Goal: Task Accomplishment & Management: Use online tool/utility

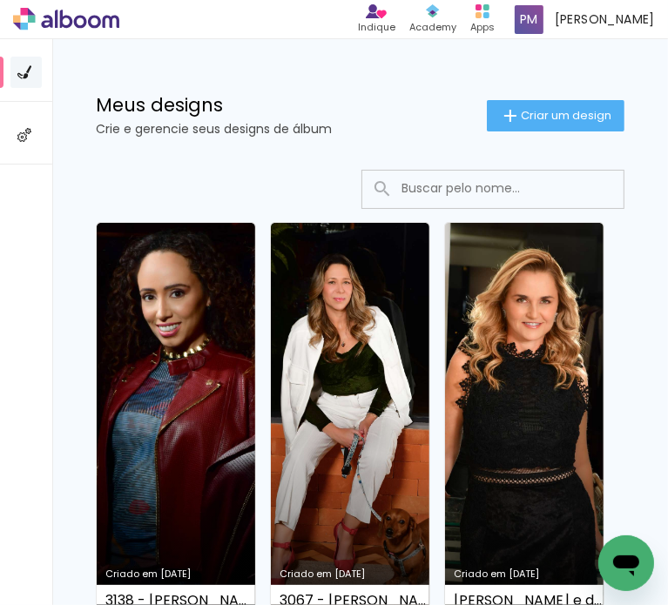
drag, startPoint x: 511, startPoint y: 106, endPoint x: 520, endPoint y: 113, distance: 11.2
click at [511, 106] on paper-button "Criar um design" at bounding box center [556, 115] width 138 height 31
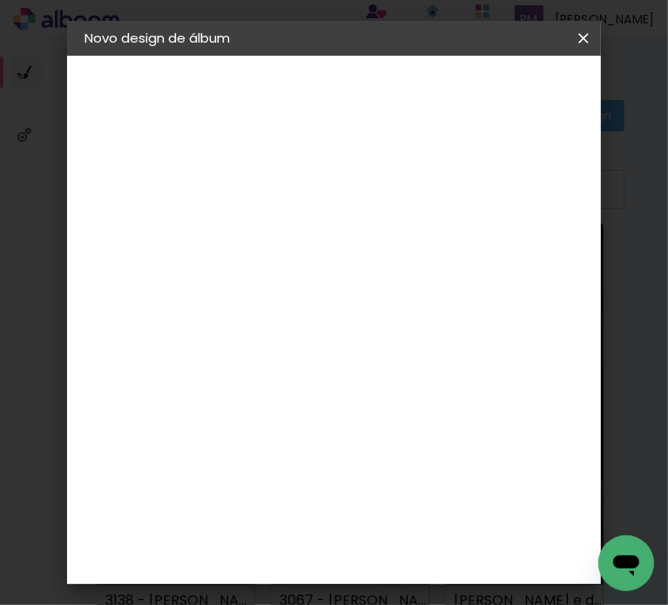
click at [369, 243] on input at bounding box center [369, 233] width 0 height 27
type input "3140 - [PERSON_NAME] - SLIMBOOK 60 FOTOS"
type paper-input "3140 - [PERSON_NAME] - SLIMBOOK 60 FOTOS"
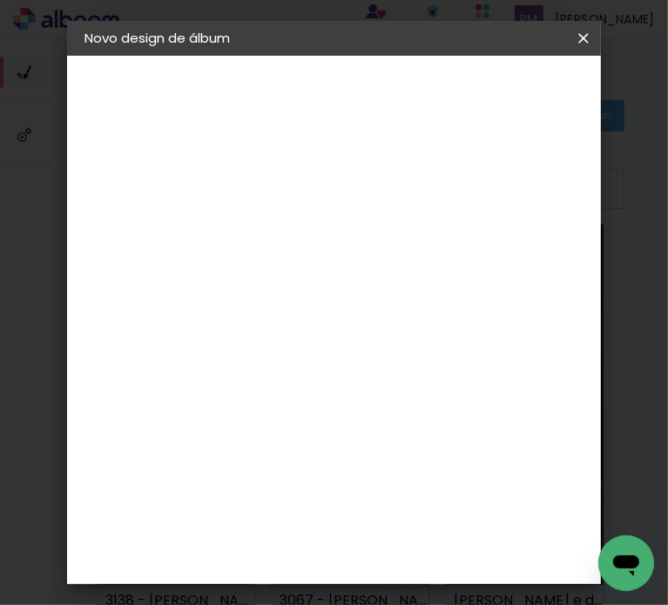
click at [0, 0] on slot "Avançar" at bounding box center [0, 0] width 0 height 0
click at [266, 334] on input at bounding box center [327, 331] width 176 height 22
type input "FOTO 15"
type paper-input "FOTO 15"
drag, startPoint x: 311, startPoint y: 403, endPoint x: 331, endPoint y: 386, distance: 26.5
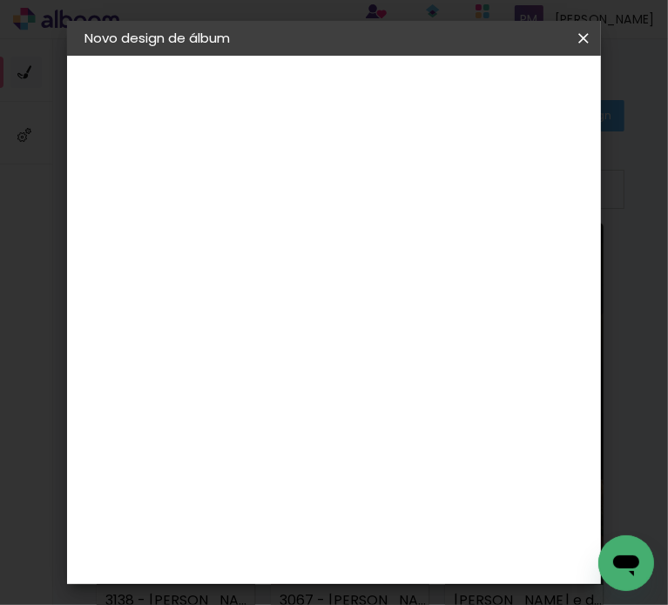
click at [312, 403] on paper-item "Foto 15" at bounding box center [322, 396] width 153 height 45
click at [528, 83] on paper-button "Avançar" at bounding box center [531, 92] width 85 height 30
click at [366, 428] on span "30 × 30" at bounding box center [367, 441] width 81 height 36
click at [524, 80] on paper-button "Avançar" at bounding box center [531, 92] width 85 height 30
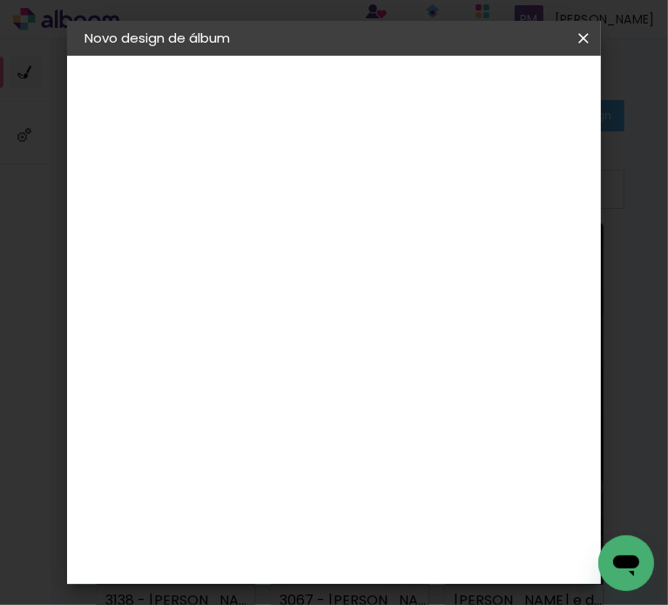
click at [544, 98] on span "Iniciar design" at bounding box center [542, 98] width 40 height 24
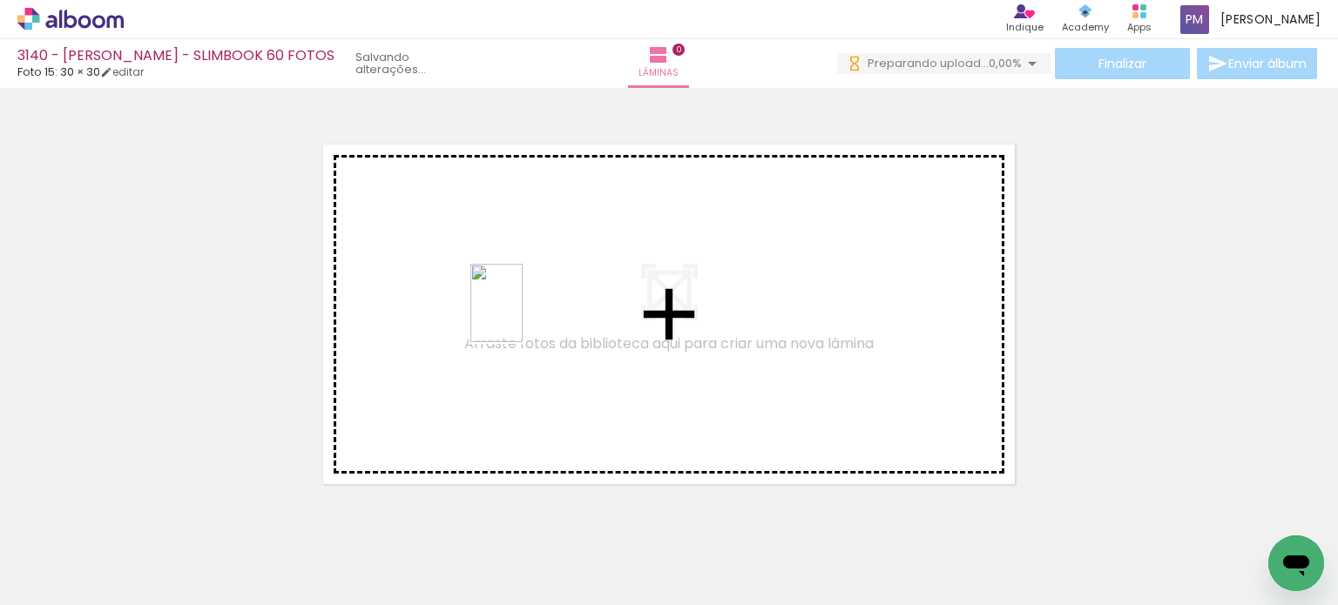
drag, startPoint x: 286, startPoint y: 563, endPoint x: 515, endPoint y: 313, distance: 340.2
click at [515, 313] on quentale-workspace at bounding box center [669, 302] width 1338 height 605
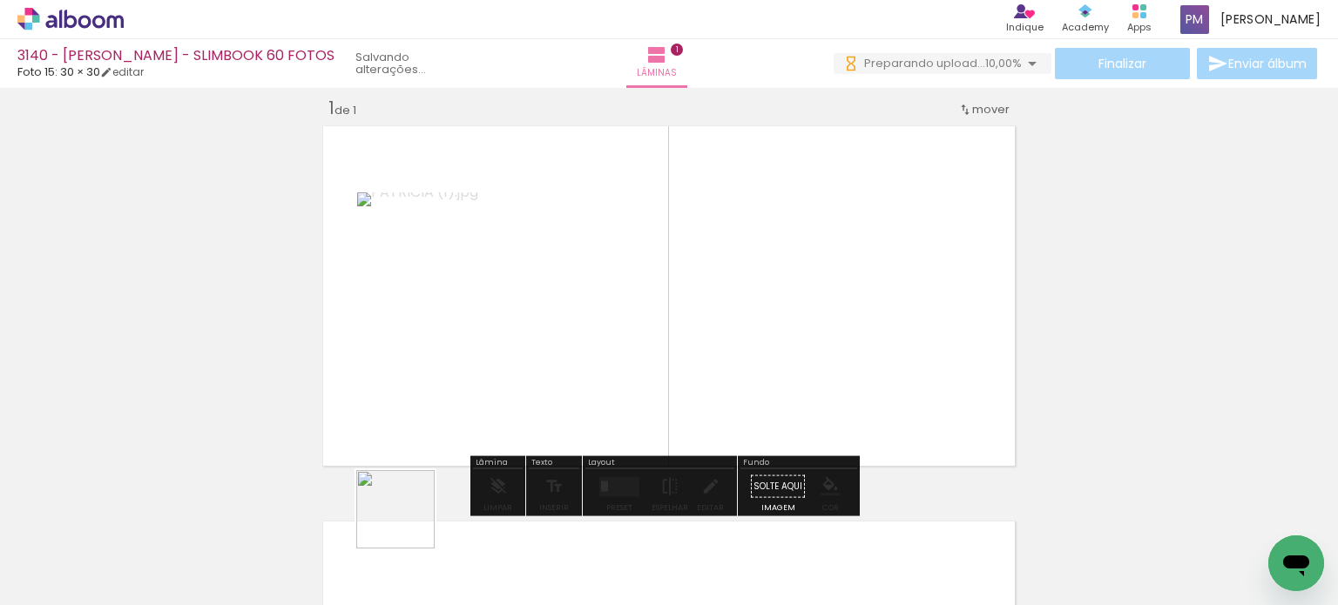
scroll to position [22, 0]
drag, startPoint x: 394, startPoint y: 563, endPoint x: 559, endPoint y: 303, distance: 308.5
click at [559, 303] on quentale-workspace at bounding box center [669, 302] width 1338 height 605
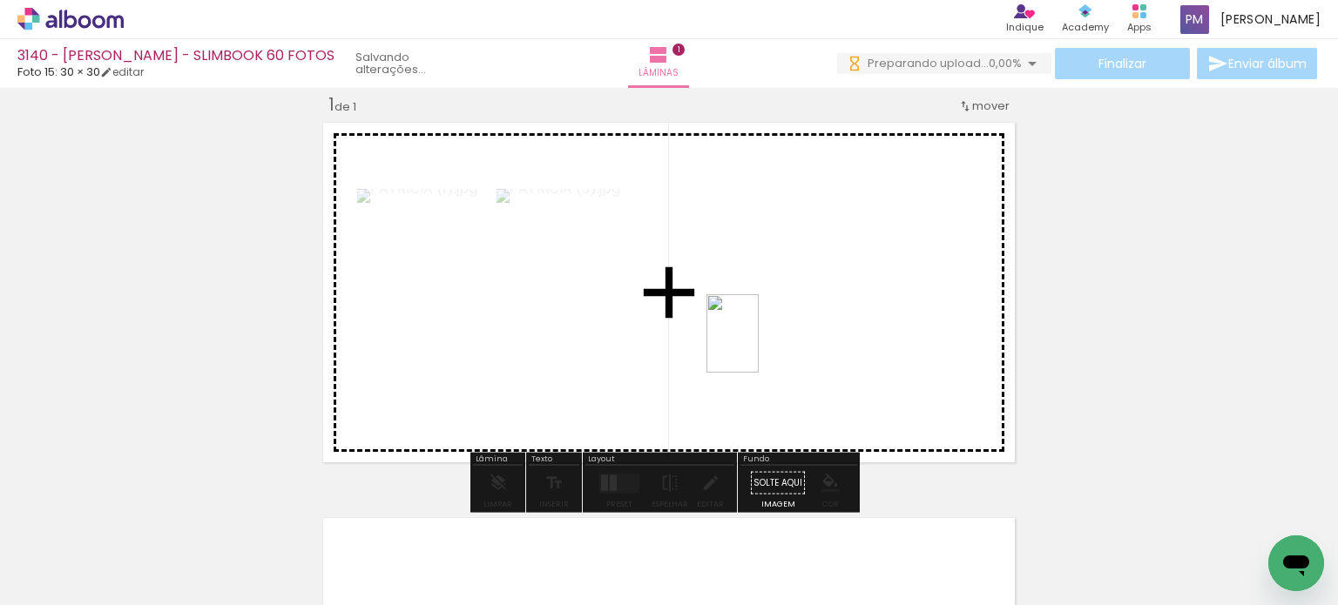
drag, startPoint x: 816, startPoint y: 228, endPoint x: 758, endPoint y: 347, distance: 131.6
click at [667, 347] on quentale-workspace at bounding box center [669, 302] width 1338 height 605
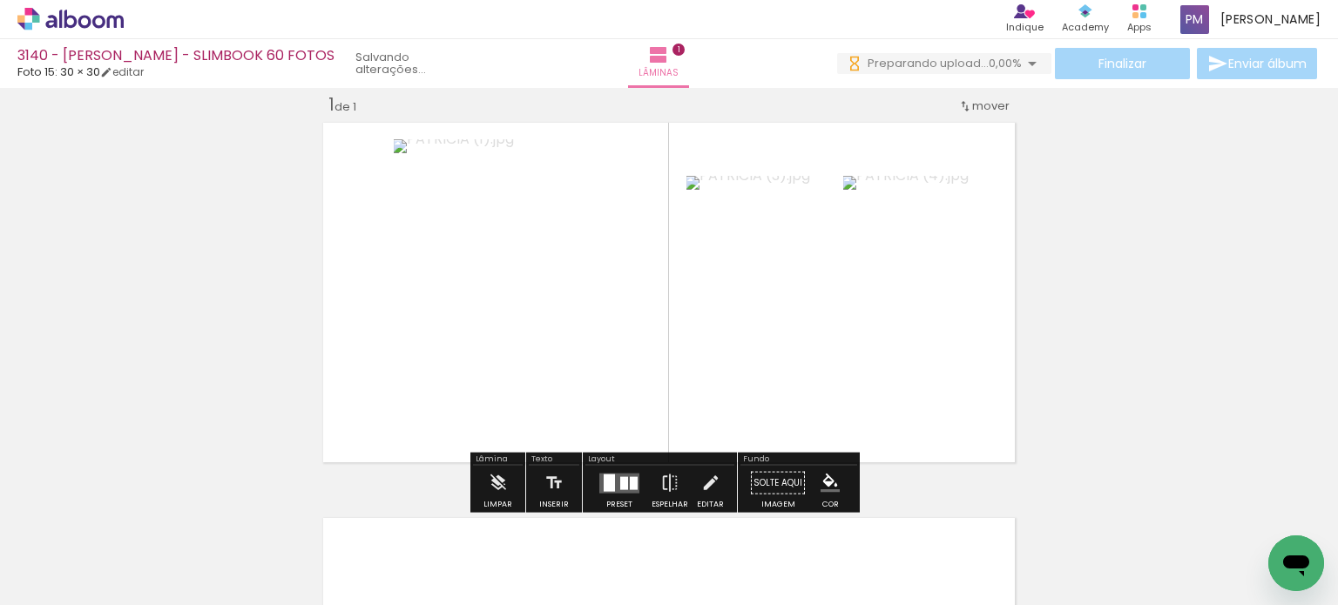
scroll to position [0, 0]
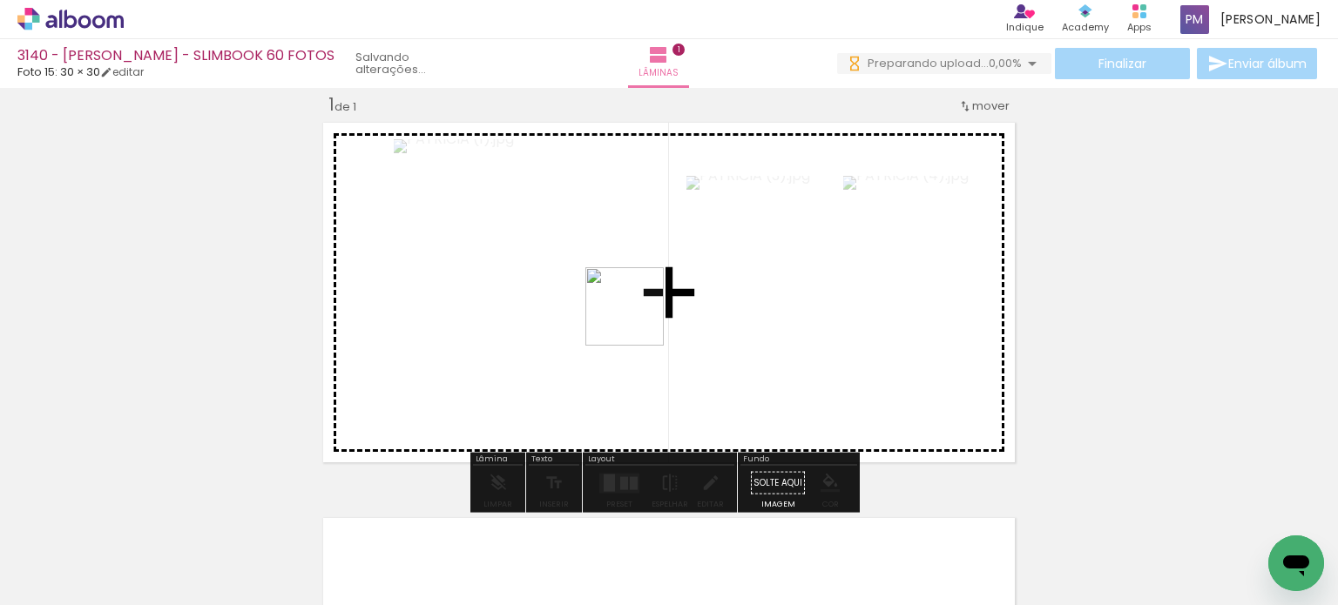
drag, startPoint x: 578, startPoint y: 549, endPoint x: 637, endPoint y: 320, distance: 237.4
click at [637, 320] on quentale-workspace at bounding box center [669, 302] width 1338 height 605
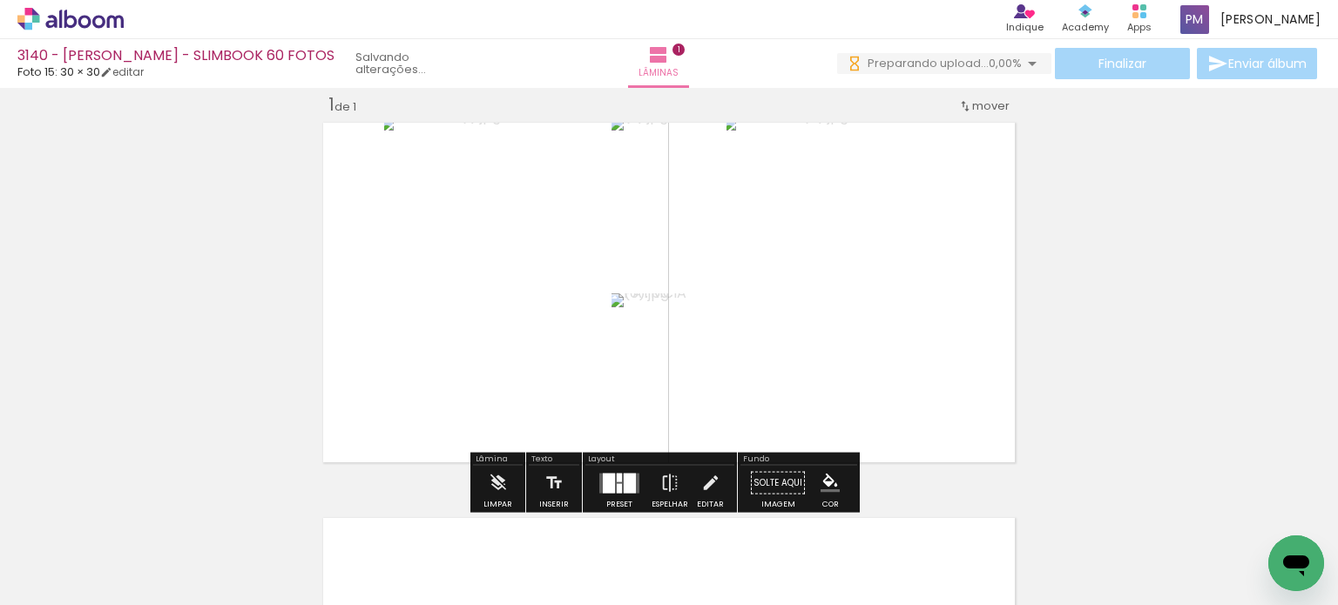
click at [614, 470] on div at bounding box center [619, 483] width 47 height 35
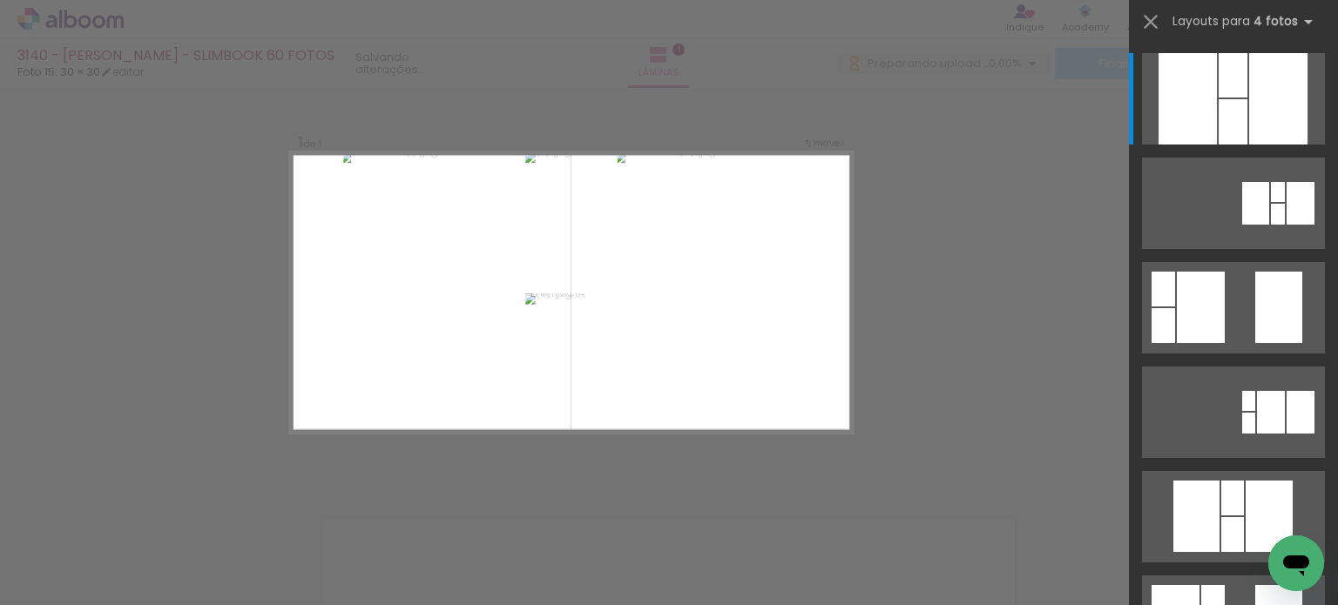
click at [667, 239] on div "Confirmar Cancelar" at bounding box center [669, 482] width 1338 height 832
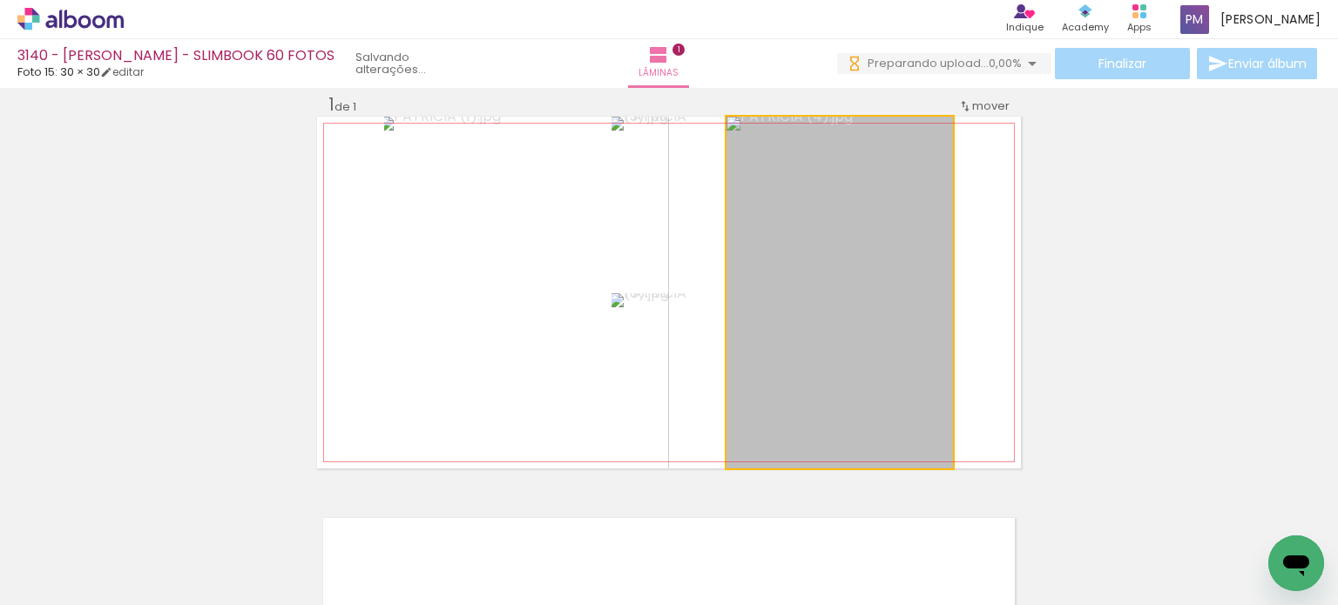
drag, startPoint x: 995, startPoint y: 275, endPoint x: 1209, endPoint y: 280, distance: 213.4
click at [667, 280] on div "Inserir lâmina 1 de 1" at bounding box center [669, 468] width 1338 height 792
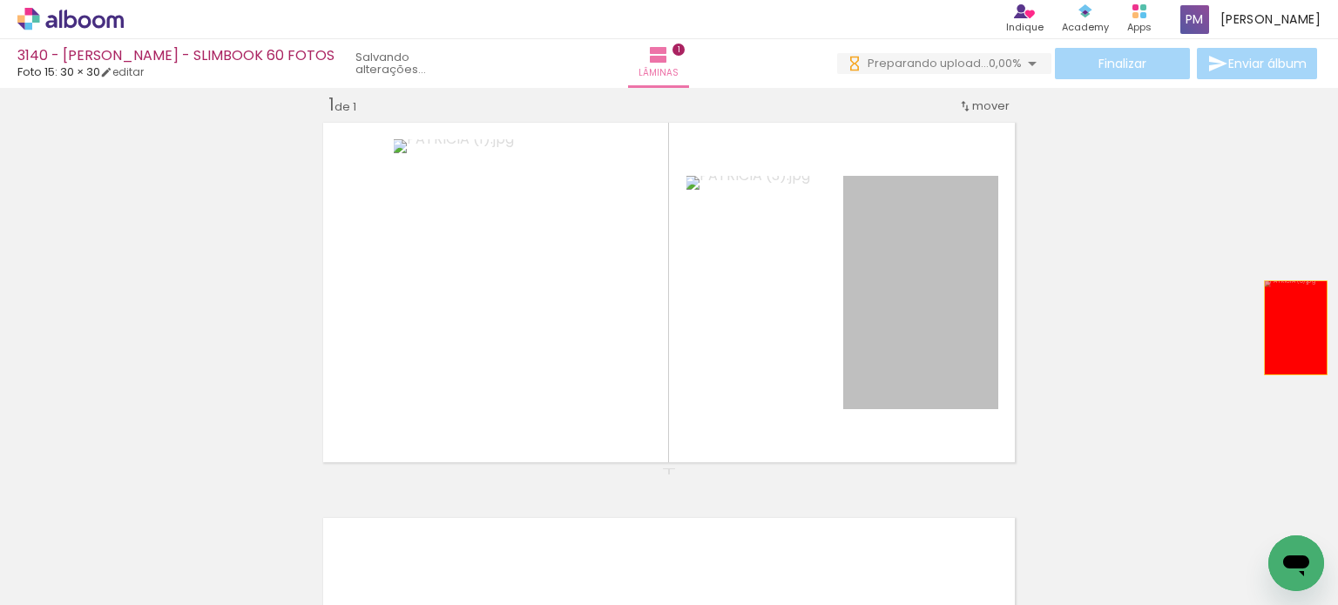
drag, startPoint x: 883, startPoint y: 323, endPoint x: 1187, endPoint y: 399, distance: 313.2
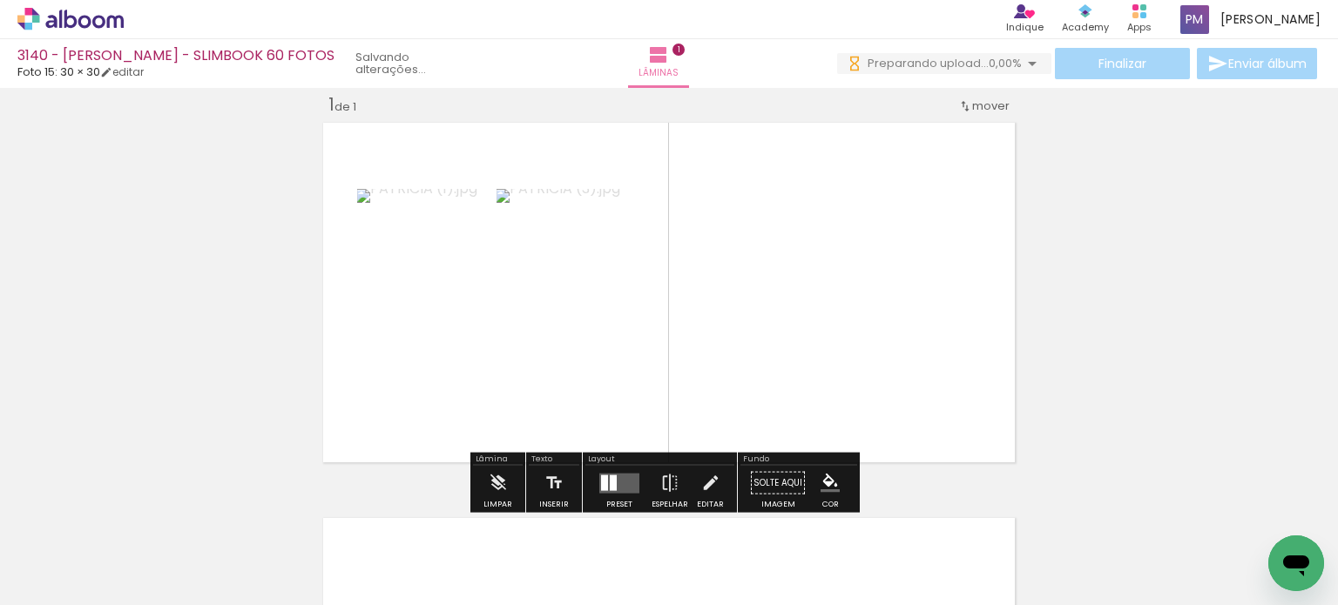
click at [610, 479] on div at bounding box center [613, 483] width 7 height 16
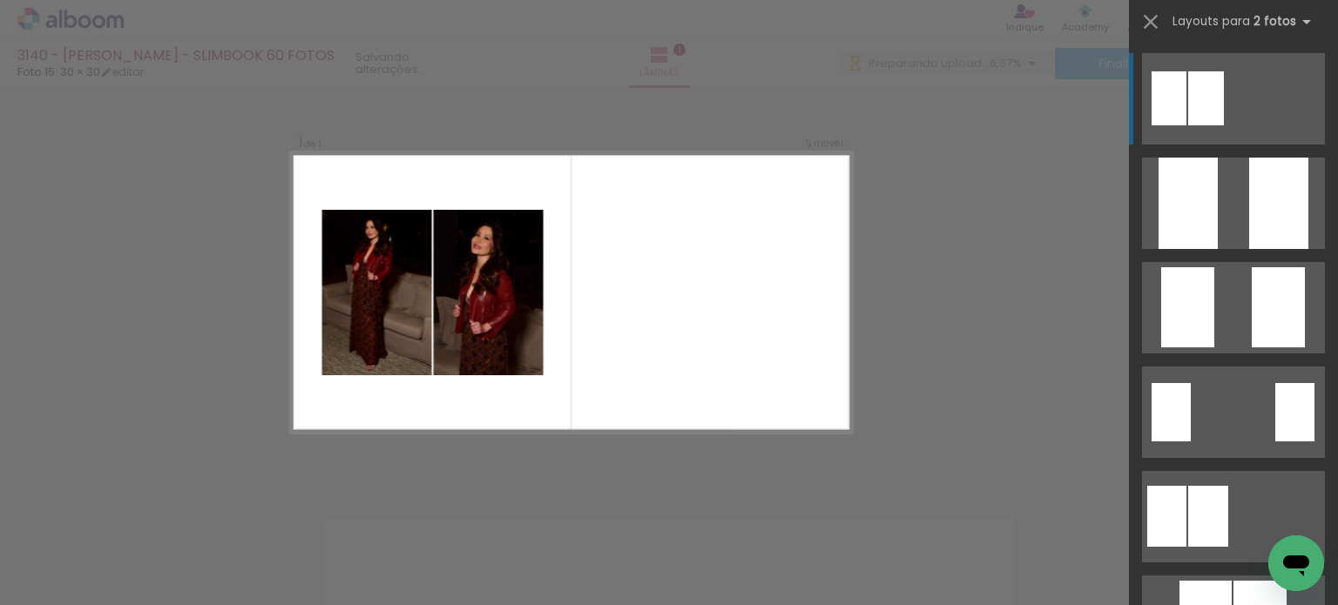
click at [667, 84] on div at bounding box center [1206, 98] width 36 height 54
click at [667, 86] on div at bounding box center [1168, 98] width 35 height 54
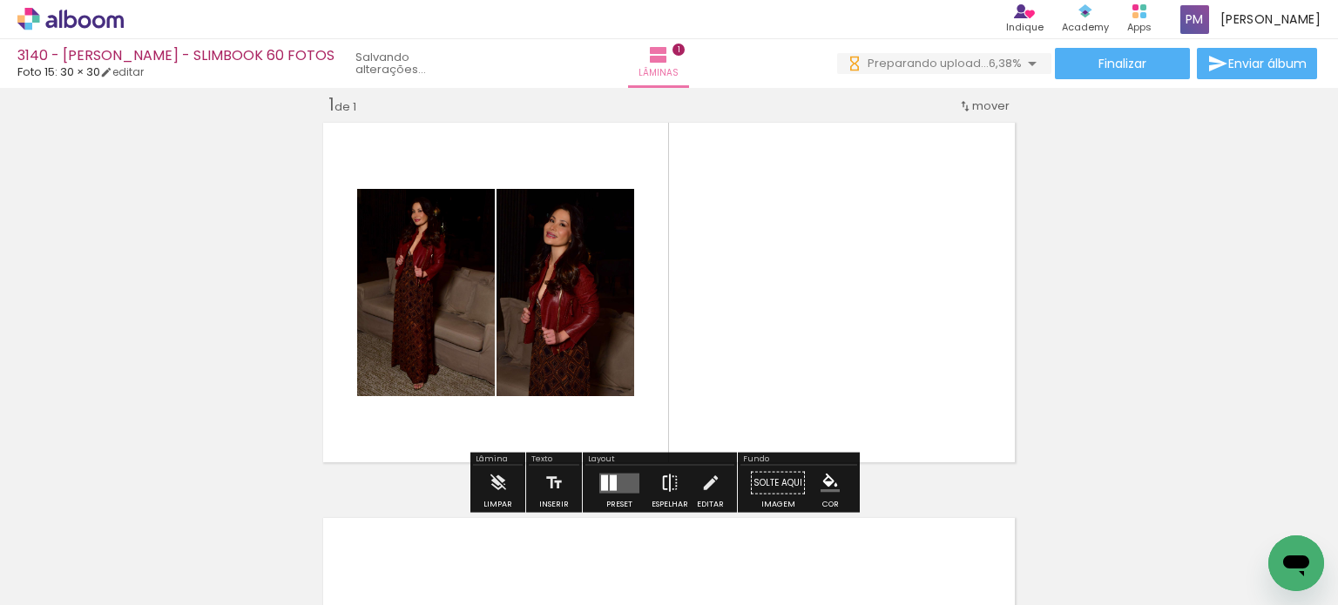
click at [663, 478] on iron-icon at bounding box center [669, 483] width 19 height 35
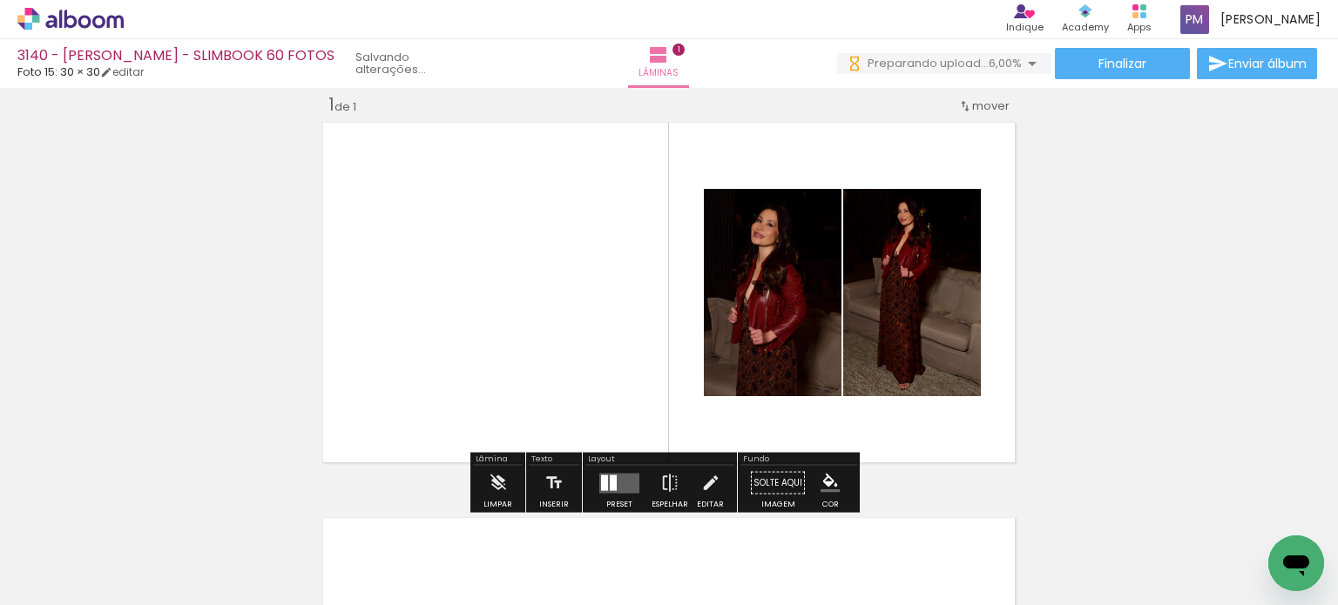
click at [667, 474] on iron-icon "color picker" at bounding box center [829, 483] width 19 height 19
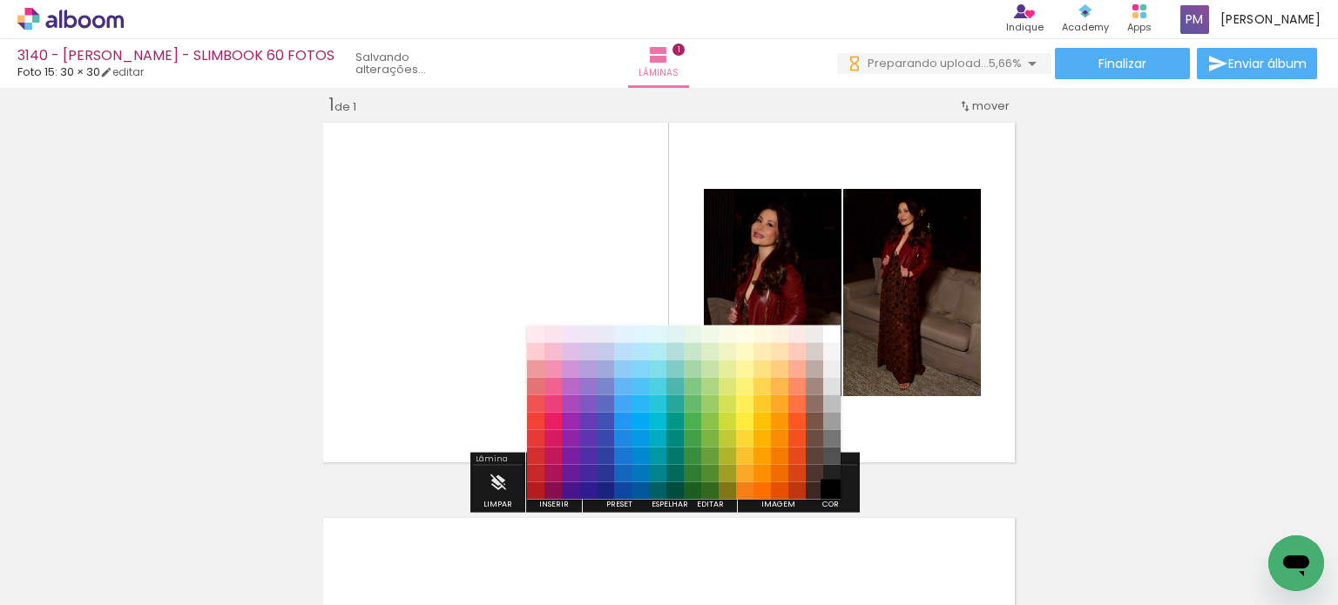
click at [667, 487] on paper-item "#000000" at bounding box center [831, 490] width 17 height 17
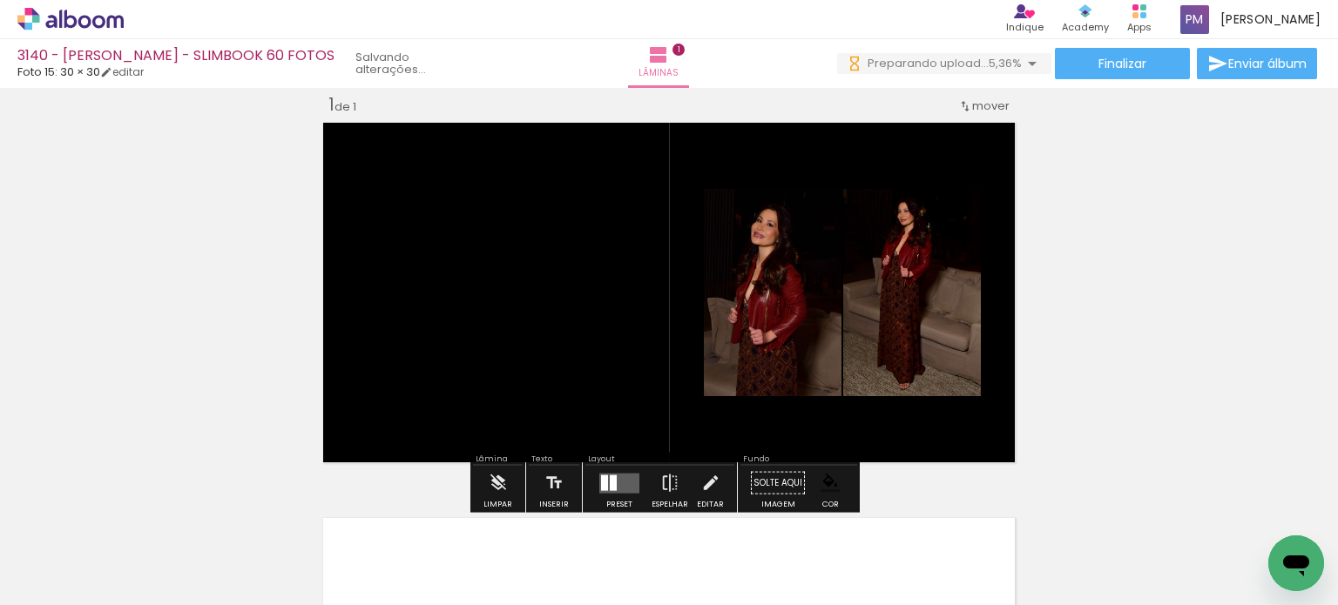
drag, startPoint x: 131, startPoint y: 69, endPoint x: 129, endPoint y: 89, distance: 20.1
click at [132, 69] on link "editar" at bounding box center [122, 71] width 44 height 15
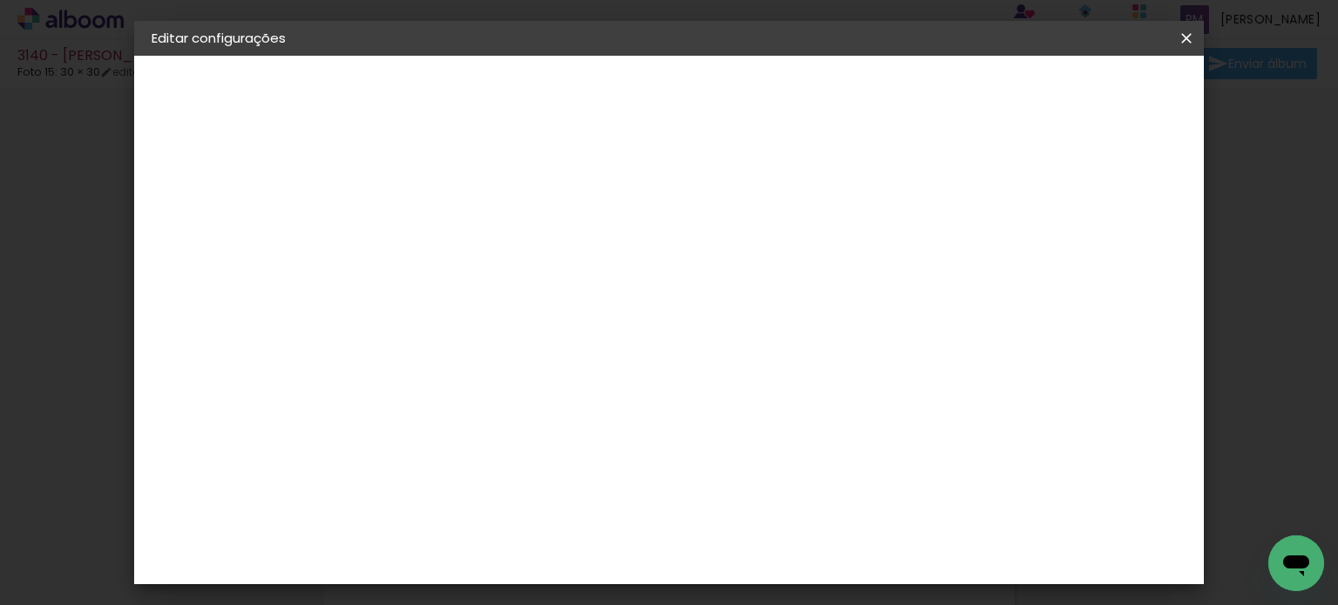
scroll to position [13, 0]
click at [667, 180] on div "Mostrar sangria" at bounding box center [811, 189] width 116 height 22
type paper-checkbox "on"
click at [667, 89] on span "Salvar configurações" at bounding box center [798, 98] width 106 height 24
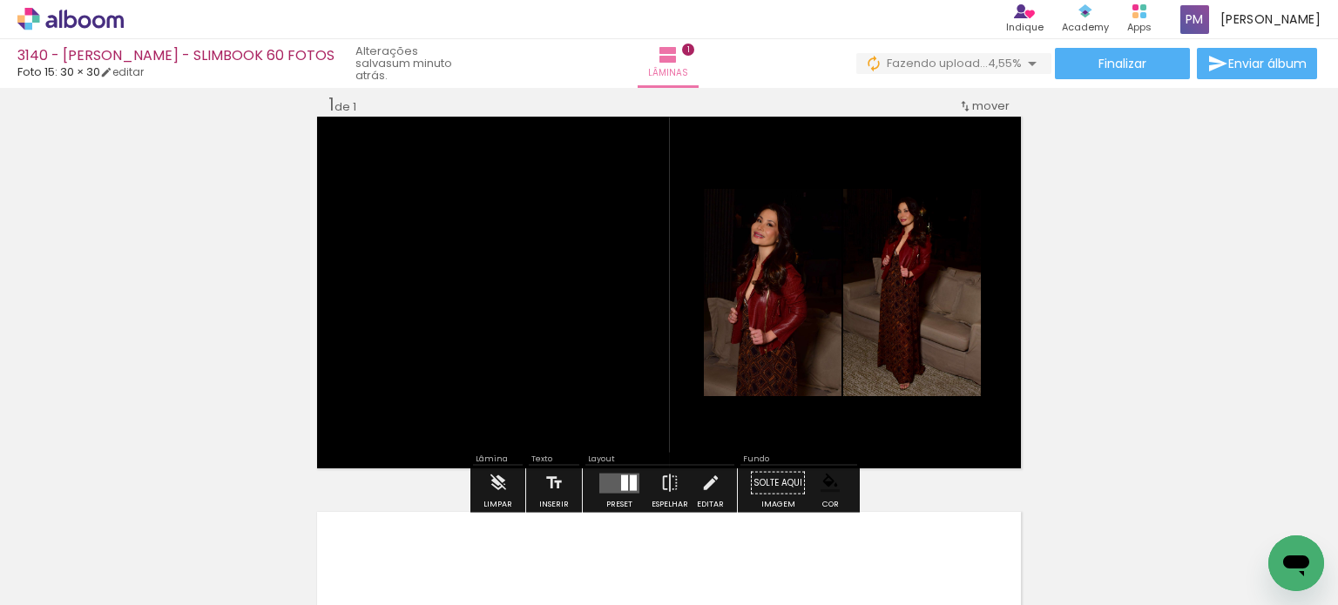
click at [667, 224] on div "Inserir lâmina 1 de 1" at bounding box center [669, 468] width 1338 height 792
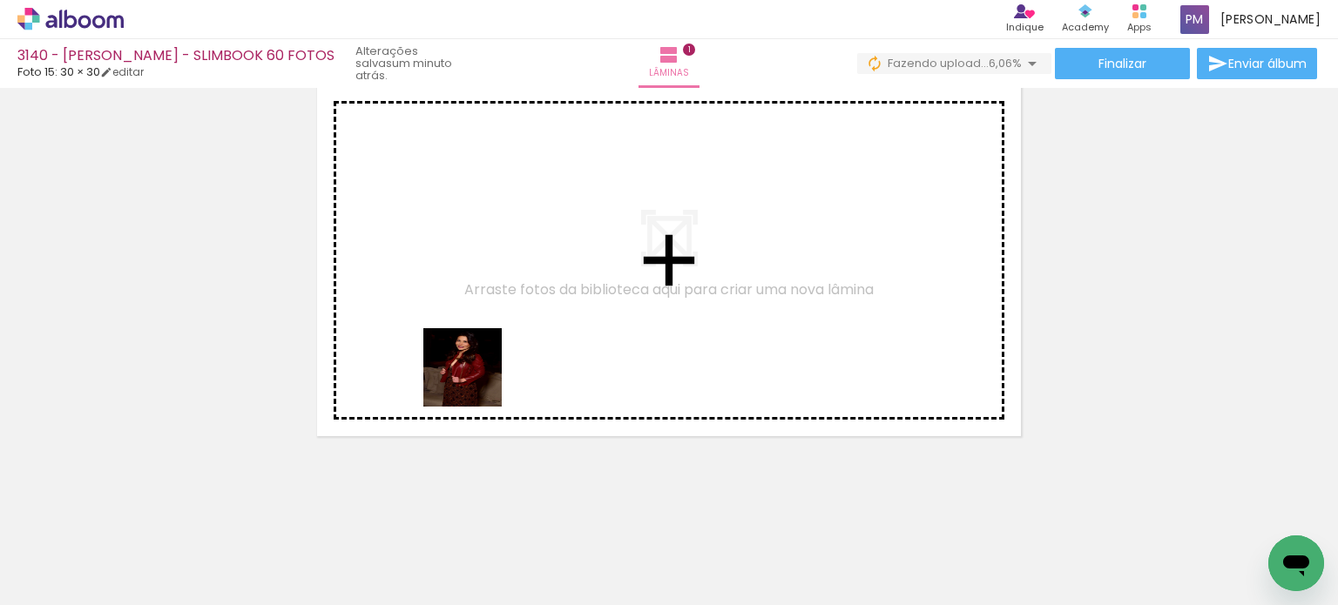
drag, startPoint x: 466, startPoint y: 559, endPoint x: 566, endPoint y: 536, distance: 102.9
click at [479, 311] on quentale-workspace at bounding box center [669, 302] width 1338 height 605
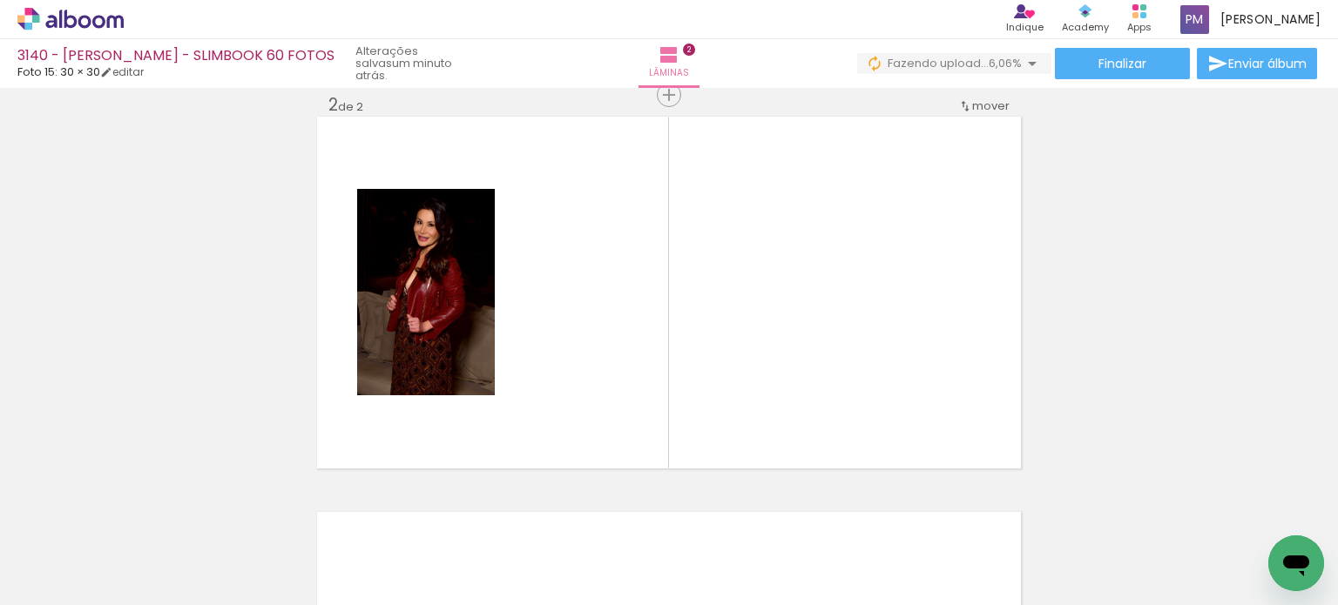
drag, startPoint x: 623, startPoint y: 396, endPoint x: 652, endPoint y: 486, distance: 94.2
click at [630, 383] on quentale-workspace at bounding box center [669, 302] width 1338 height 605
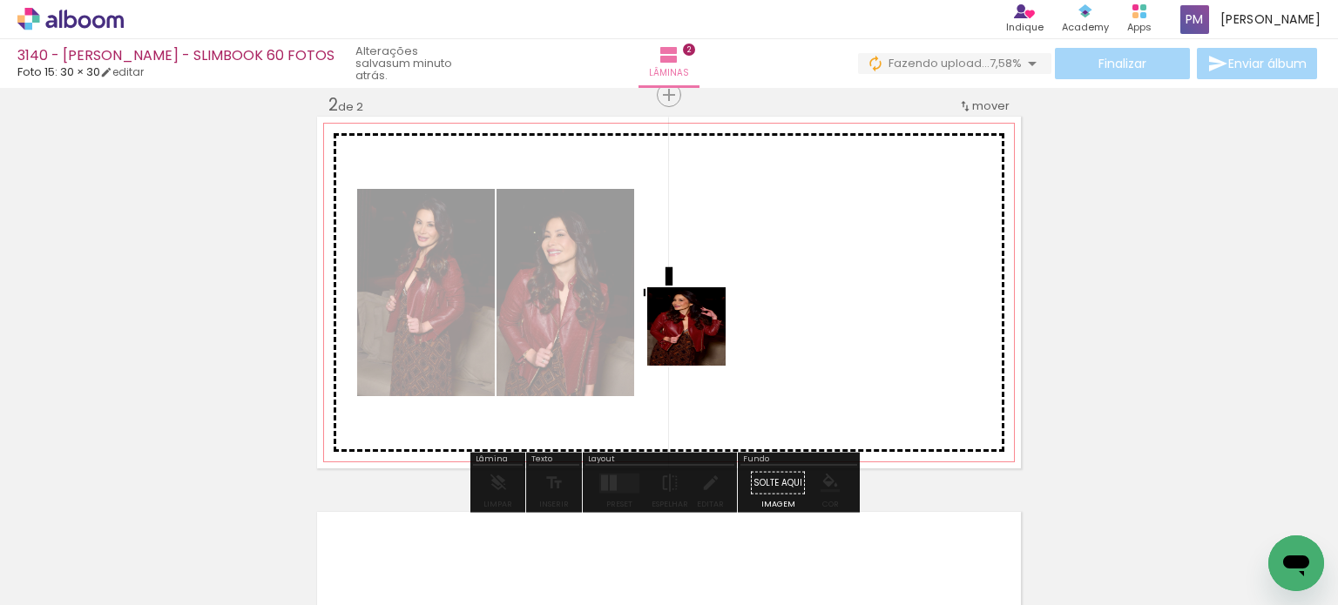
drag, startPoint x: 699, startPoint y: 340, endPoint x: 725, endPoint y: 354, distance: 30.0
click at [667, 253] on quentale-workspace at bounding box center [669, 302] width 1338 height 605
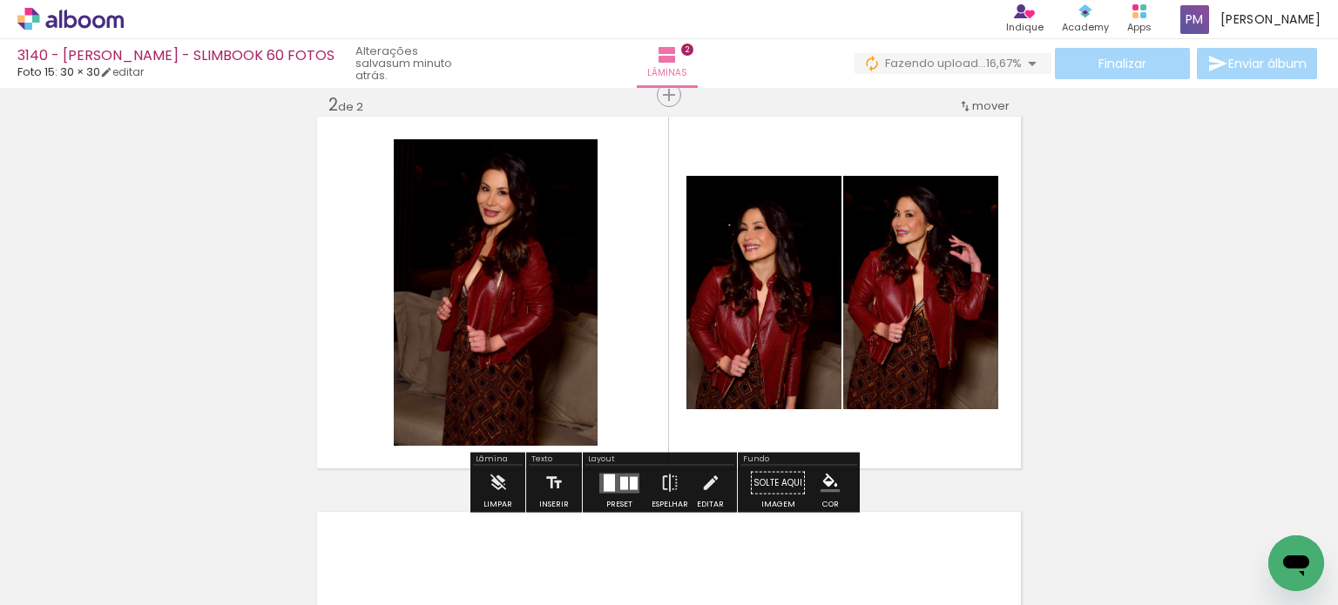
click at [667, 480] on iron-icon "color picker" at bounding box center [829, 483] width 19 height 19
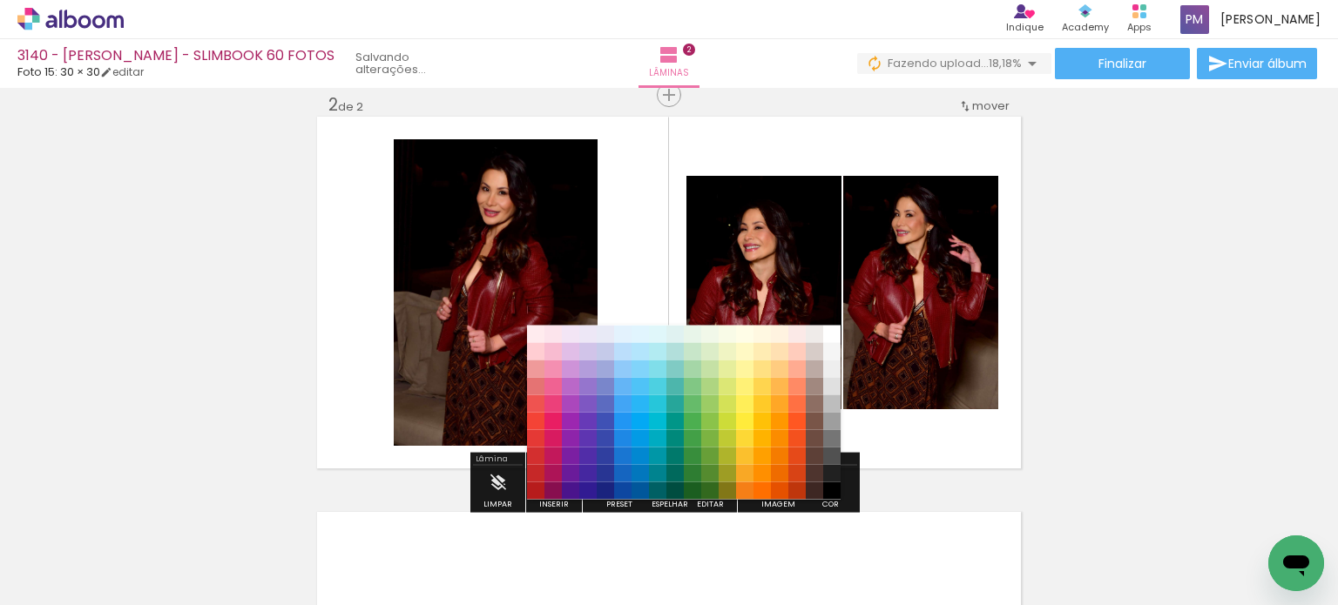
click at [667, 472] on paper-item "#212121" at bounding box center [831, 472] width 17 height 17
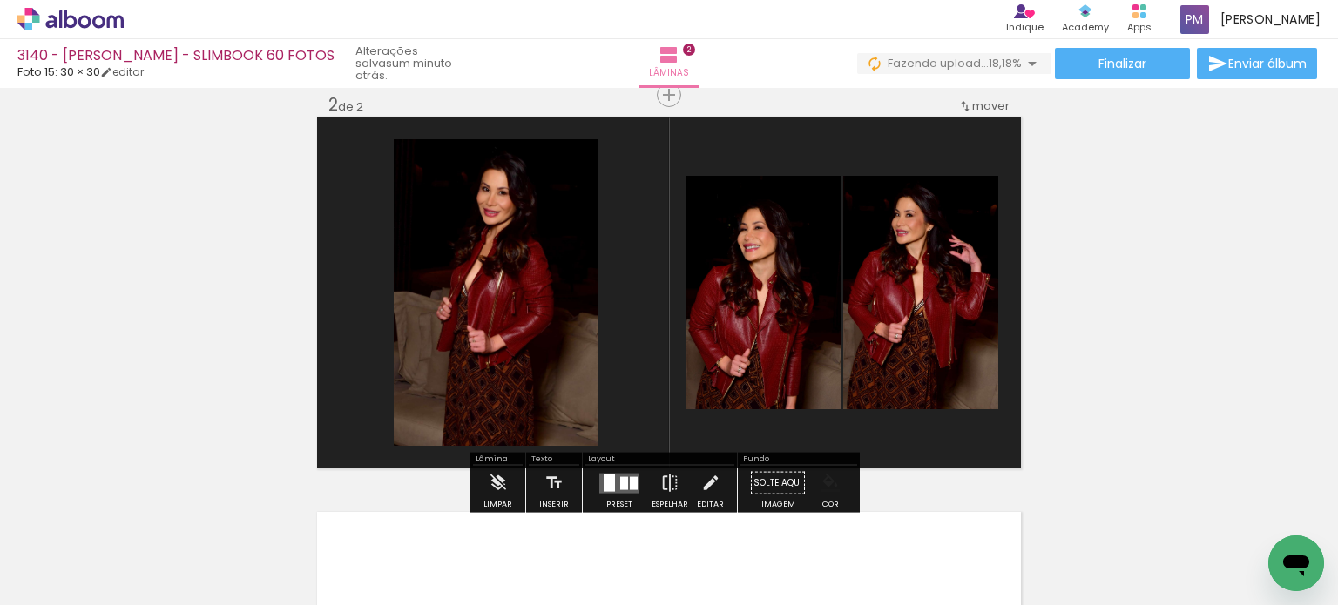
click at [667, 478] on iron-icon "color picker" at bounding box center [829, 483] width 19 height 19
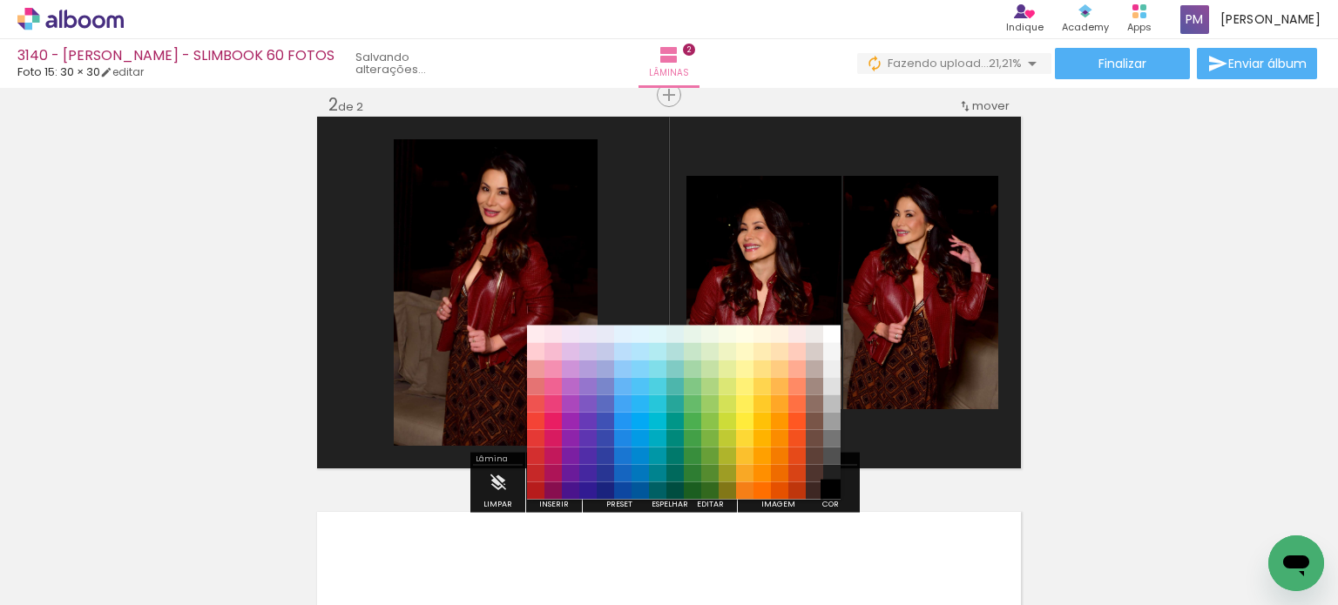
click at [667, 483] on paper-item "#000000" at bounding box center [831, 490] width 17 height 17
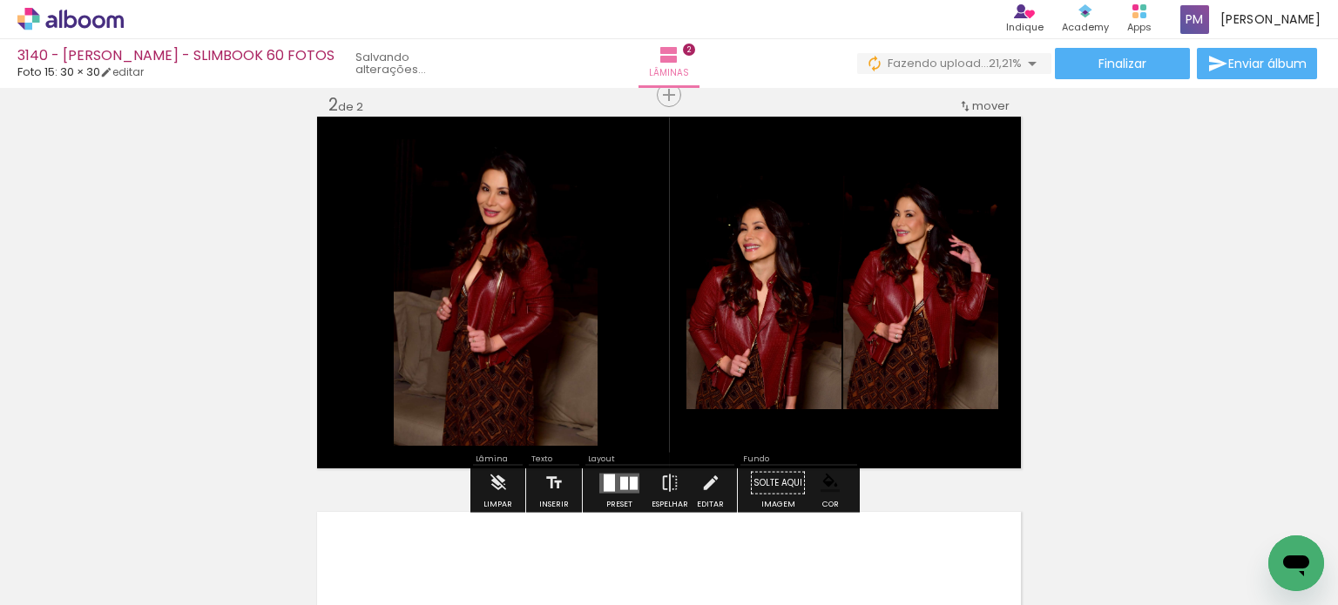
click at [667, 338] on div "Inserir lâmina 1 de 2 Inserir lâmina 2 de 2" at bounding box center [669, 270] width 1338 height 1187
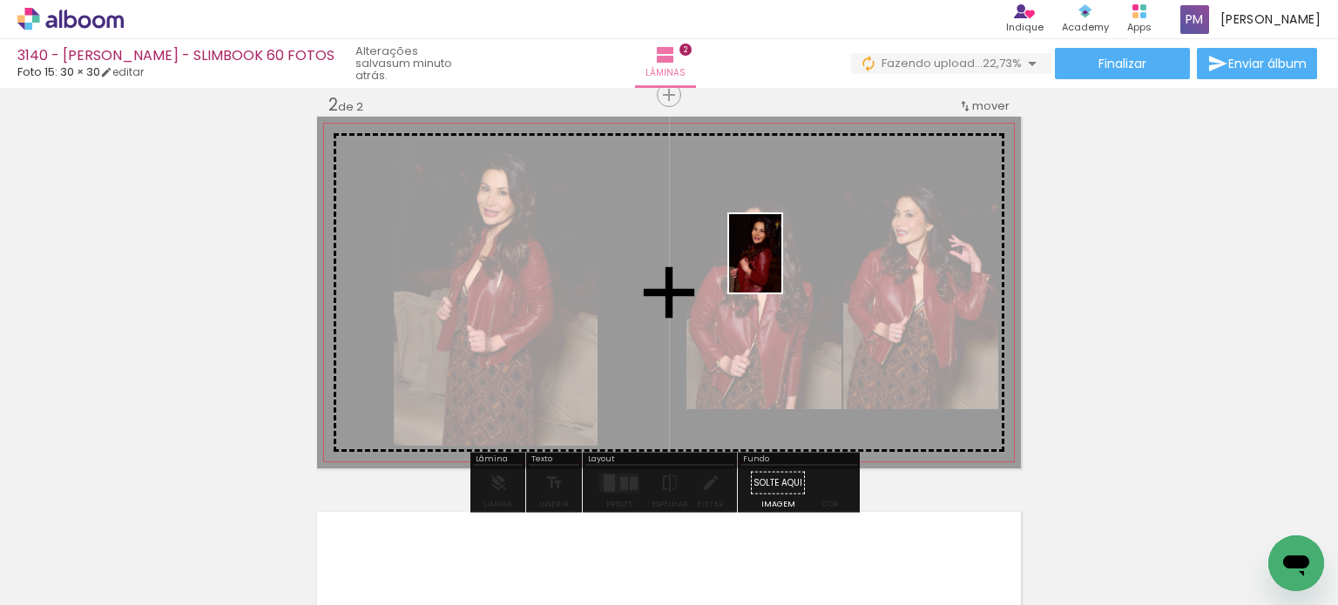
drag, startPoint x: 774, startPoint y: 568, endPoint x: 781, endPoint y: 266, distance: 301.4
click at [667, 266] on quentale-workspace at bounding box center [669, 302] width 1338 height 605
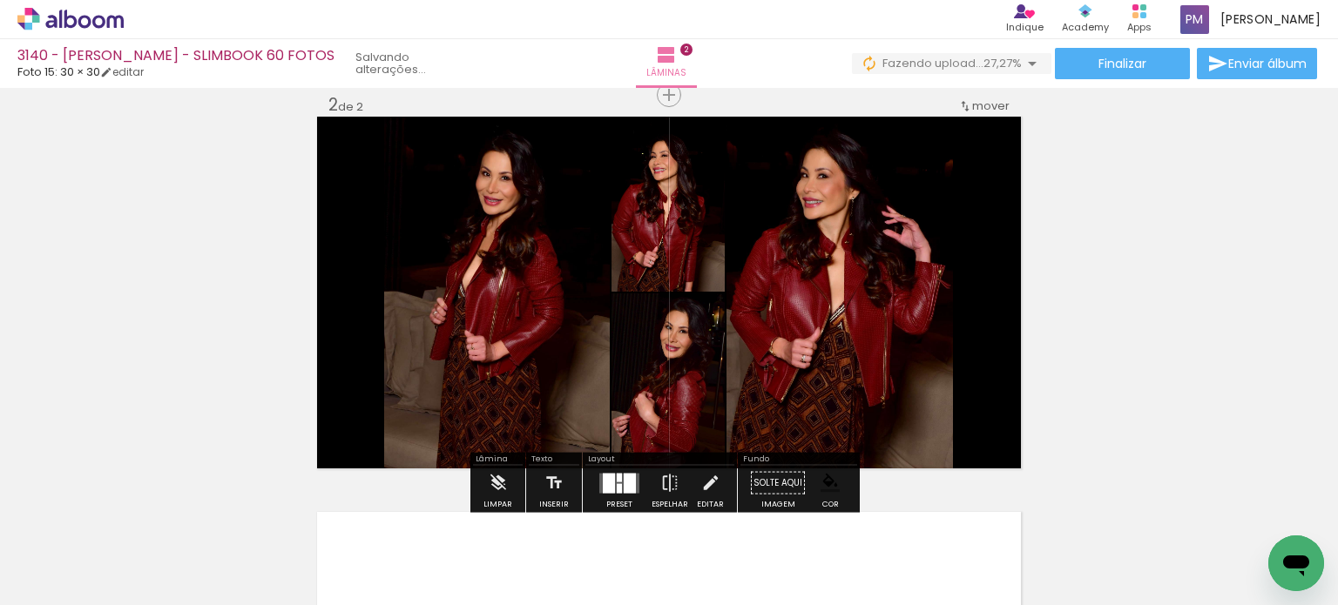
click at [623, 479] on div at bounding box center [629, 483] width 12 height 20
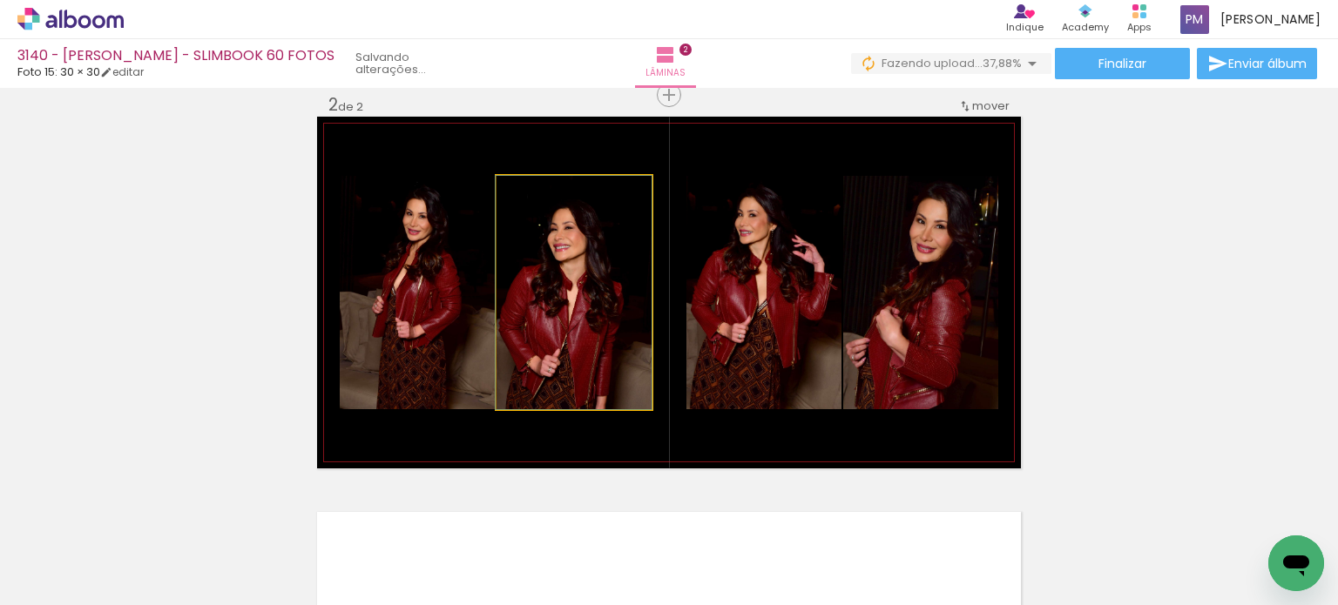
drag, startPoint x: 568, startPoint y: 353, endPoint x: 404, endPoint y: 327, distance: 165.8
click at [0, 0] on slot at bounding box center [0, 0] width 0 height 0
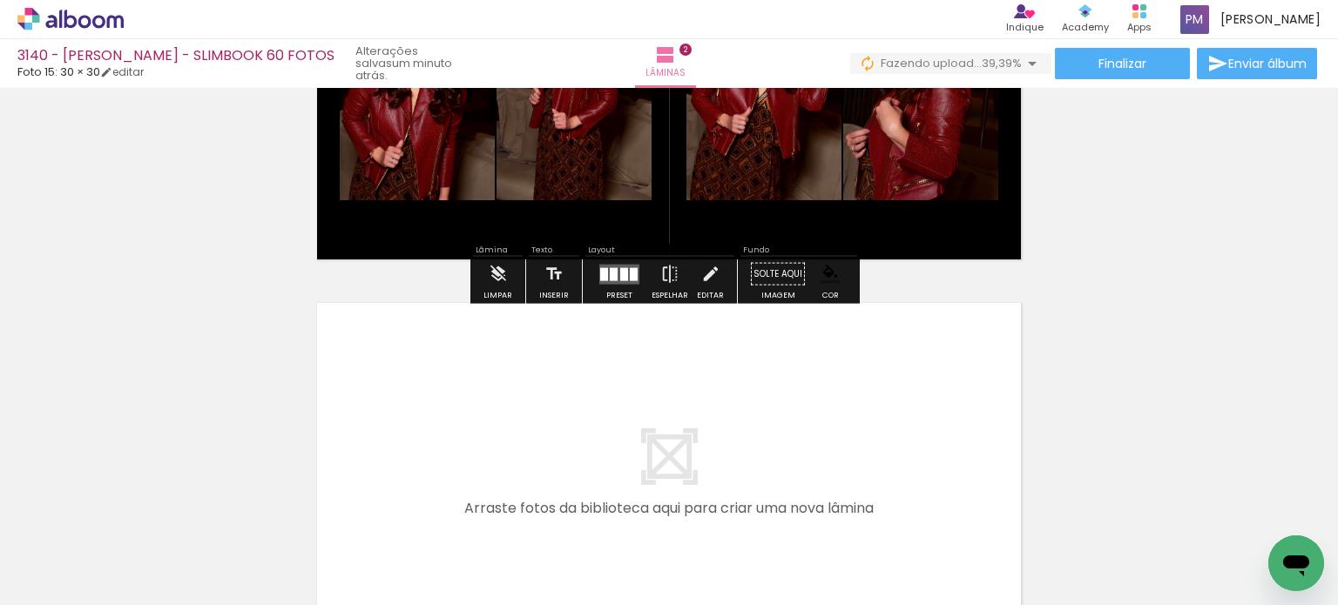
scroll to position [845, 0]
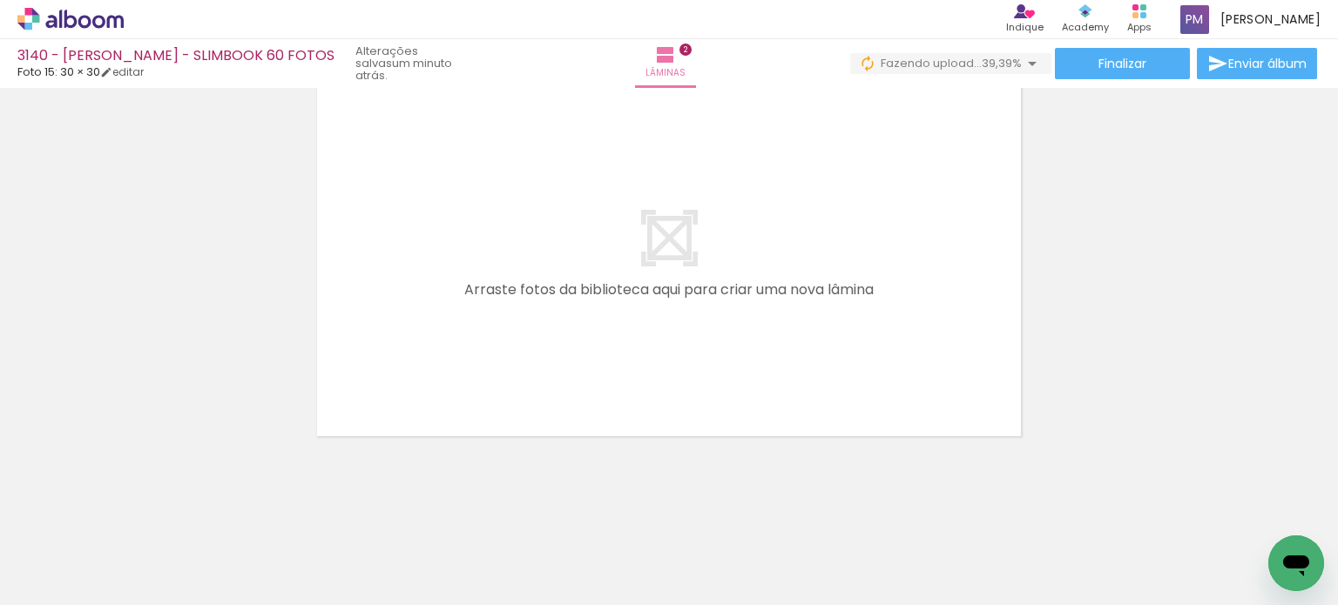
click at [667, 352] on quentale-workspace at bounding box center [669, 302] width 1338 height 605
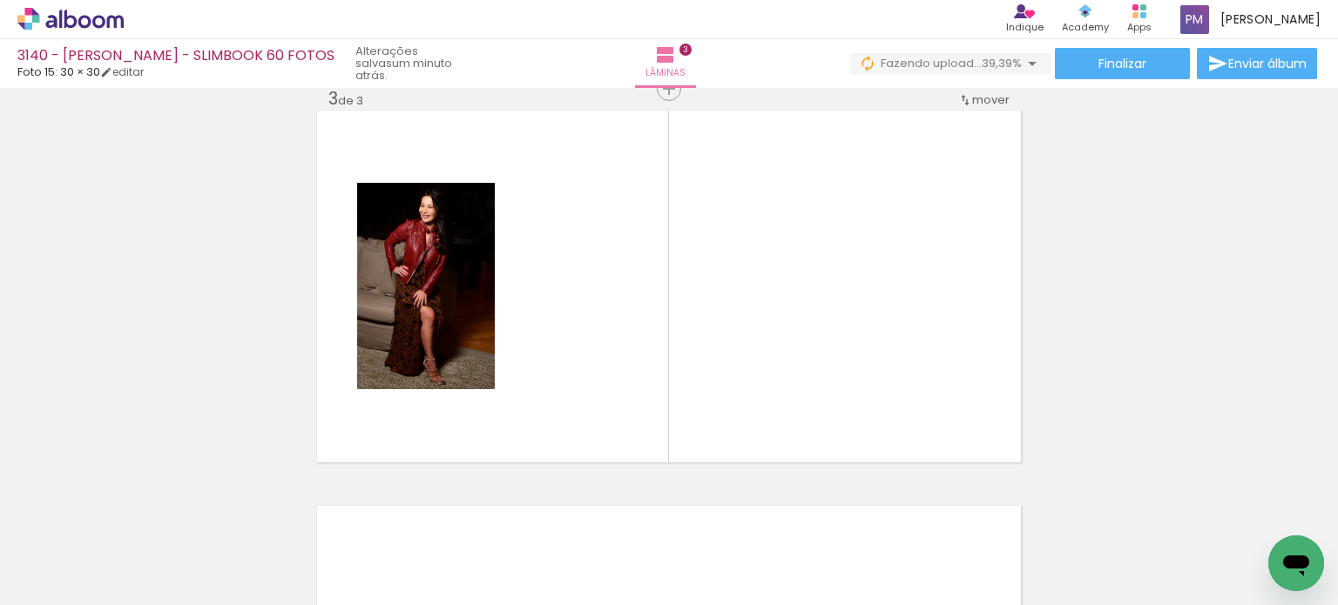
scroll to position [812, 0]
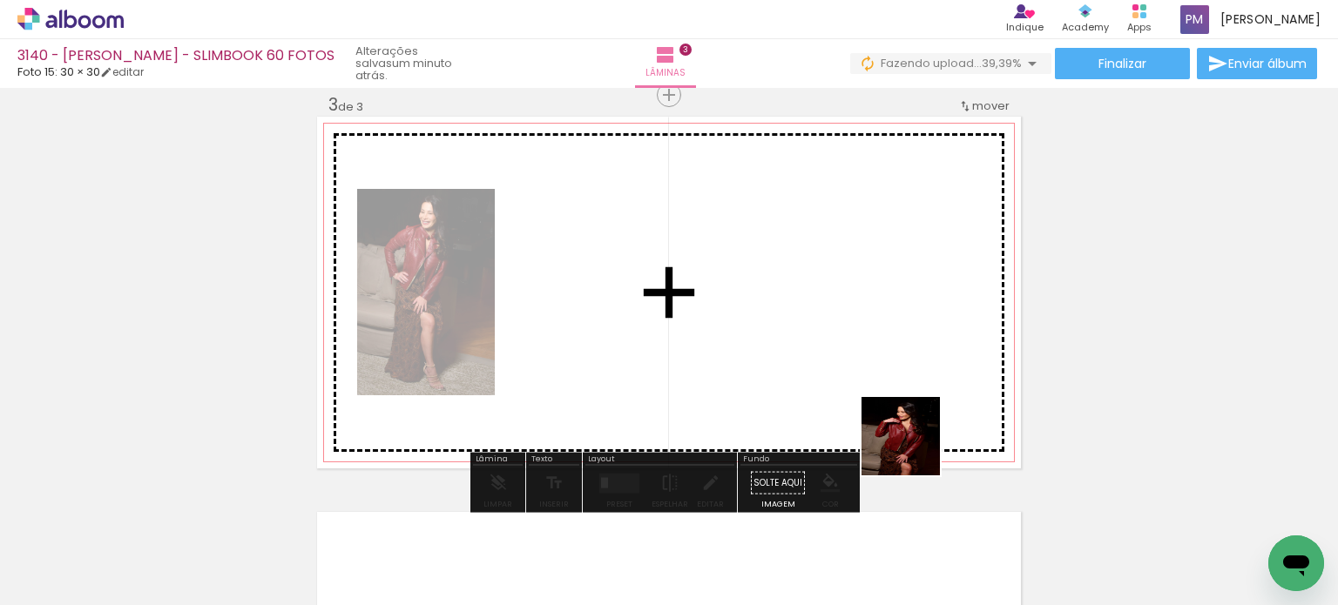
drag, startPoint x: 913, startPoint y: 449, endPoint x: 968, endPoint y: 502, distance: 75.8
click at [667, 393] on quentale-workspace at bounding box center [669, 302] width 1338 height 605
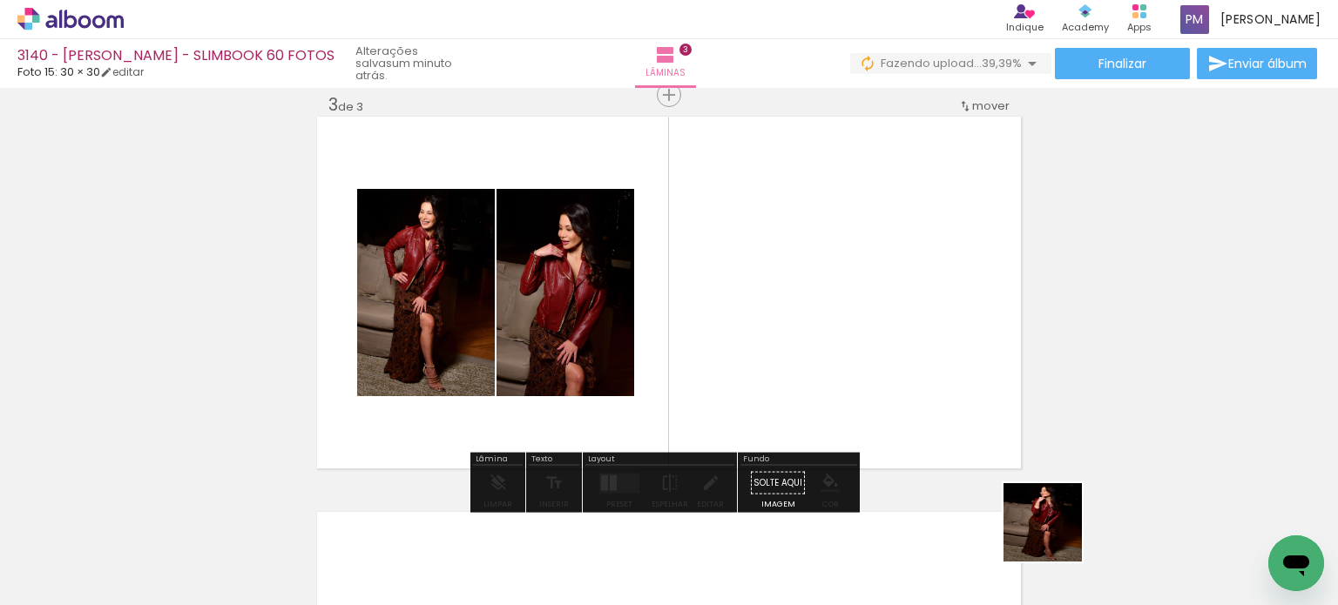
drag, startPoint x: 1057, startPoint y: 540, endPoint x: 984, endPoint y: 382, distance: 173.8
click at [667, 382] on quentale-workspace at bounding box center [669, 302] width 1338 height 605
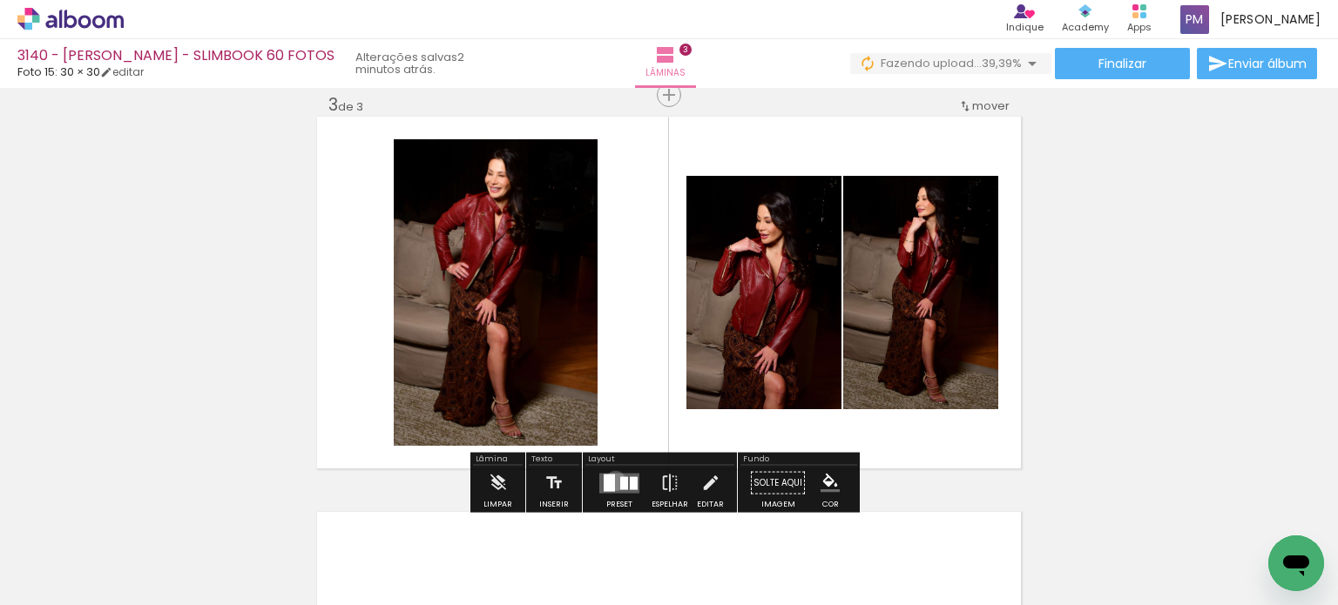
click at [611, 480] on quentale-layouter at bounding box center [619, 483] width 40 height 20
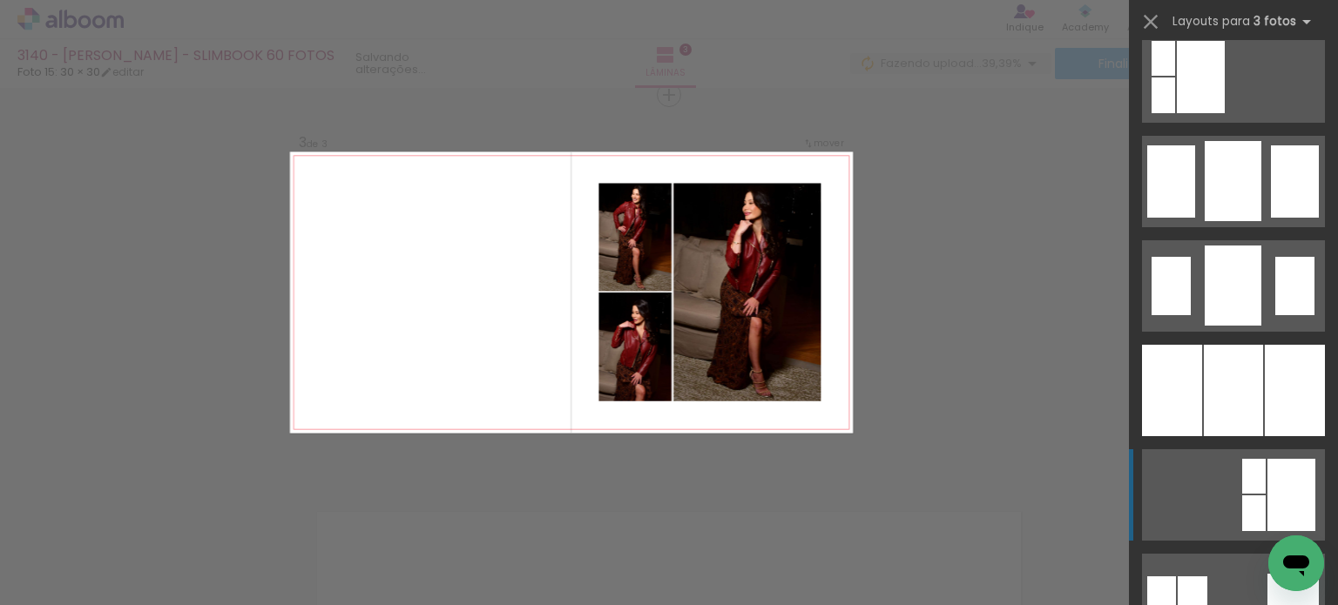
scroll to position [1306, 0]
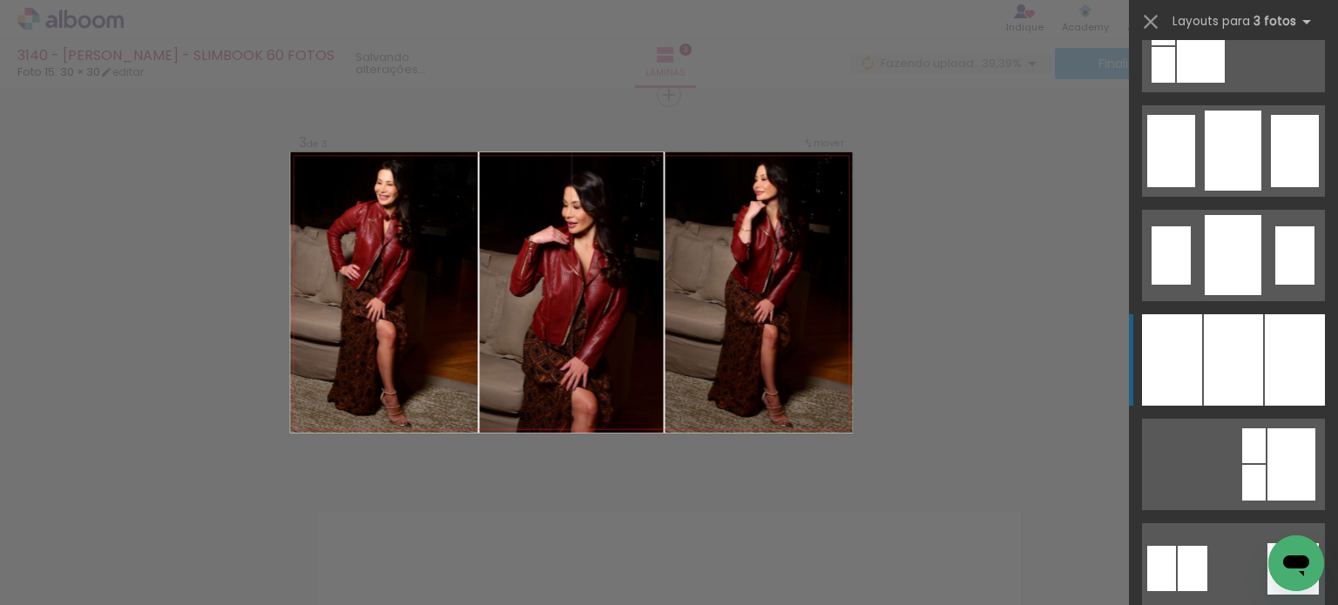
click at [667, 372] on div at bounding box center [1232, 359] width 59 height 91
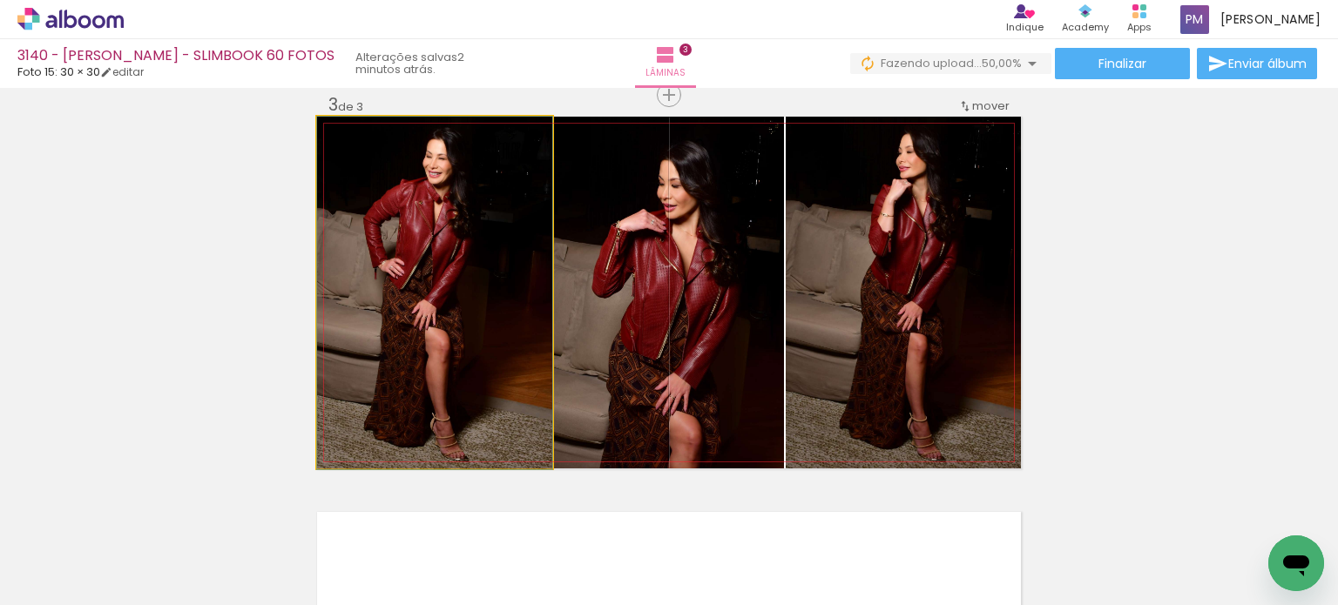
drag, startPoint x: 414, startPoint y: 215, endPoint x: 428, endPoint y: 277, distance: 63.2
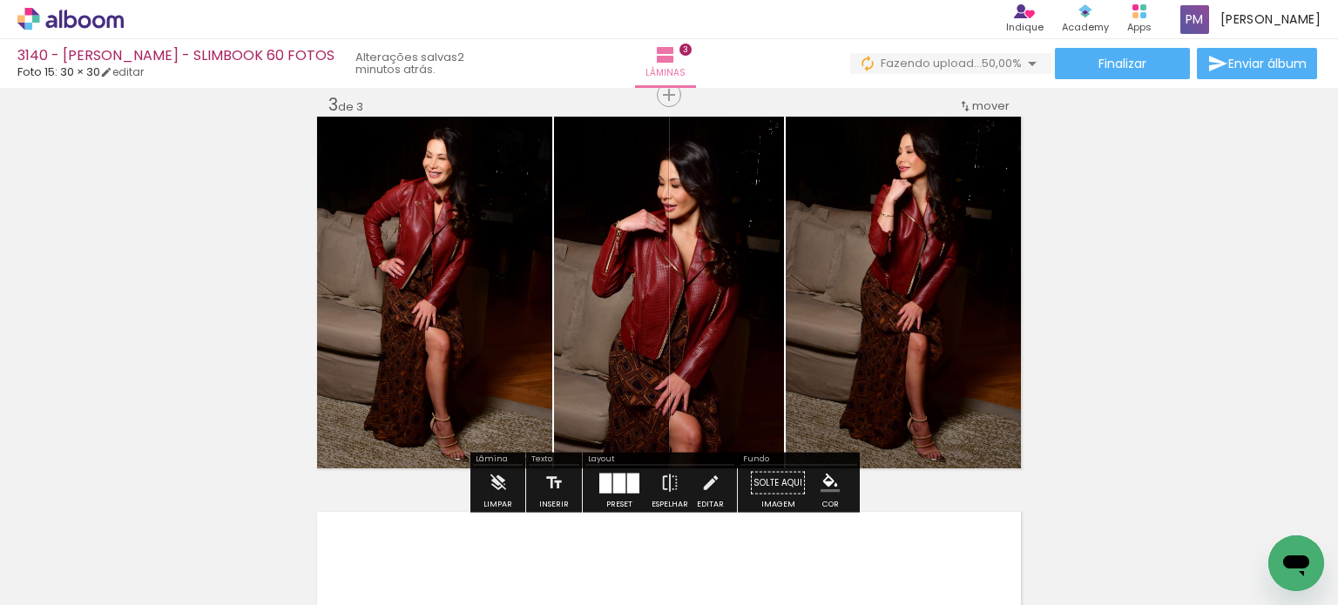
click at [607, 487] on quentale-layouter at bounding box center [619, 483] width 40 height 20
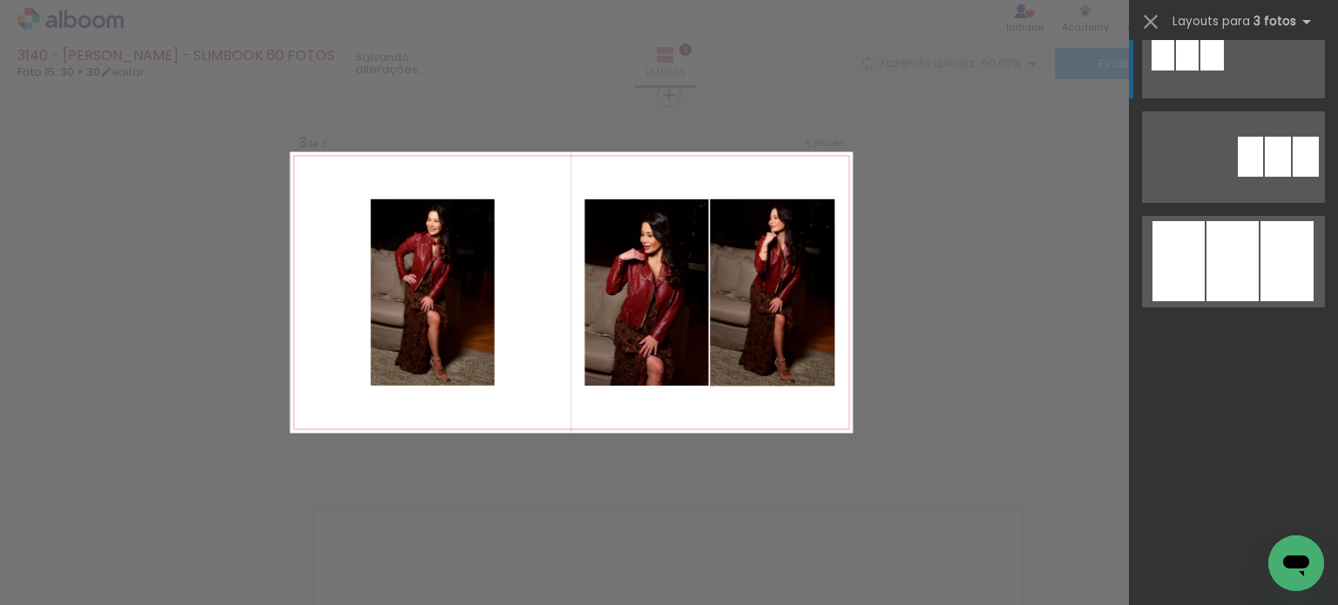
scroll to position [0, 0]
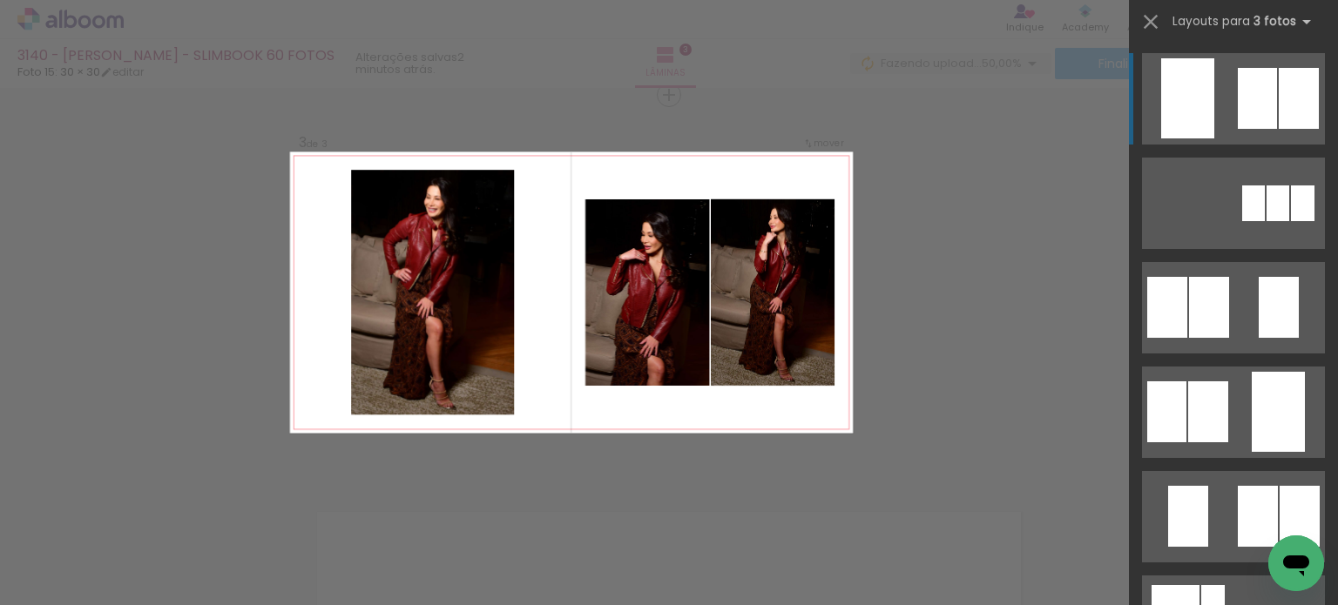
click at [667, 185] on div at bounding box center [1277, 203] width 23 height 36
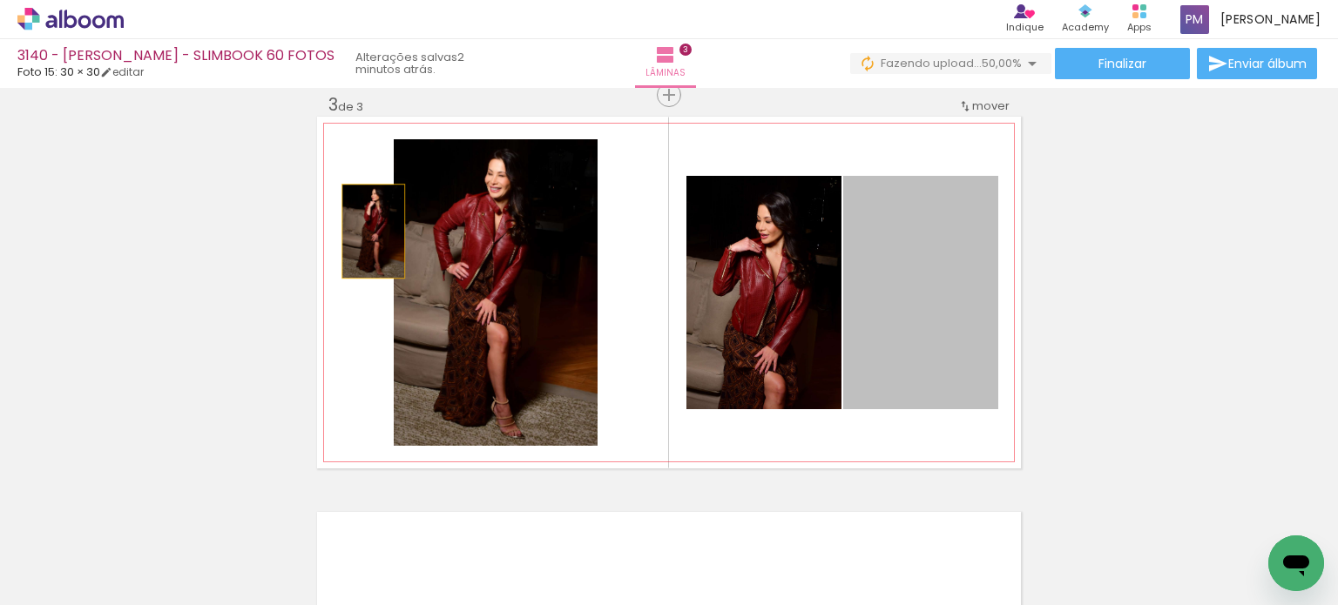
drag, startPoint x: 648, startPoint y: 293, endPoint x: 360, endPoint y: 231, distance: 293.9
click at [360, 231] on quentale-layouter at bounding box center [669, 293] width 704 height 352
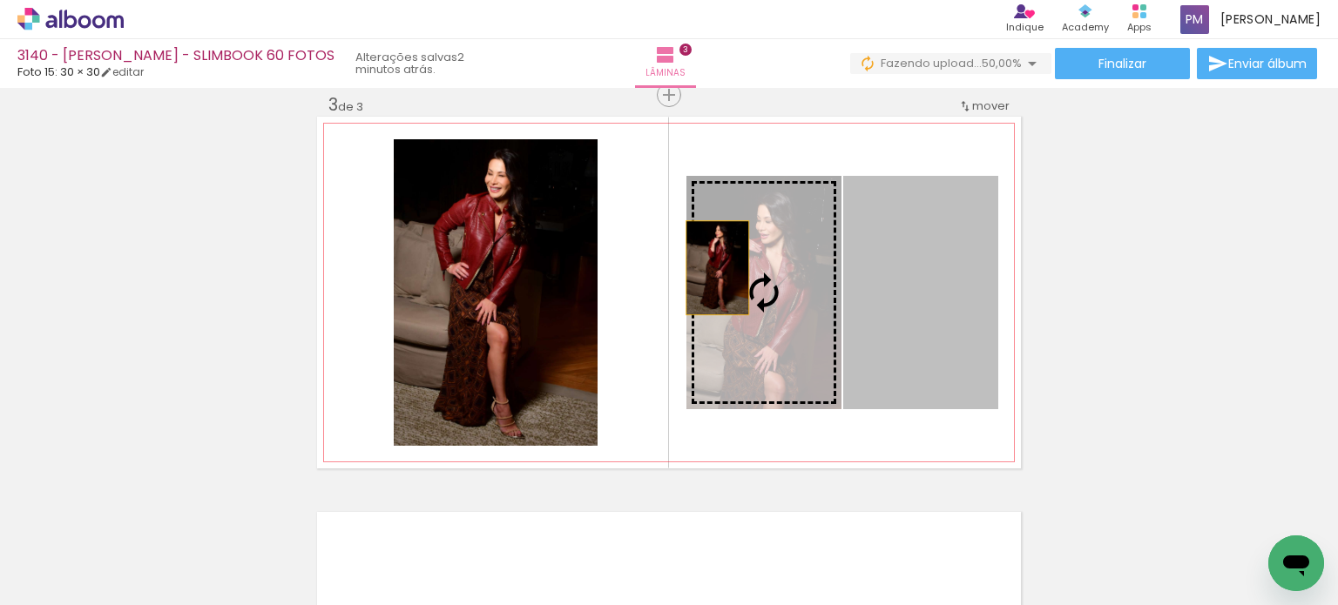
drag, startPoint x: 869, startPoint y: 283, endPoint x: 590, endPoint y: 275, distance: 279.6
click at [592, 278] on quentale-layouter at bounding box center [669, 293] width 704 height 352
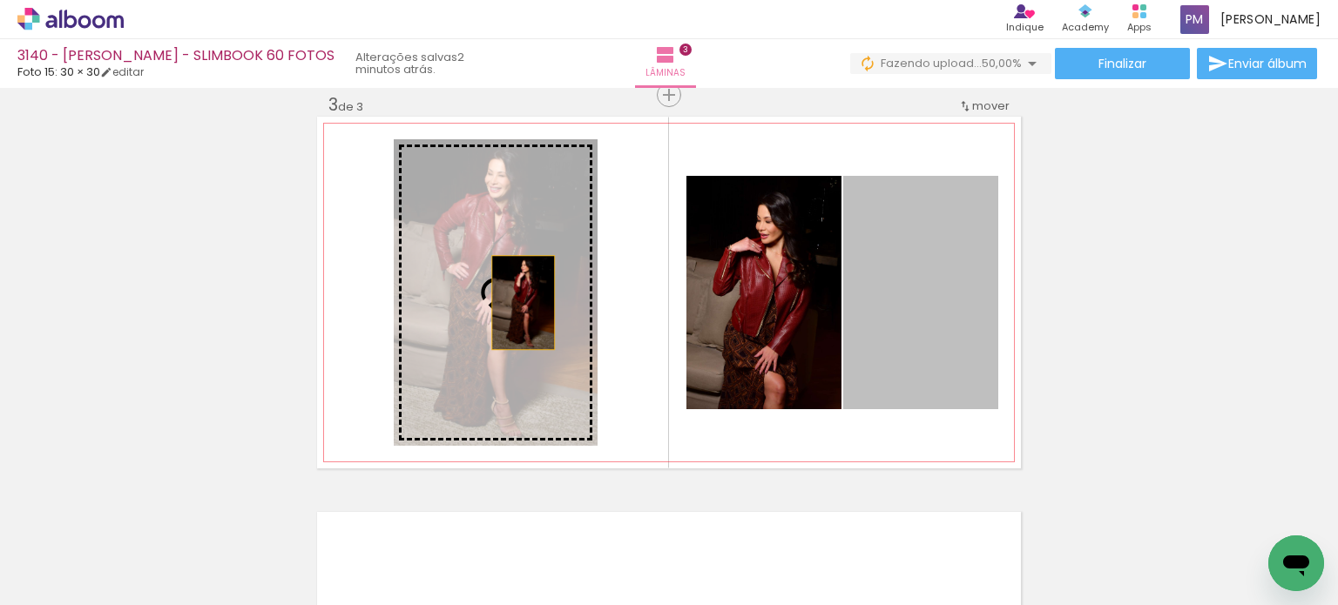
drag, startPoint x: 894, startPoint y: 309, endPoint x: 408, endPoint y: 306, distance: 485.9
click at [0, 0] on slot at bounding box center [0, 0] width 0 height 0
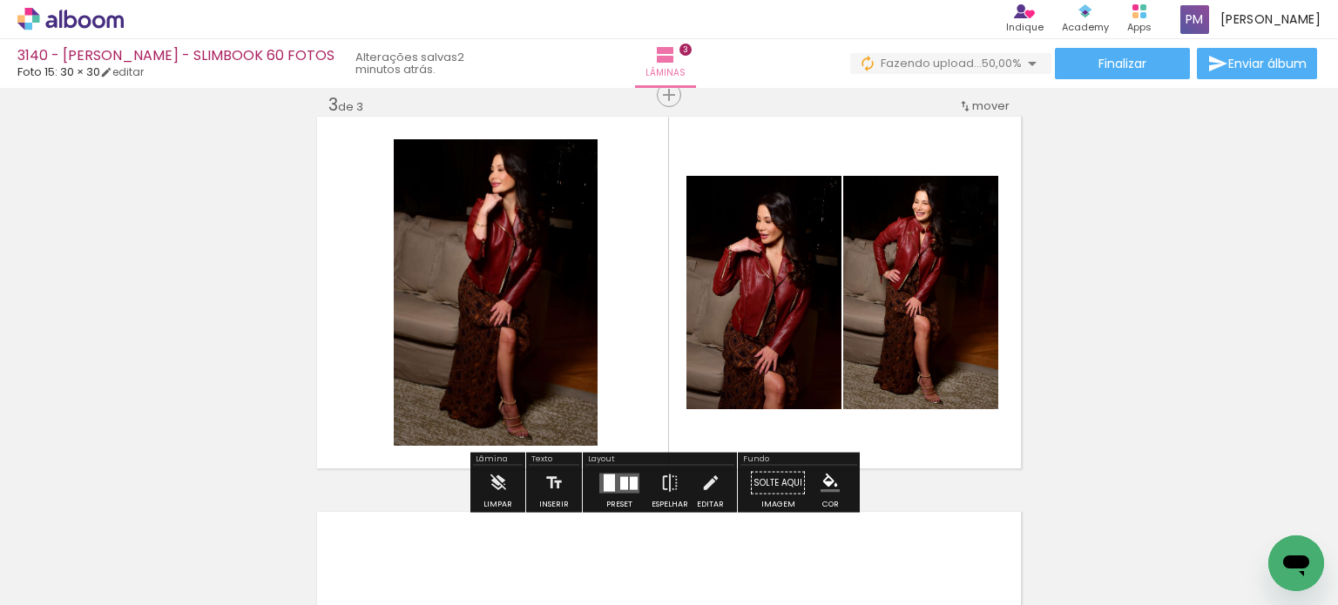
click at [667, 475] on iron-icon "color picker" at bounding box center [829, 483] width 19 height 19
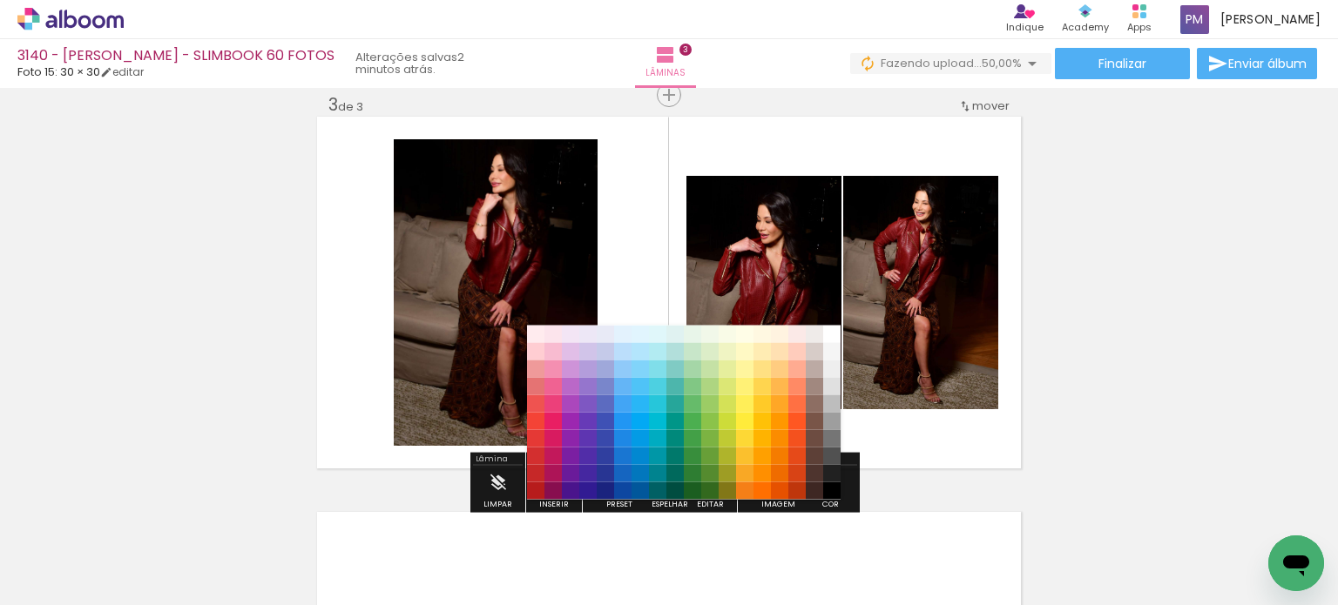
click at [667, 473] on paper-item "#212121" at bounding box center [831, 472] width 17 height 17
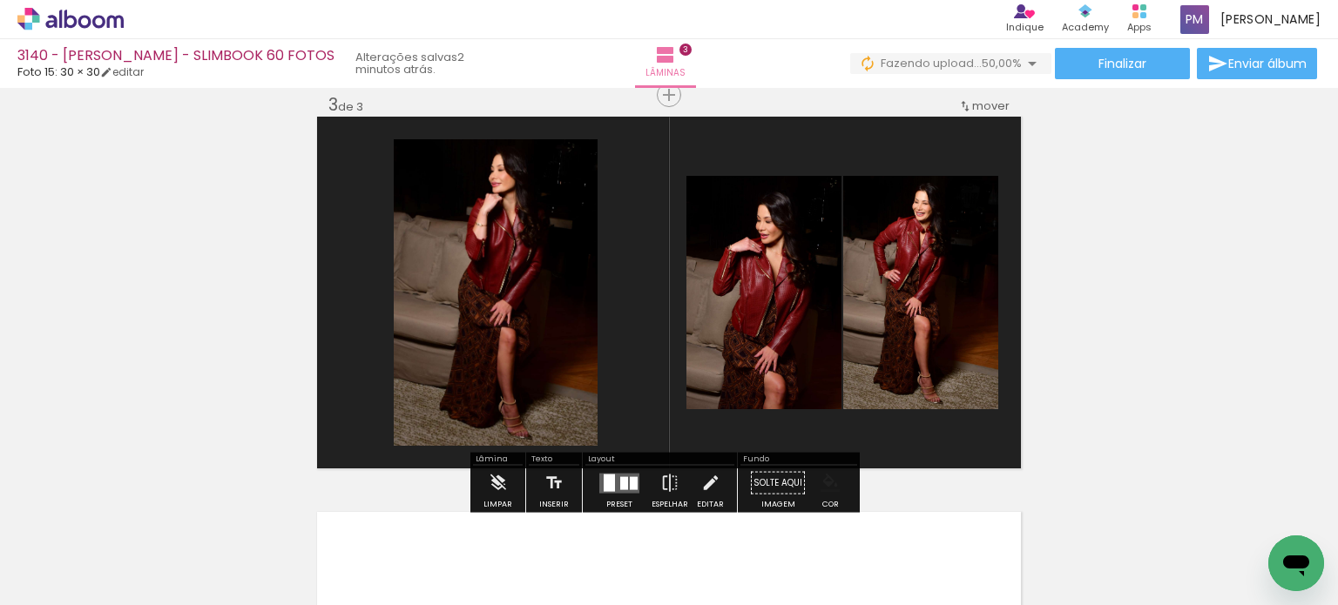
click at [667, 482] on iron-icon "color picker" at bounding box center [829, 483] width 19 height 19
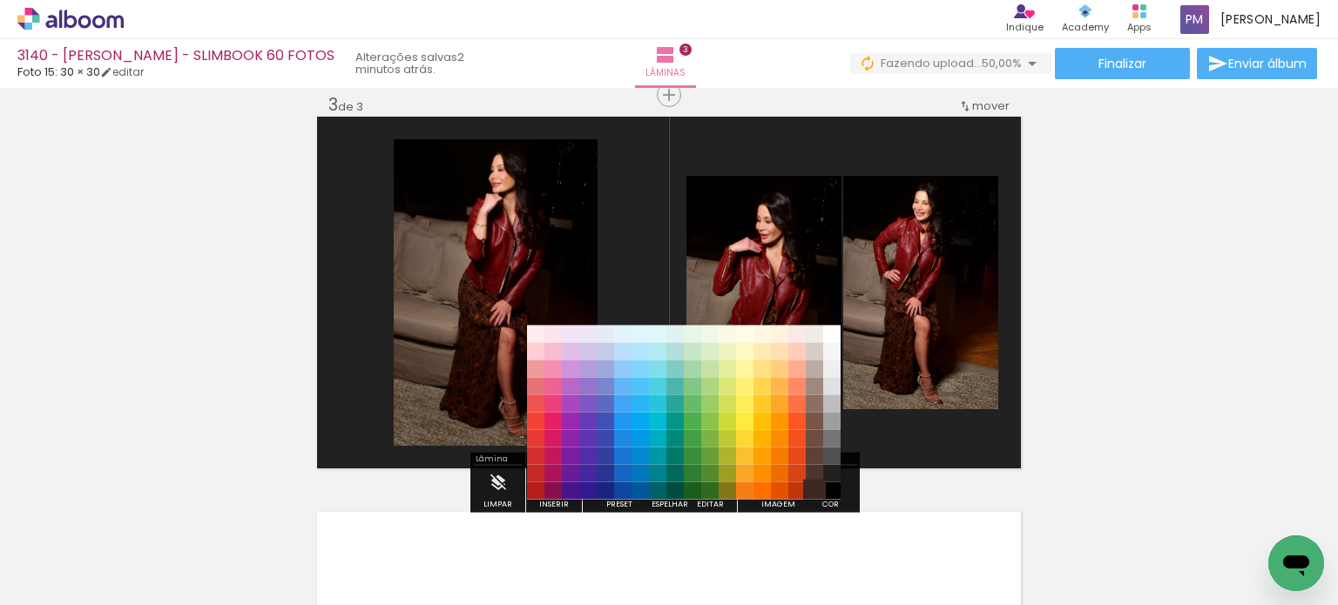
click at [667, 487] on paper-item "#3e2723" at bounding box center [813, 490] width 17 height 17
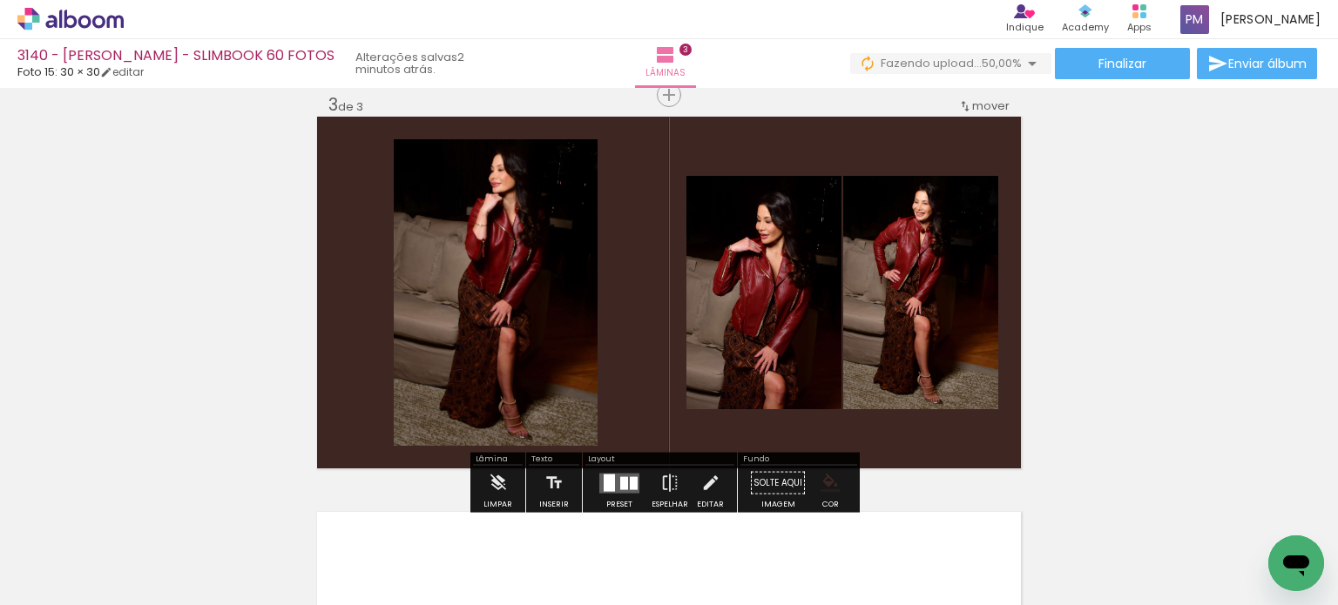
click at [667, 485] on iron-icon "color picker" at bounding box center [829, 483] width 19 height 19
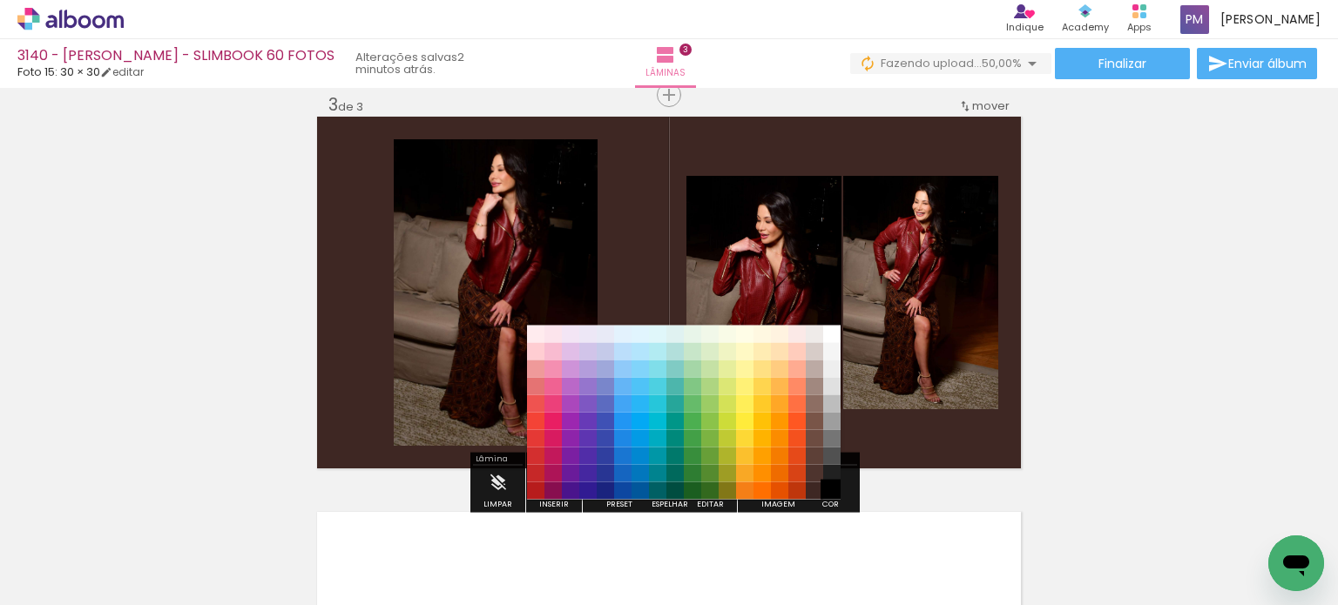
click at [667, 494] on paper-item "#000000" at bounding box center [831, 490] width 17 height 17
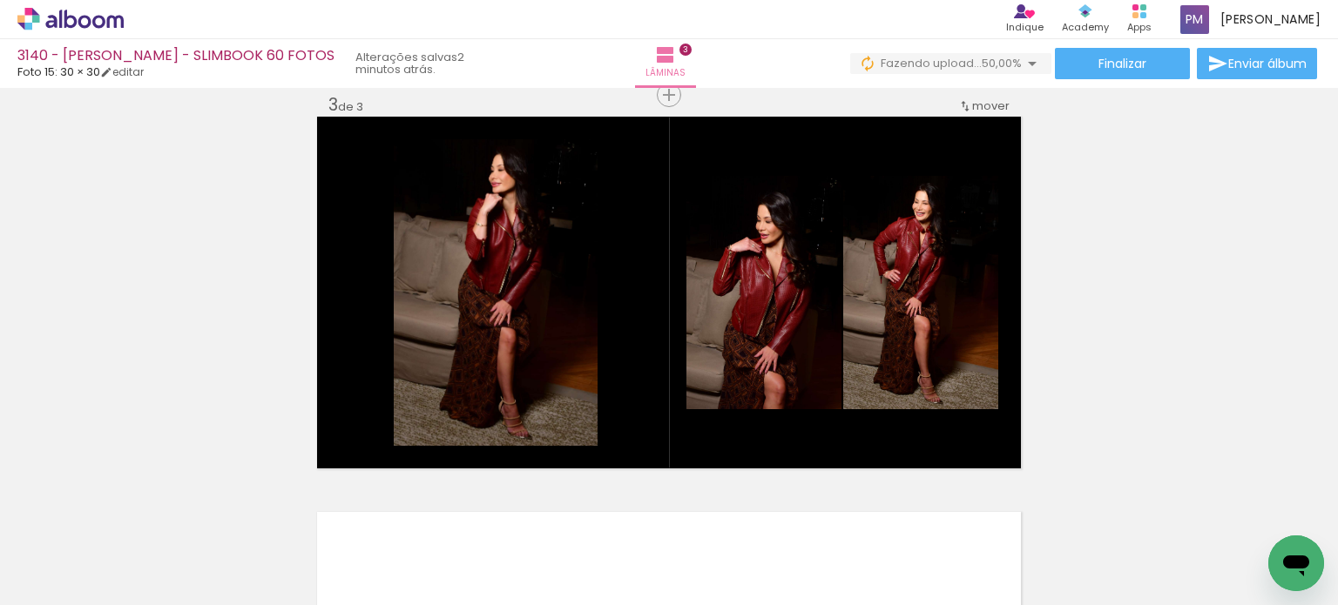
click at [143, 596] on iron-horizontal-list at bounding box center [125, 550] width 35 height 109
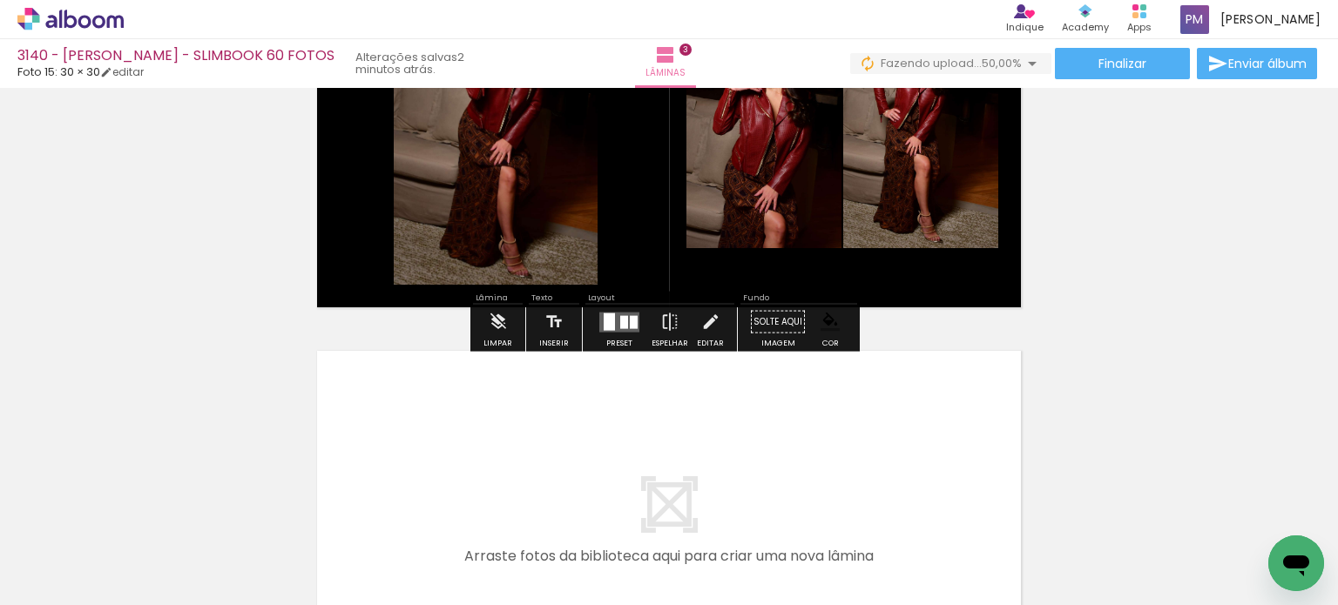
scroll to position [1103, 0]
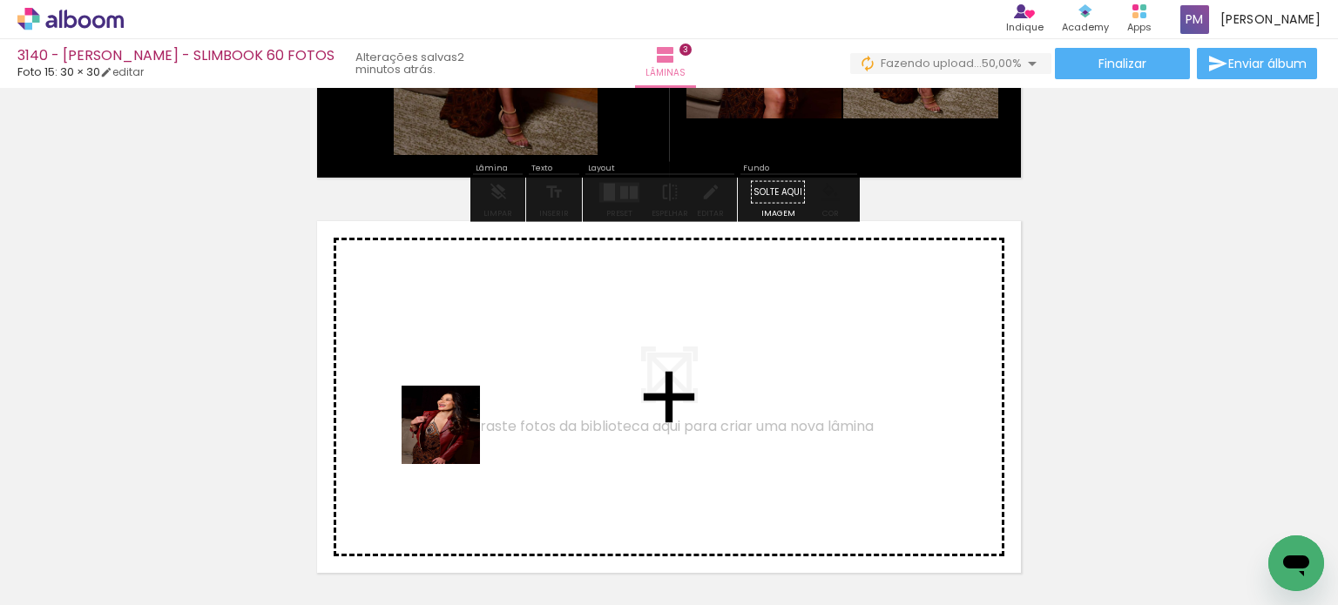
drag, startPoint x: 484, startPoint y: 539, endPoint x: 435, endPoint y: 581, distance: 64.2
click at [439, 401] on quentale-workspace at bounding box center [669, 302] width 1338 height 605
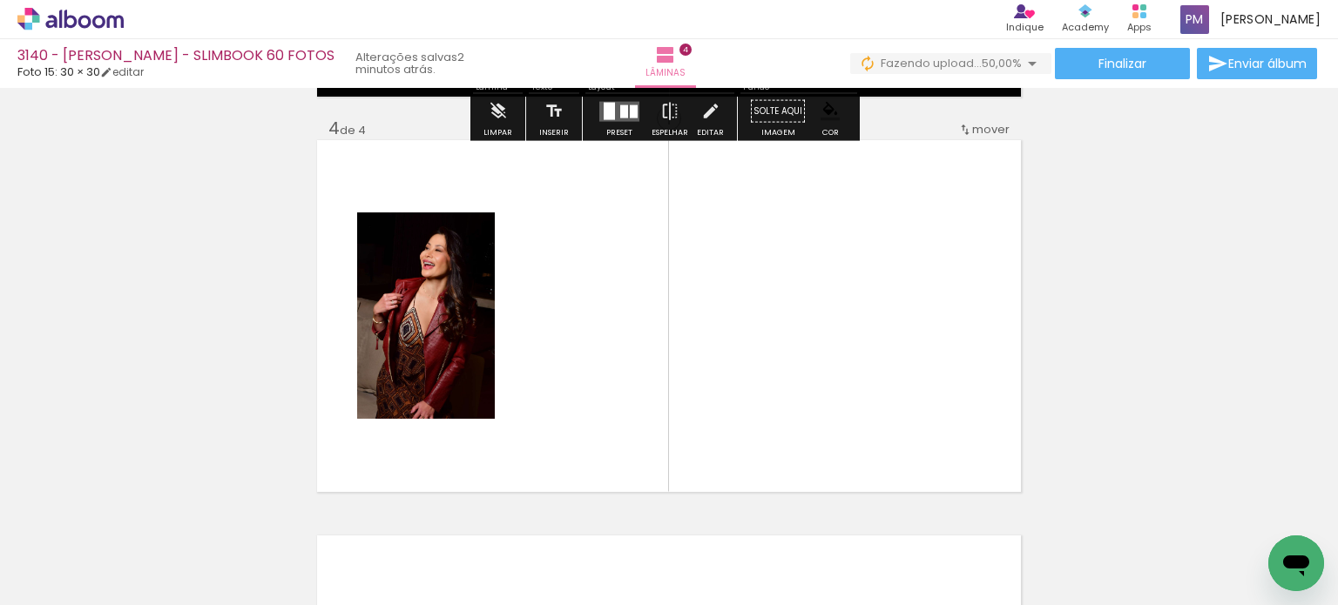
scroll to position [1208, 0]
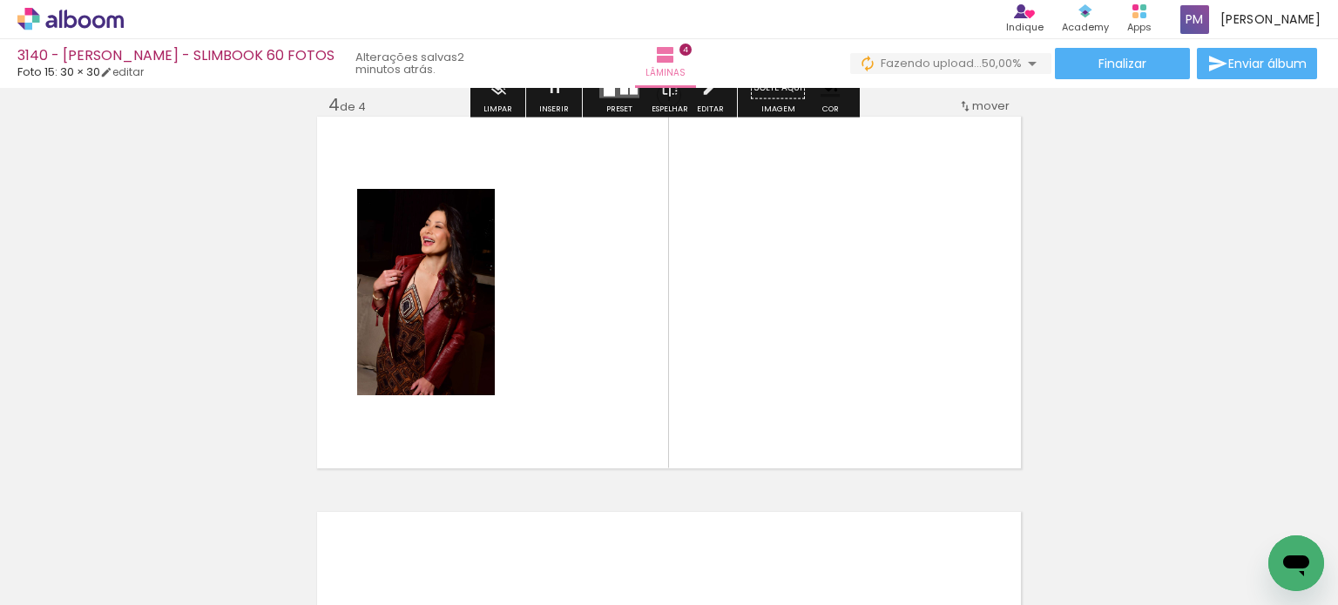
drag, startPoint x: 530, startPoint y: 327, endPoint x: 564, endPoint y: 299, distance: 44.5
click at [564, 299] on quentale-workspace at bounding box center [669, 302] width 1338 height 605
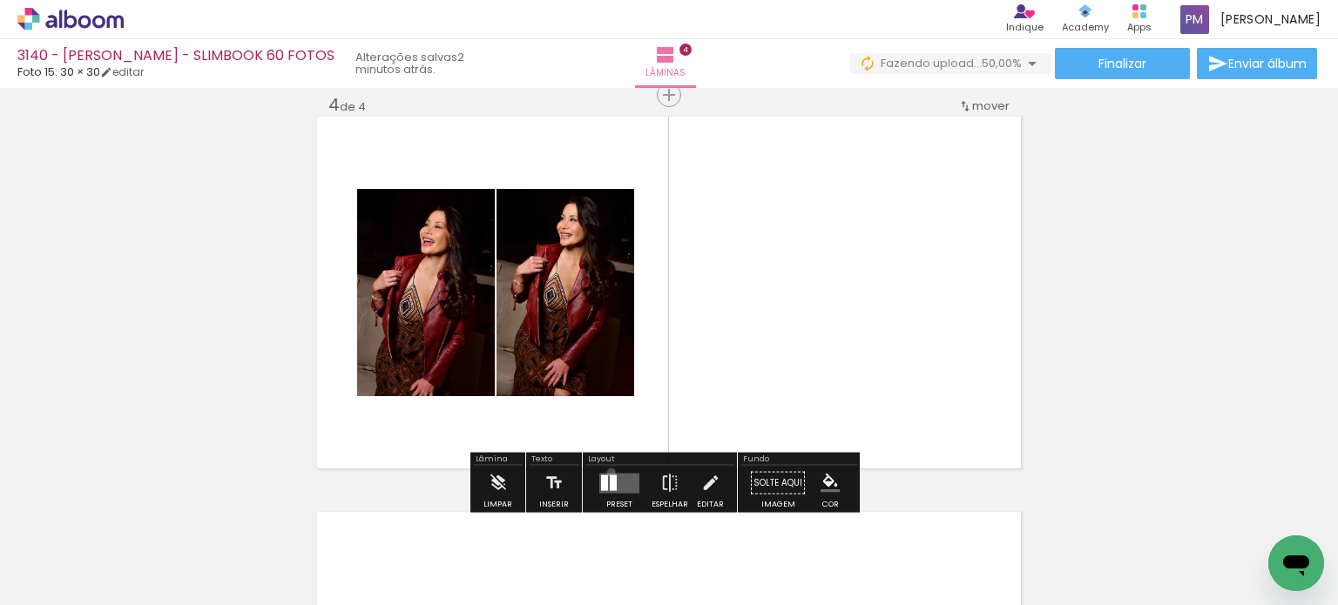
click at [607, 473] on quentale-layouter at bounding box center [619, 483] width 40 height 20
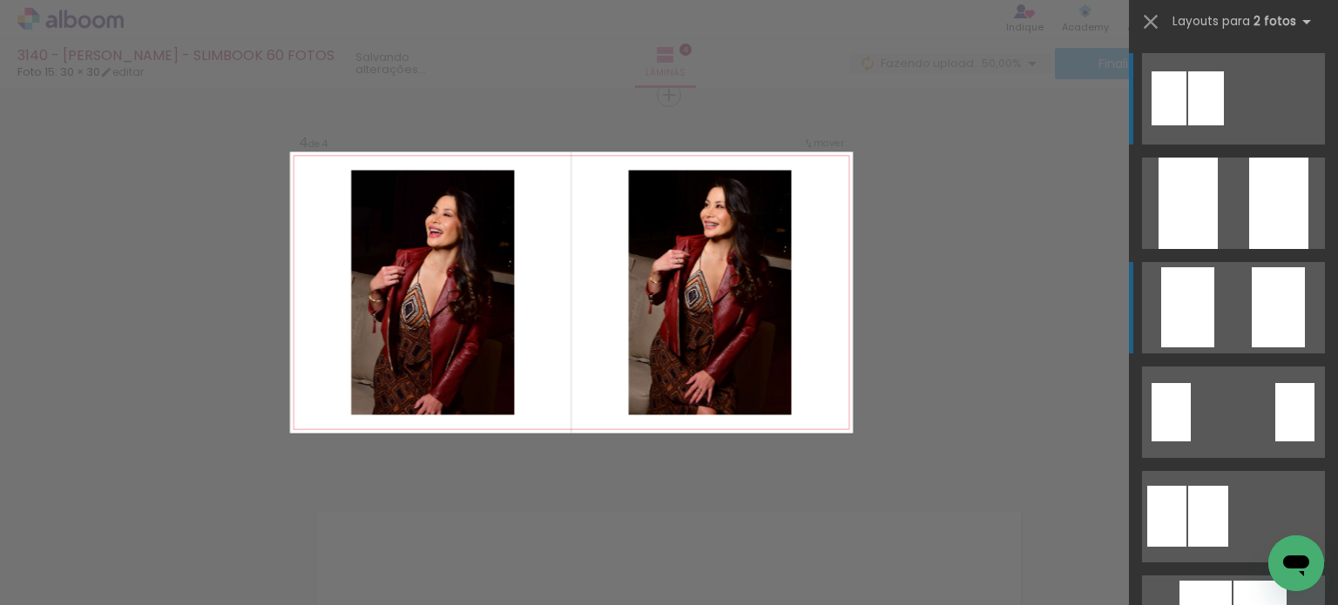
click at [667, 249] on quentale-layouter at bounding box center [1233, 203] width 183 height 91
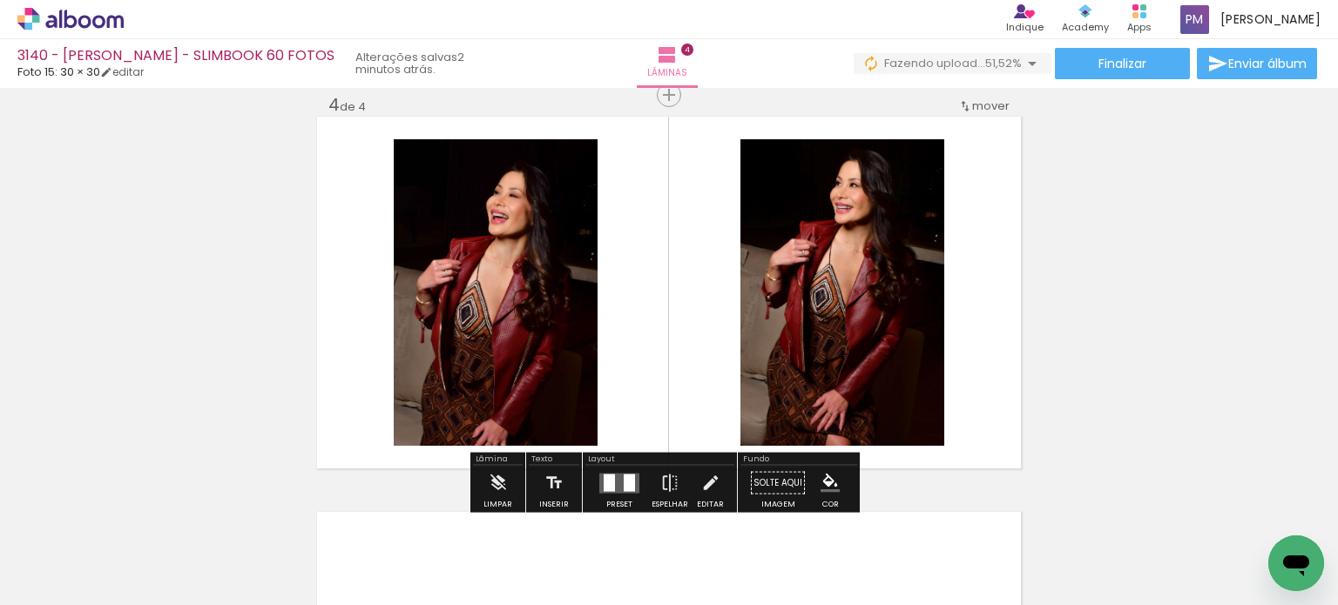
click at [667, 480] on iron-icon "color picker" at bounding box center [829, 483] width 19 height 19
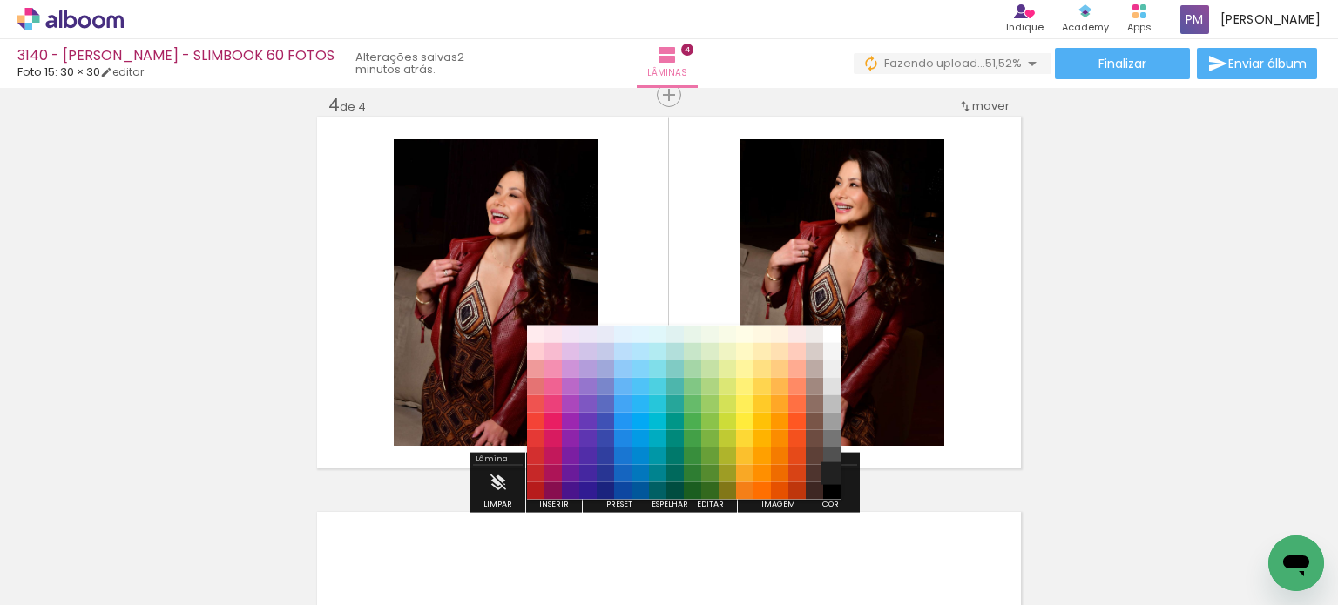
click at [667, 464] on paper-item "#212121" at bounding box center [831, 472] width 17 height 17
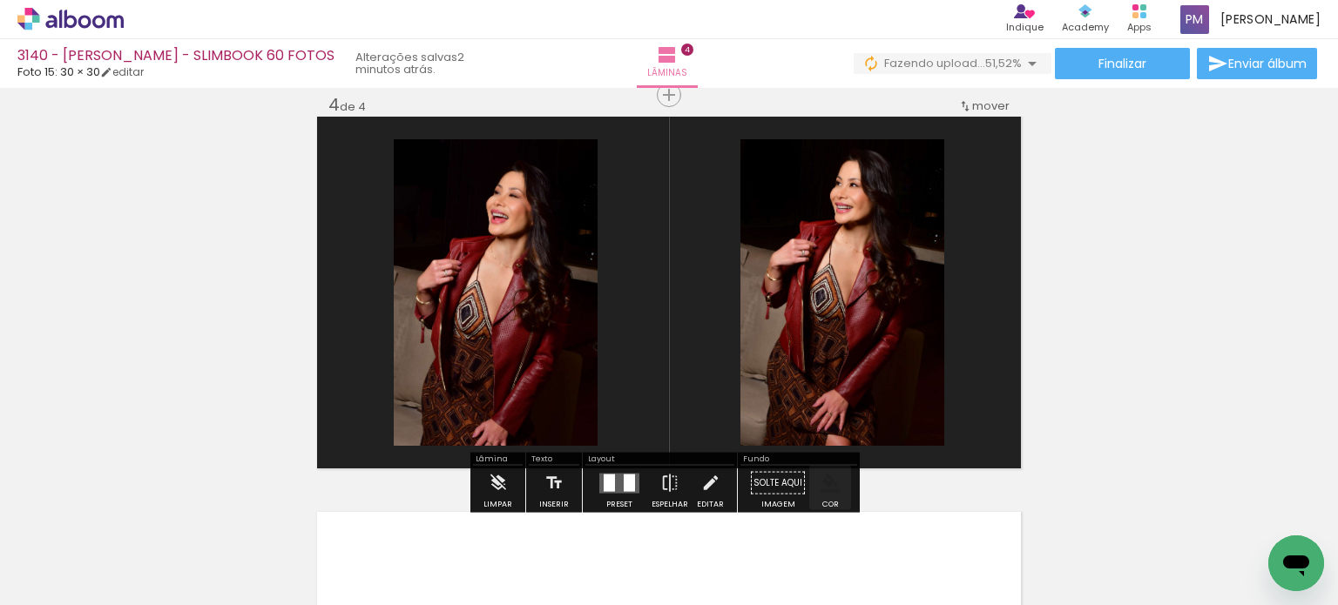
click at [667, 482] on iron-icon "color picker" at bounding box center [829, 483] width 19 height 19
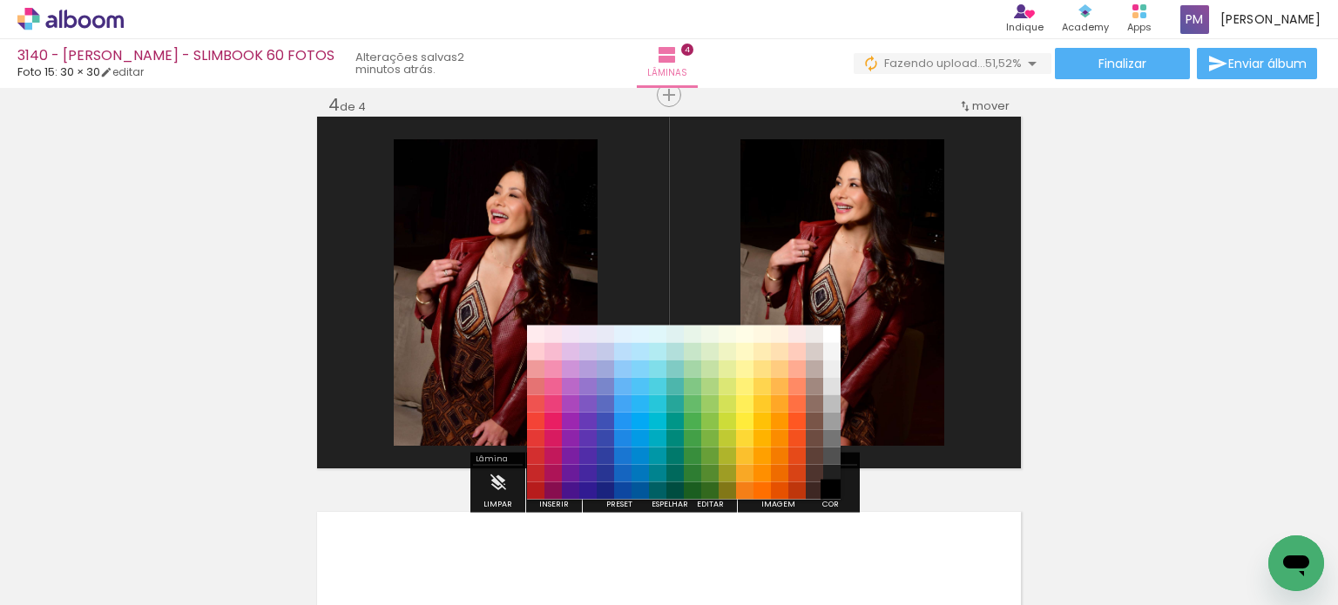
click at [667, 494] on paper-item "#000000" at bounding box center [831, 490] width 17 height 17
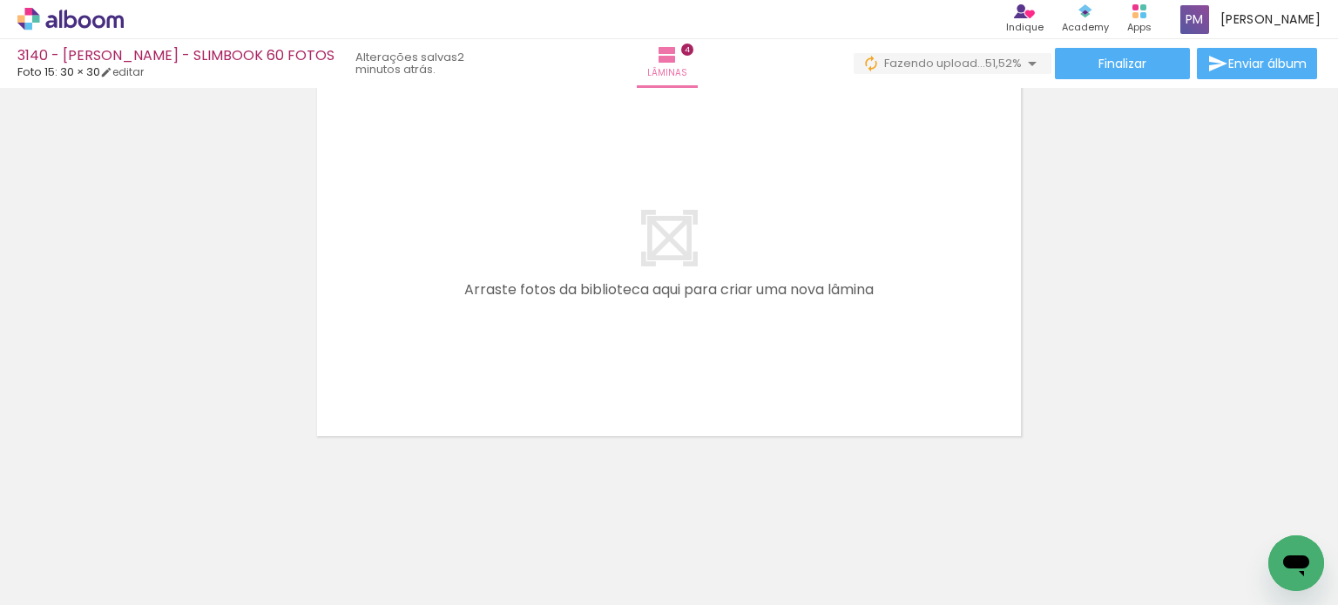
drag, startPoint x: 585, startPoint y: 552, endPoint x: 679, endPoint y: 588, distance: 100.6
click at [593, 394] on quentale-workspace at bounding box center [669, 302] width 1338 height 605
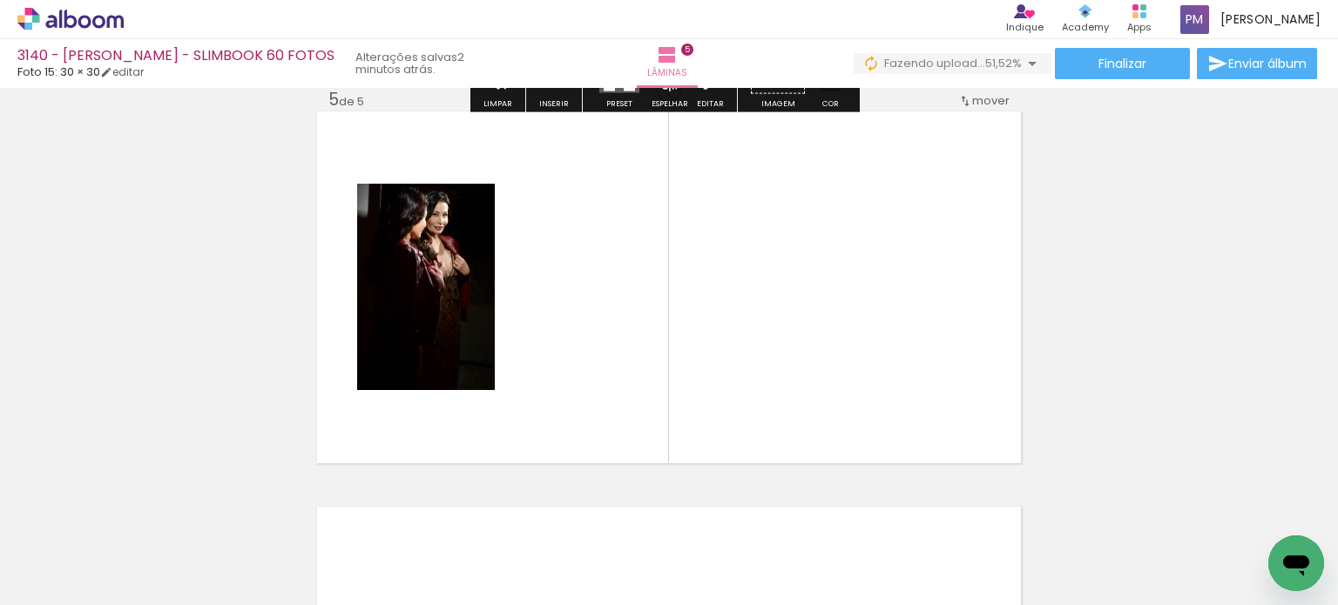
scroll to position [1603, 0]
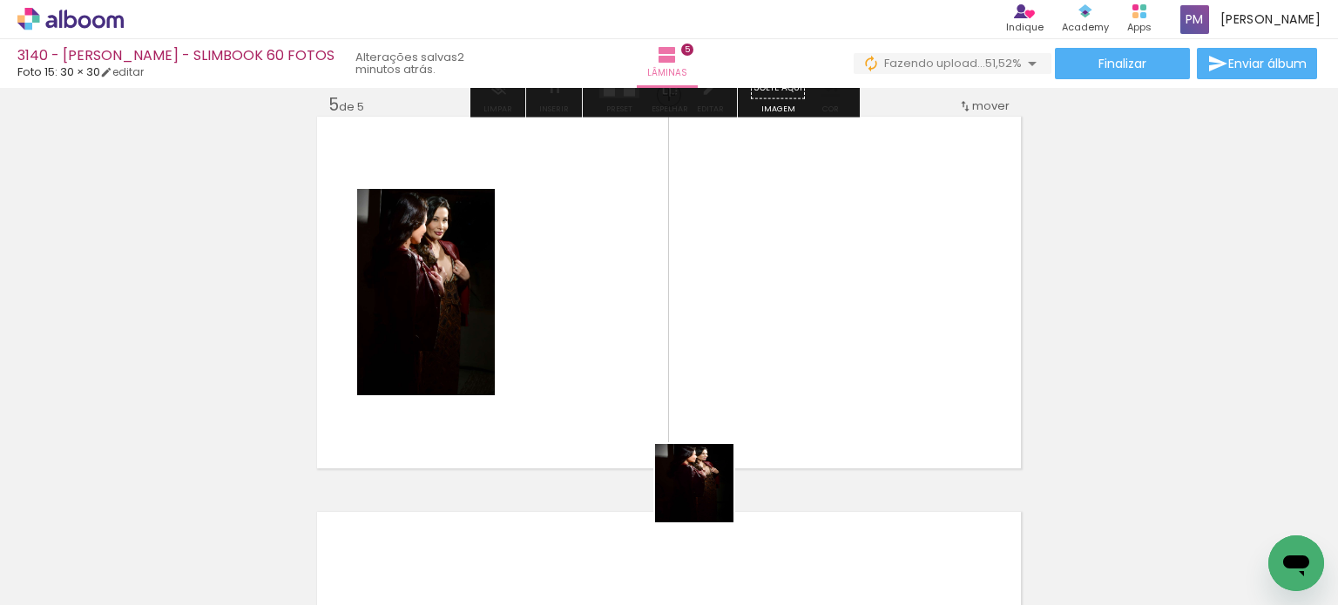
drag, startPoint x: 700, startPoint y: 532, endPoint x: 832, endPoint y: 494, distance: 137.8
click at [667, 312] on quentale-workspace at bounding box center [669, 302] width 1338 height 605
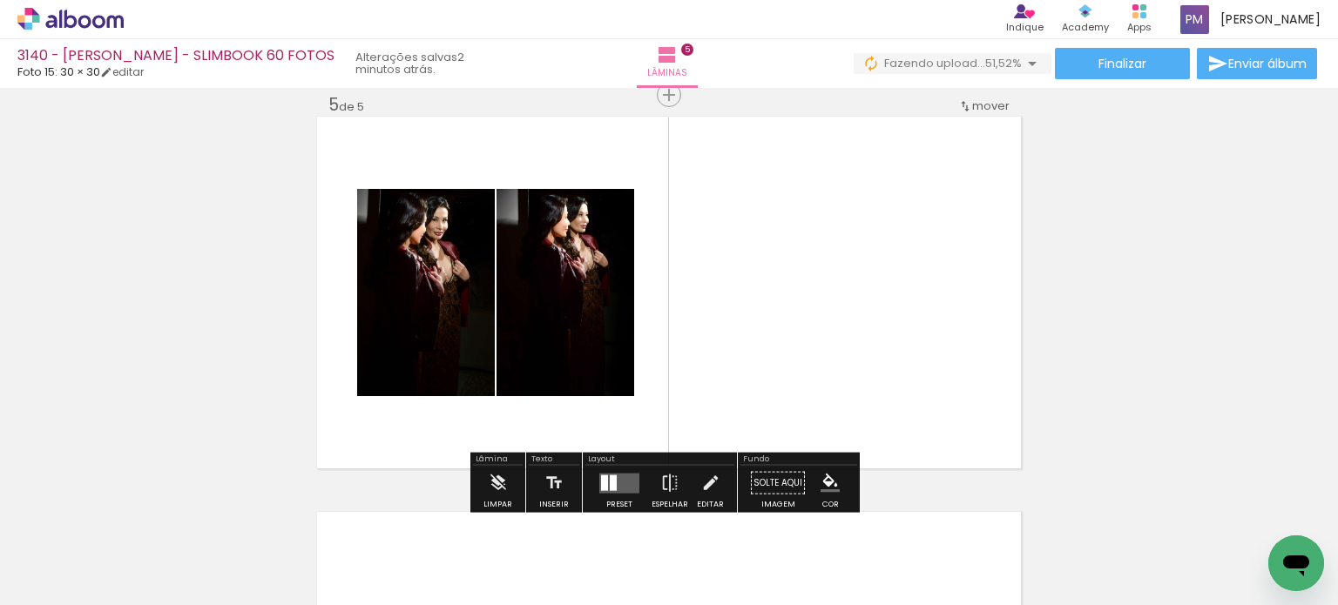
click at [667, 379] on quentale-workspace at bounding box center [669, 302] width 1338 height 605
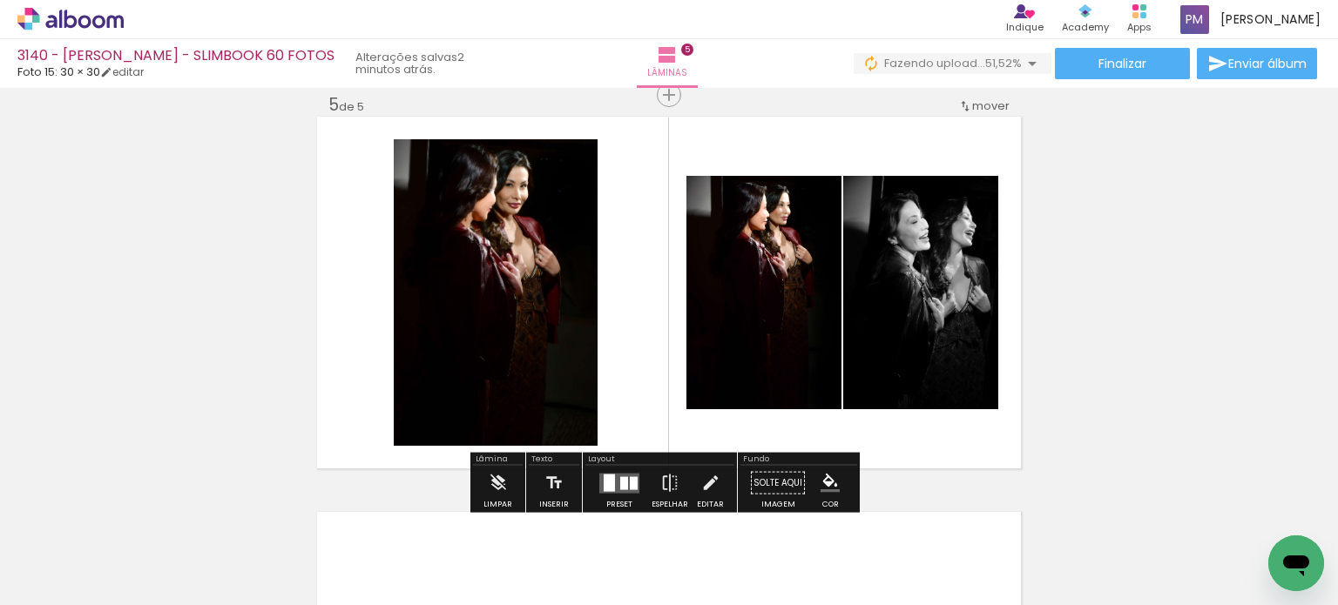
drag, startPoint x: 893, startPoint y: 563, endPoint x: 898, endPoint y: 342, distance: 221.2
click at [667, 327] on quentale-workspace at bounding box center [669, 302] width 1338 height 605
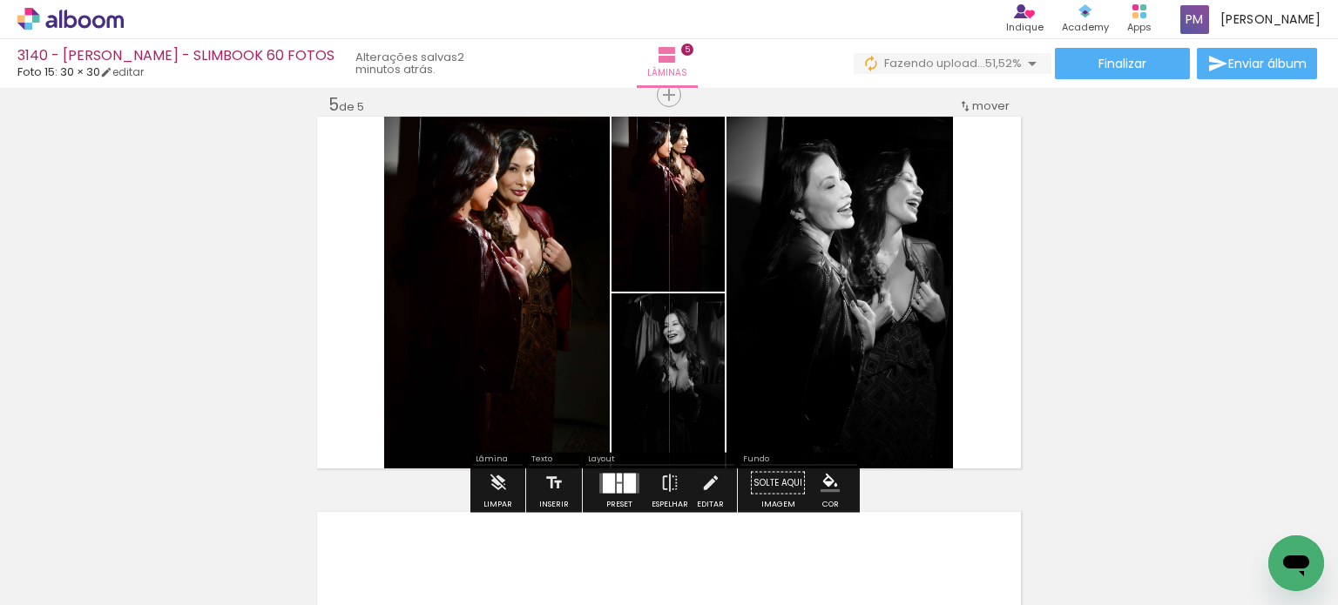
click at [629, 473] on div at bounding box center [629, 483] width 12 height 20
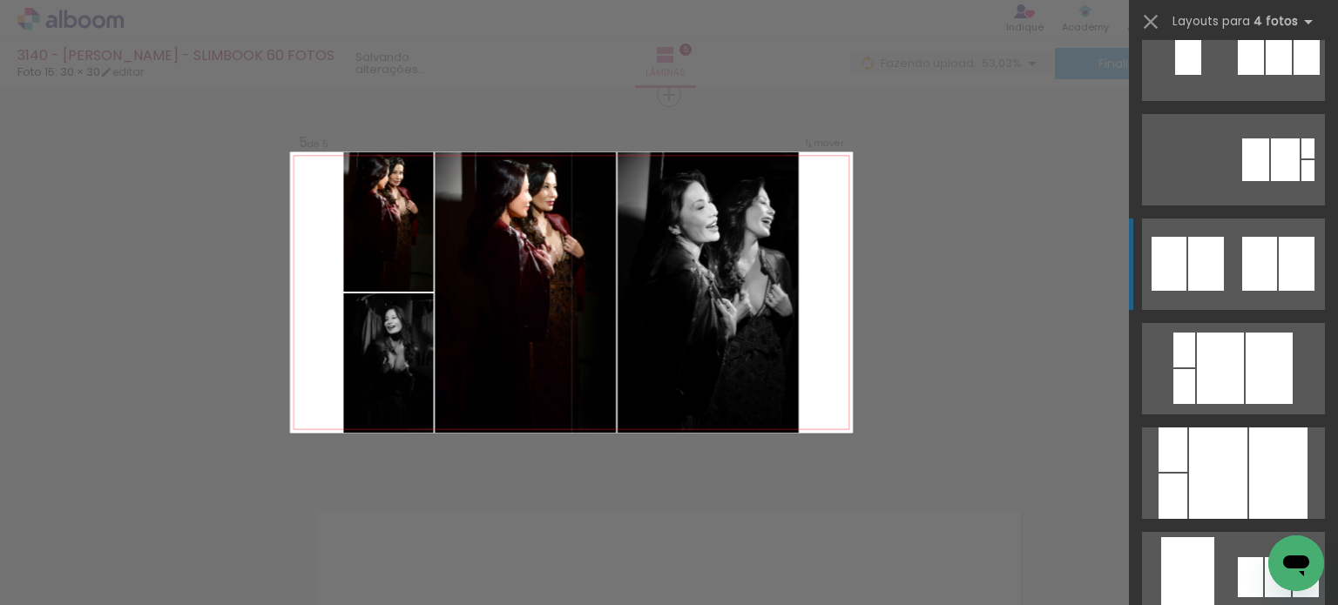
scroll to position [3918, 0]
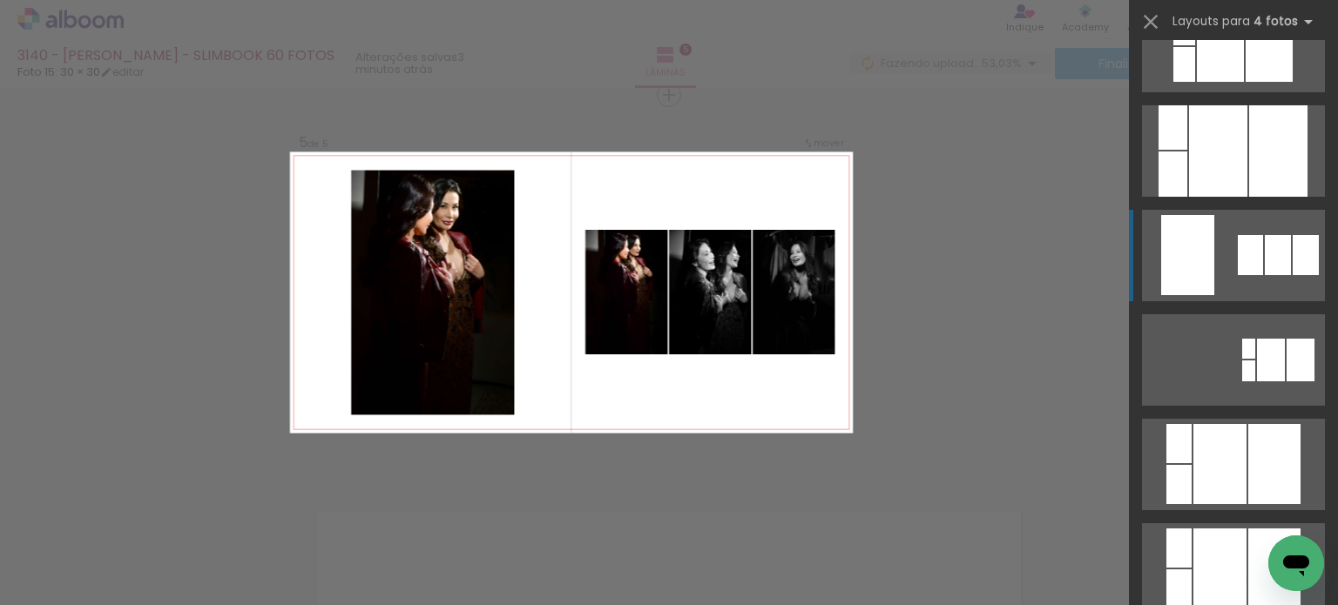
click at [667, 92] on quentale-layouter at bounding box center [1233, 46] width 183 height 91
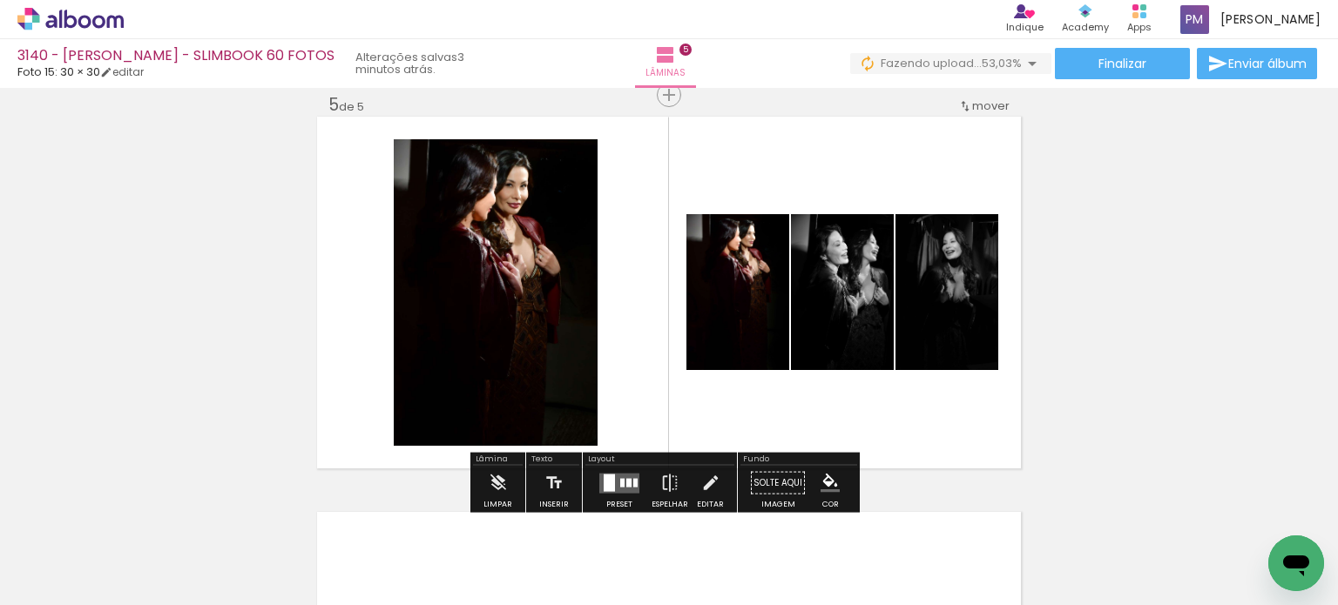
click at [667, 483] on iron-icon "color picker" at bounding box center [829, 483] width 19 height 19
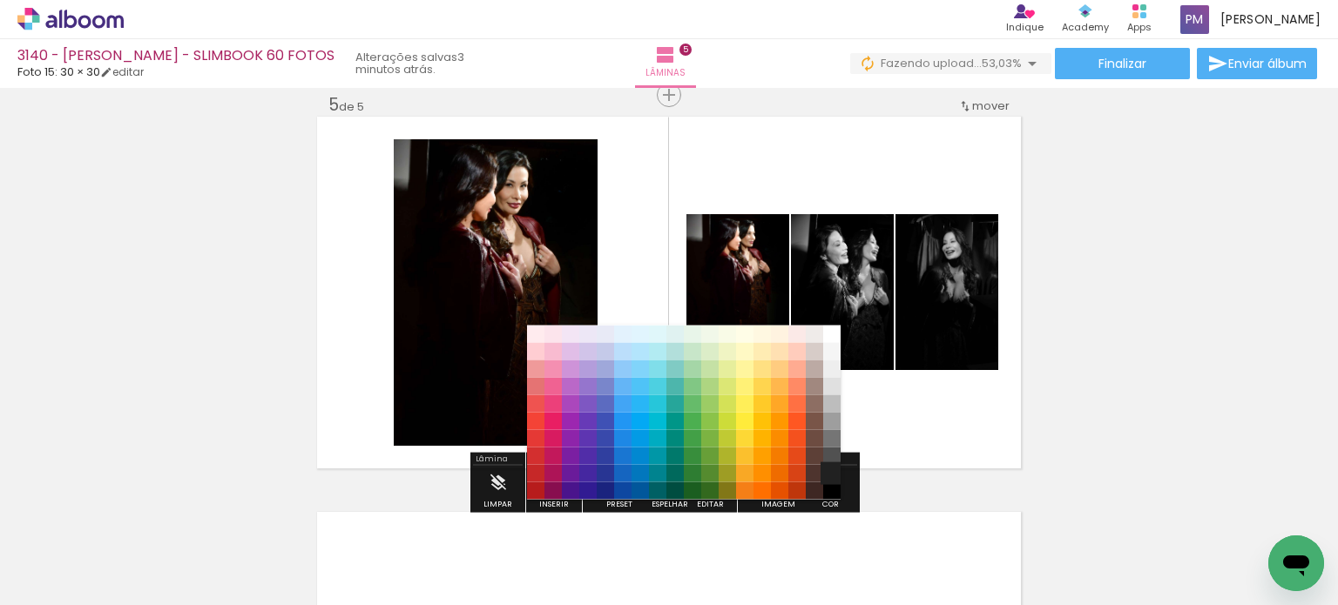
click at [667, 468] on paper-item "#212121" at bounding box center [831, 472] width 17 height 17
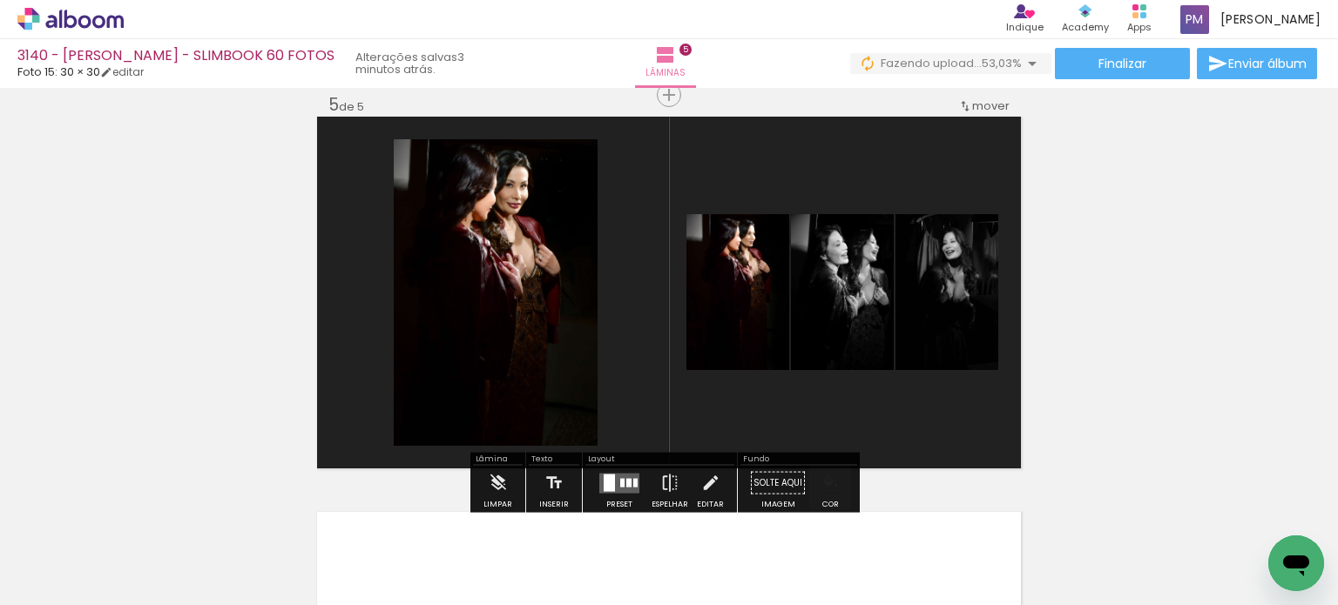
click at [667, 482] on iron-icon "color picker" at bounding box center [829, 483] width 19 height 19
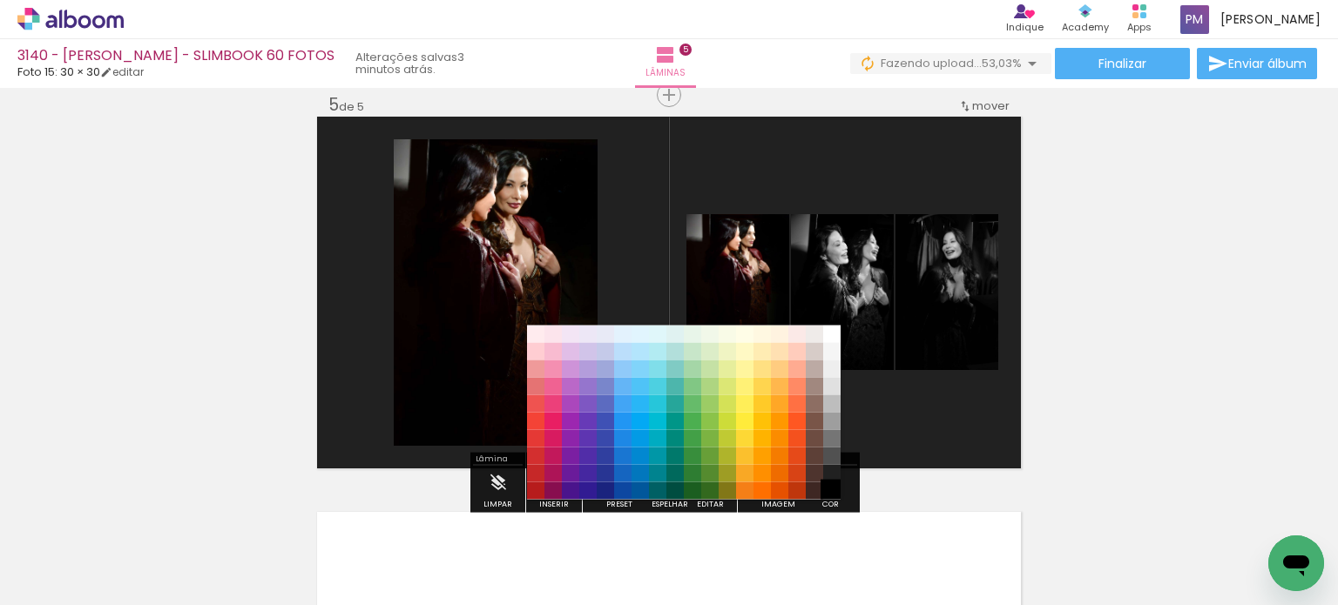
click at [667, 491] on paper-item "#000000" at bounding box center [831, 490] width 17 height 17
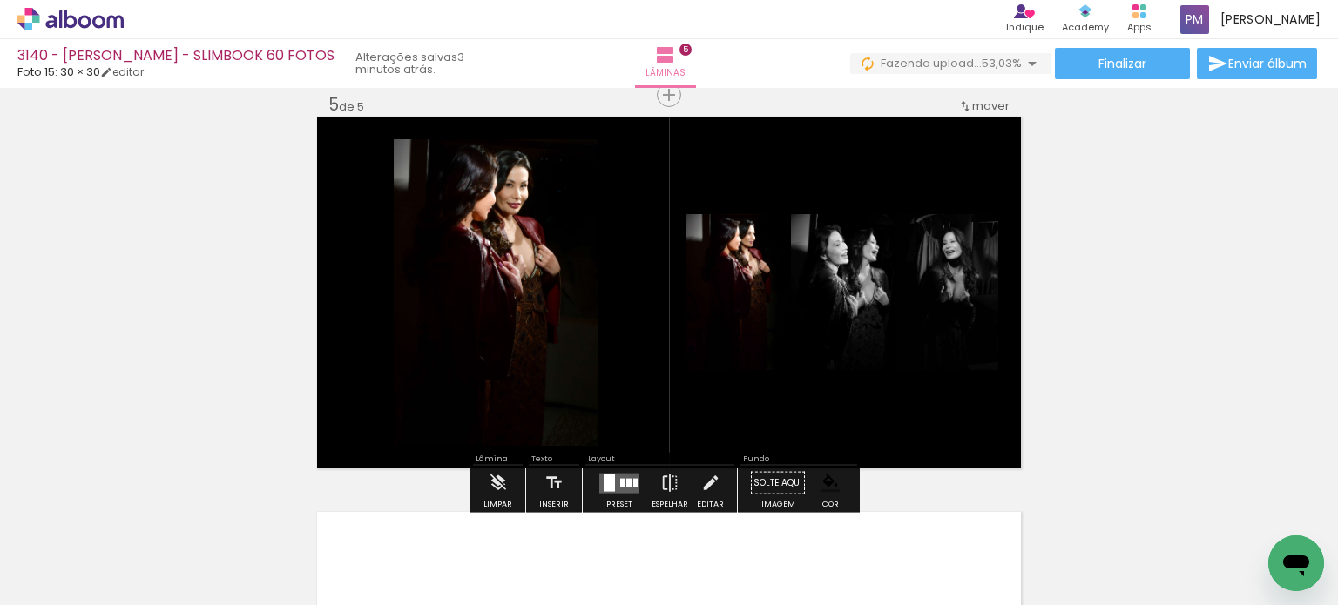
click at [619, 476] on quentale-layouter at bounding box center [619, 483] width 40 height 20
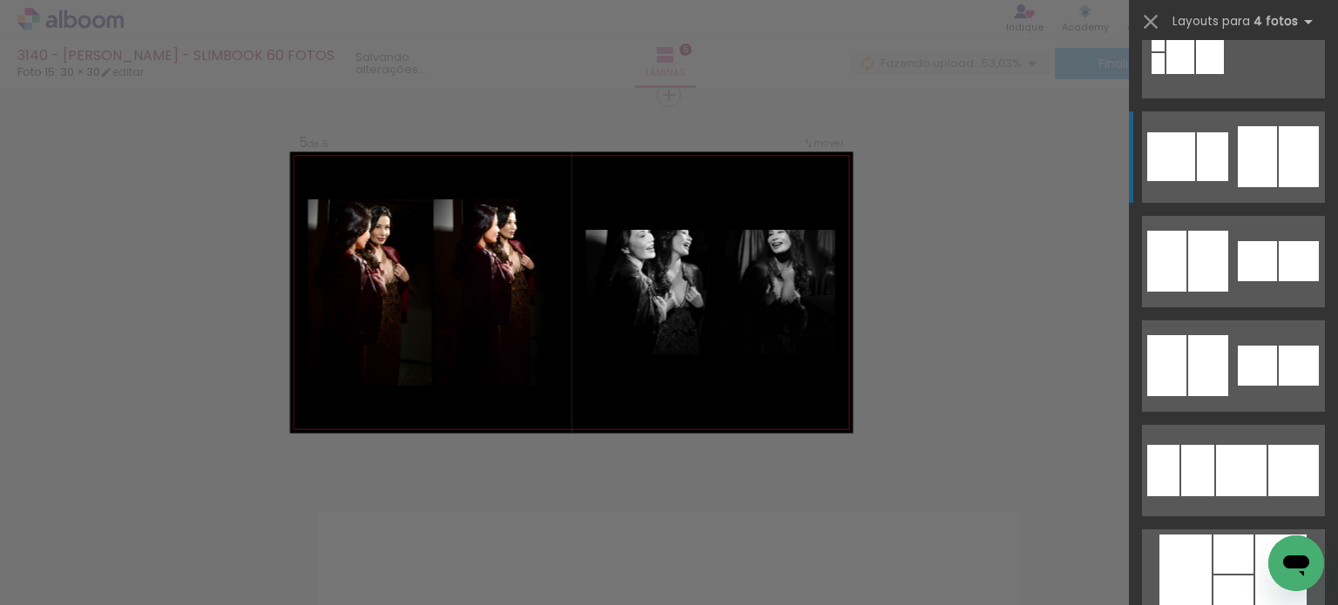
scroll to position [4655, 0]
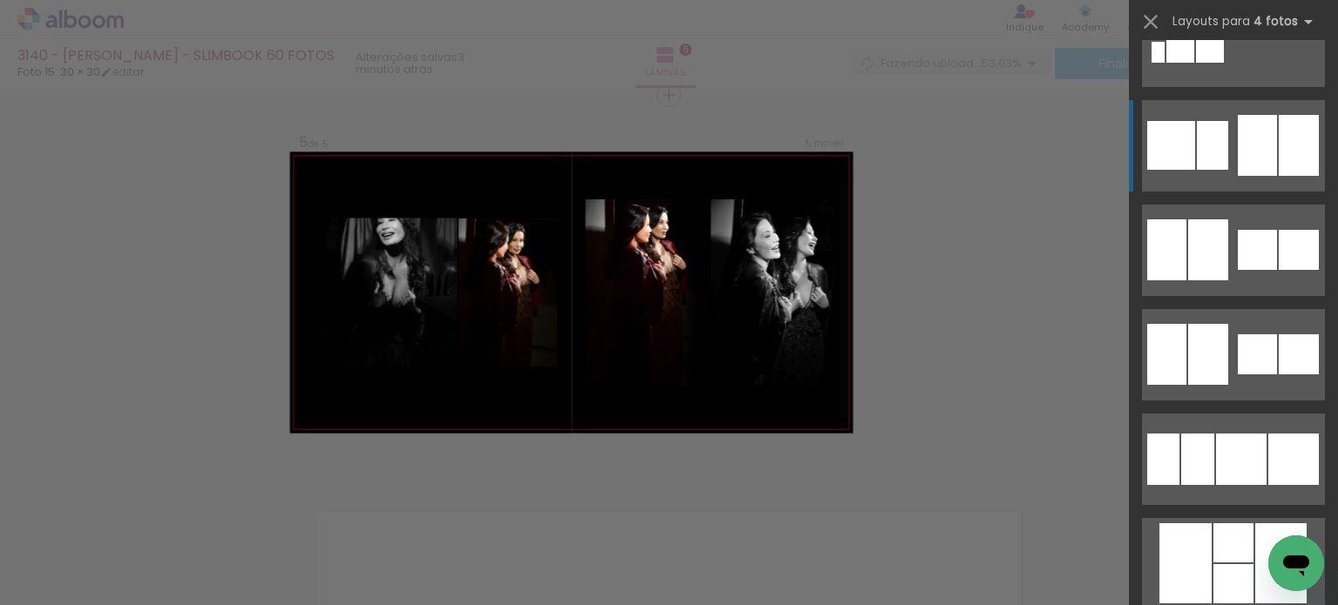
click at [667, 523] on div at bounding box center [1233, 542] width 40 height 39
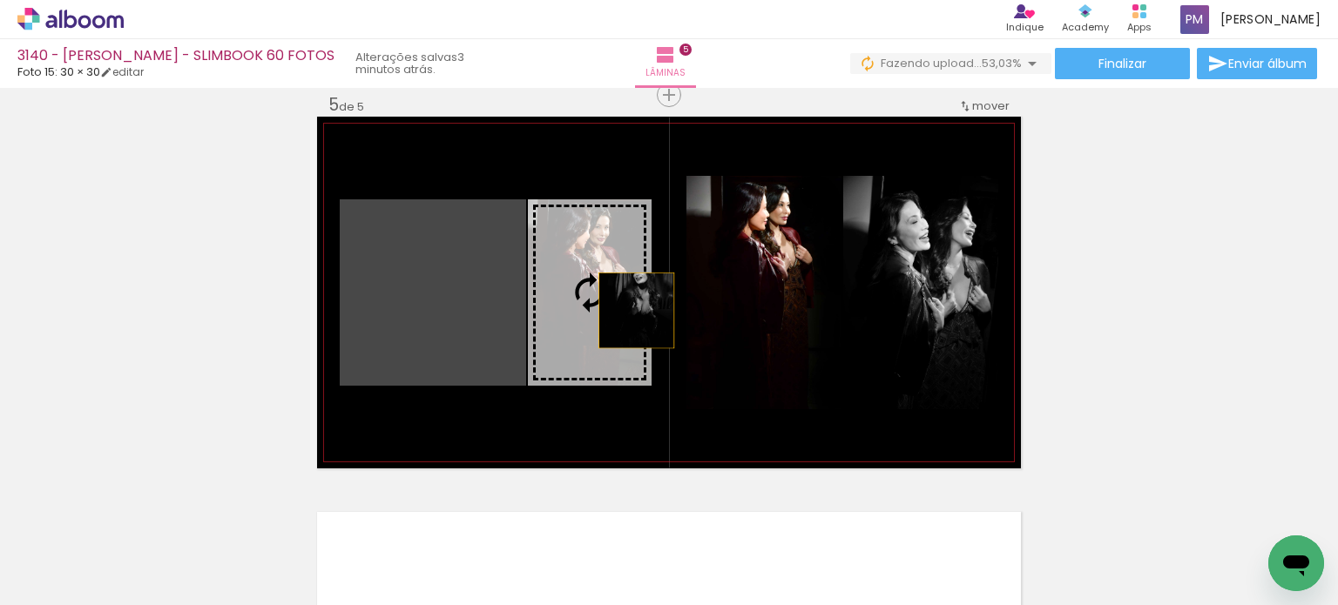
drag, startPoint x: 630, startPoint y: 310, endPoint x: 702, endPoint y: 310, distance: 72.3
click at [0, 0] on slot at bounding box center [0, 0] width 0 height 0
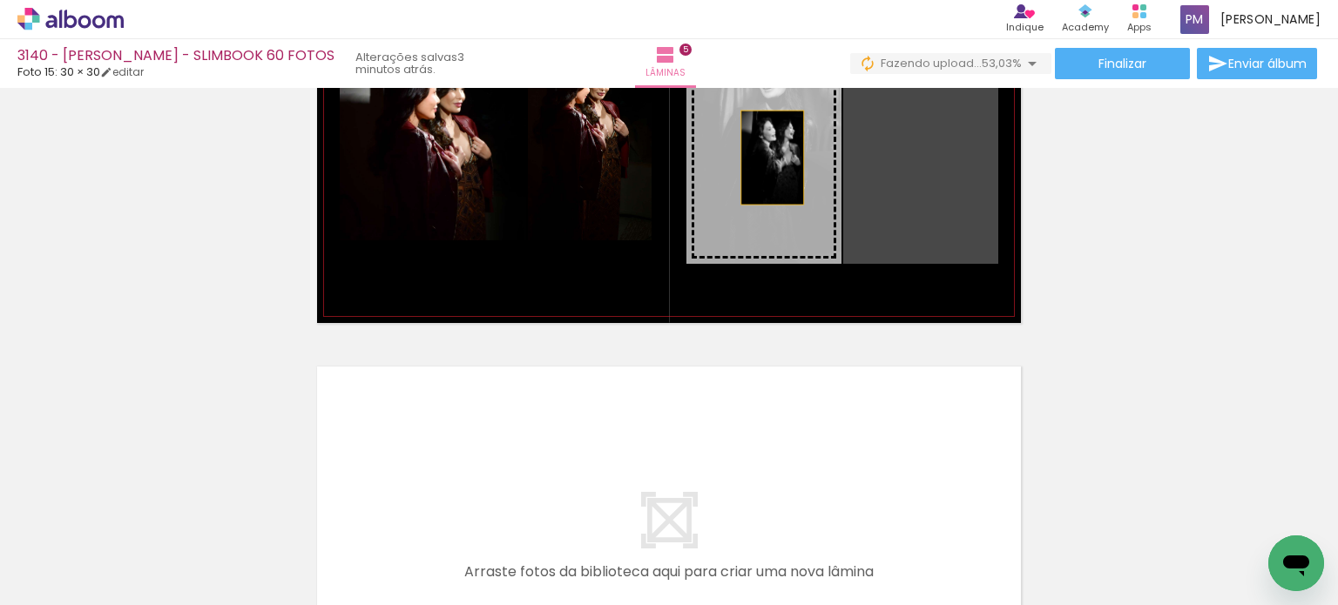
drag, startPoint x: 951, startPoint y: 152, endPoint x: 763, endPoint y: 158, distance: 188.2
click at [0, 0] on slot at bounding box center [0, 0] width 0 height 0
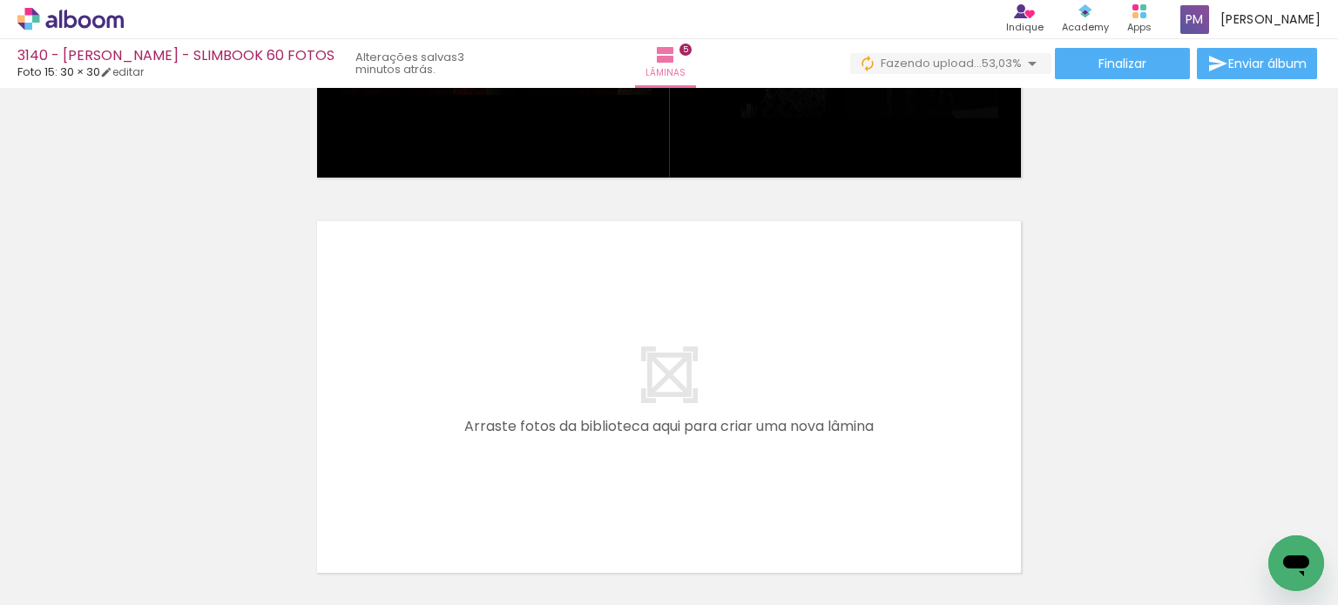
scroll to position [2031, 0]
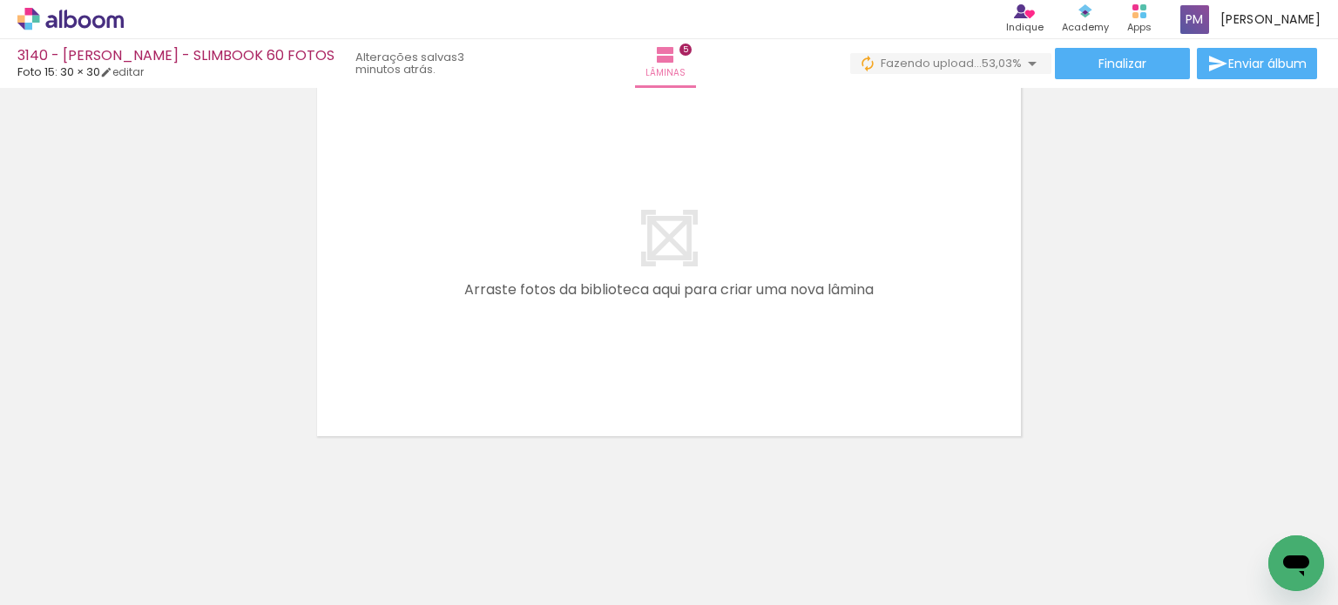
drag, startPoint x: 763, startPoint y: 348, endPoint x: 738, endPoint y: 563, distance: 216.5
click at [667, 340] on quentale-workspace at bounding box center [669, 302] width 1338 height 605
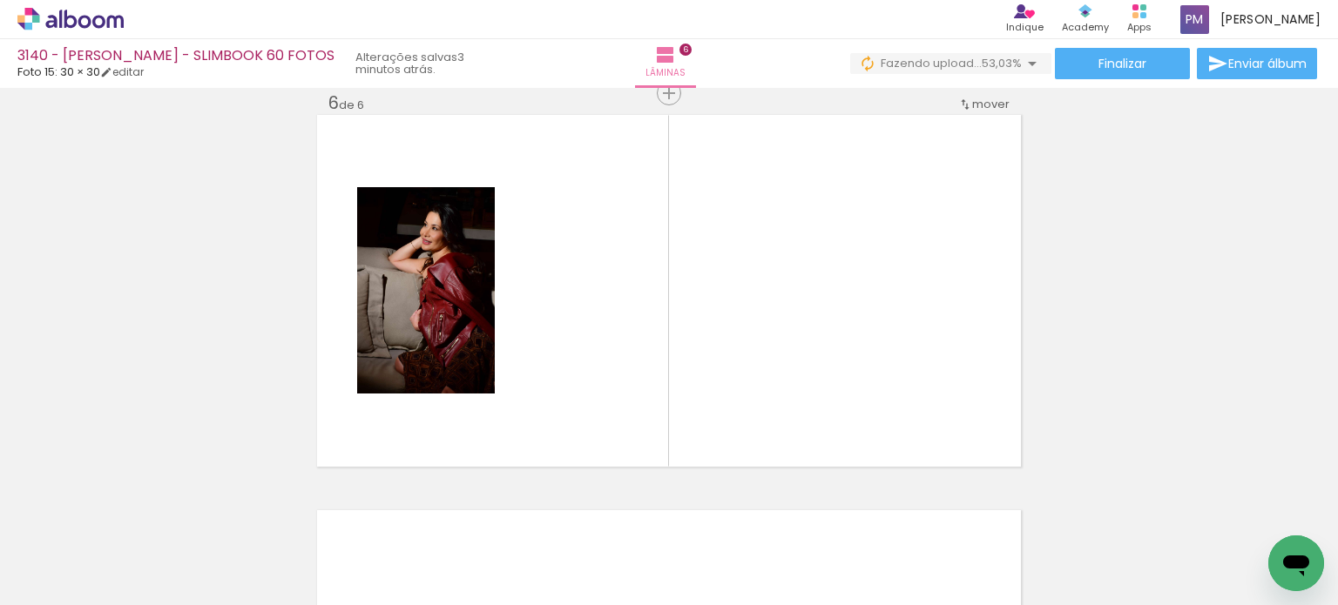
scroll to position [1998, 0]
drag, startPoint x: 668, startPoint y: 549, endPoint x: 665, endPoint y: 459, distance: 89.7
click at [667, 293] on quentale-workspace at bounding box center [669, 302] width 1338 height 605
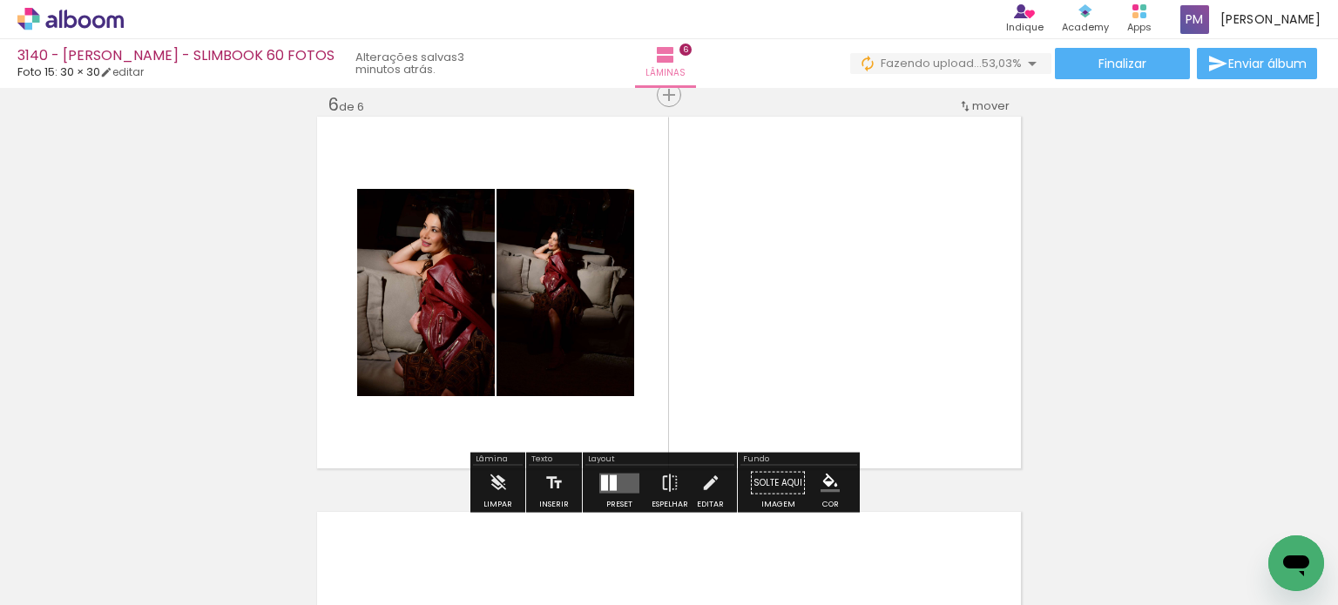
drag, startPoint x: 573, startPoint y: 485, endPoint x: 701, endPoint y: 236, distance: 280.0
click at [667, 236] on quentale-workspace at bounding box center [669, 302] width 1338 height 605
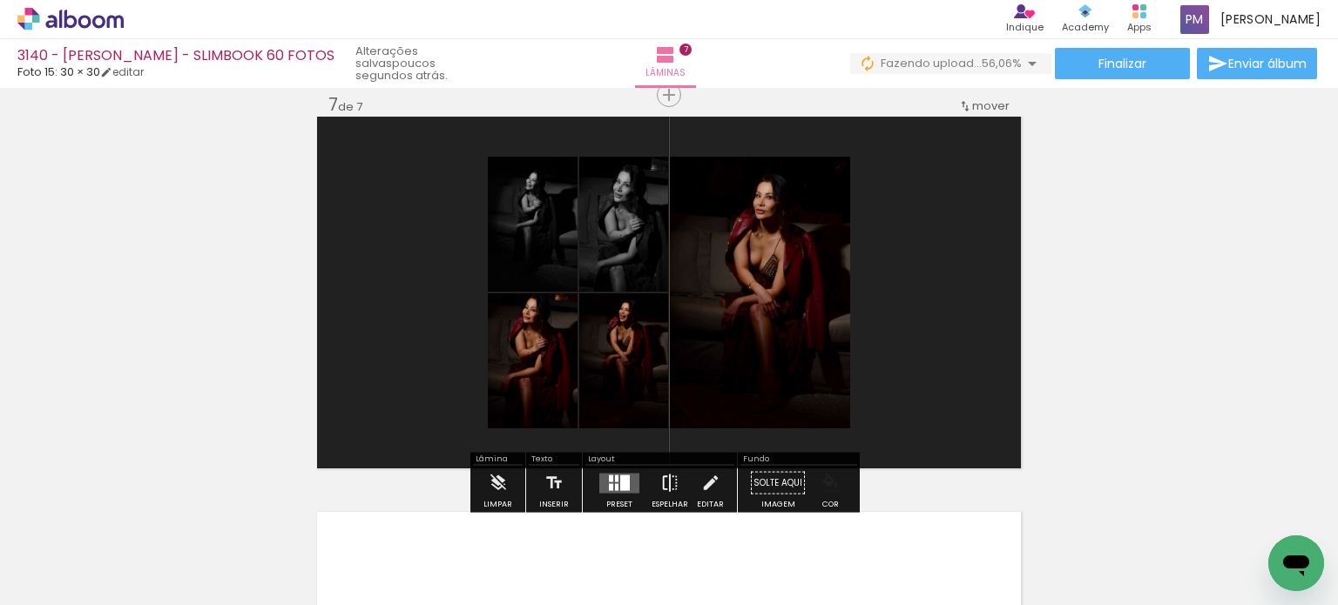
scroll to position [0, 1668]
click at [629, 482] on quentale-layouter at bounding box center [619, 483] width 40 height 20
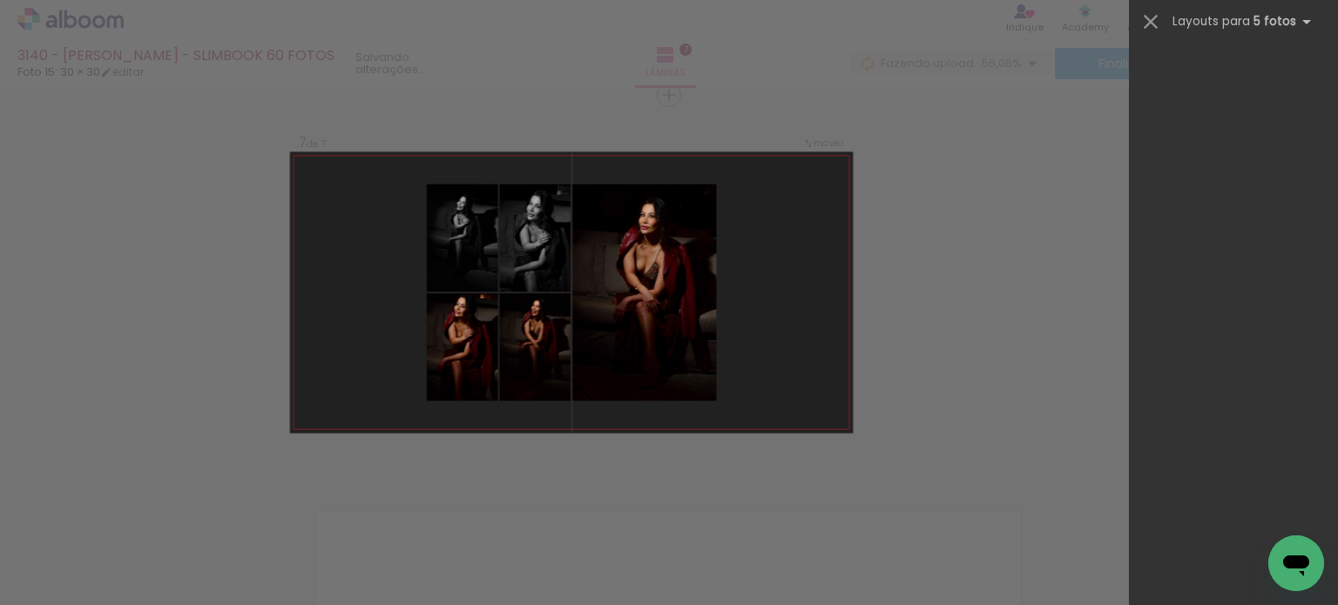
scroll to position [0, 0]
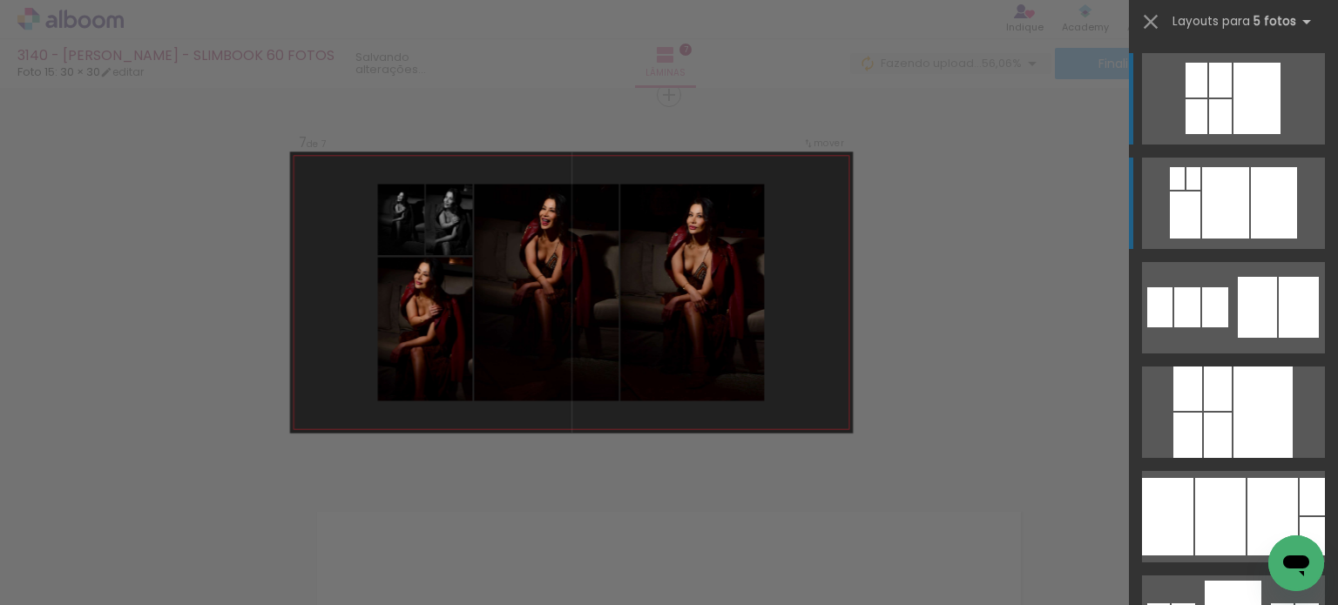
click at [1217, 193] on div at bounding box center [1225, 202] width 47 height 71
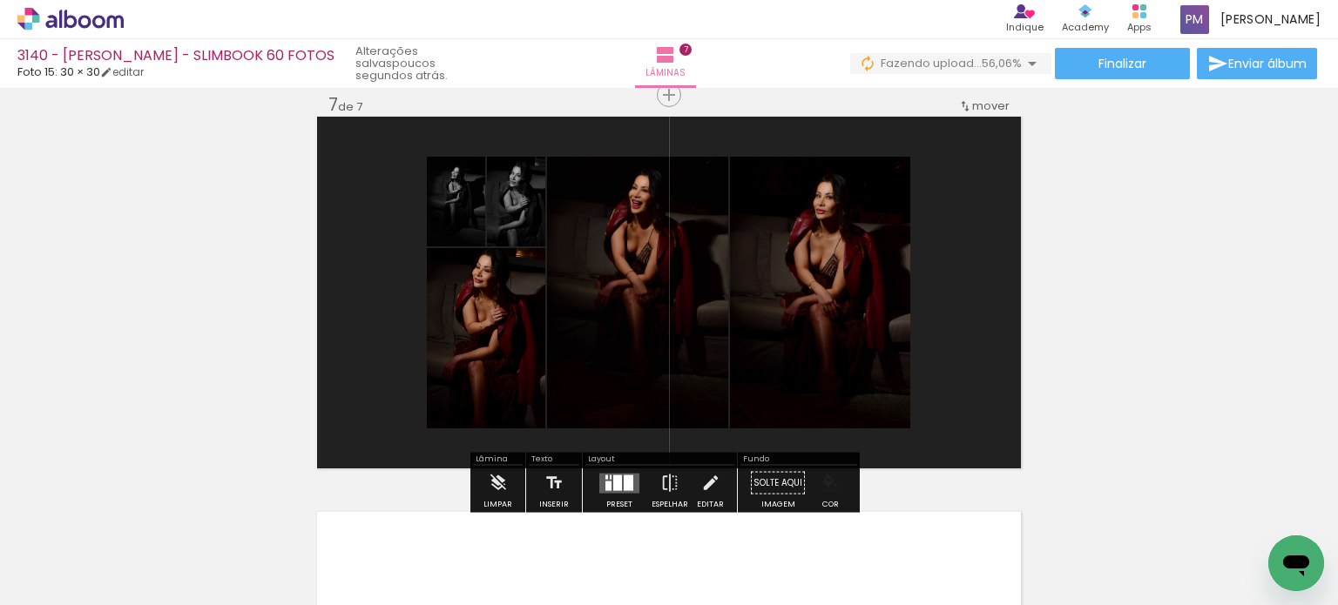
click at [820, 475] on iron-icon "color picker" at bounding box center [829, 483] width 19 height 19
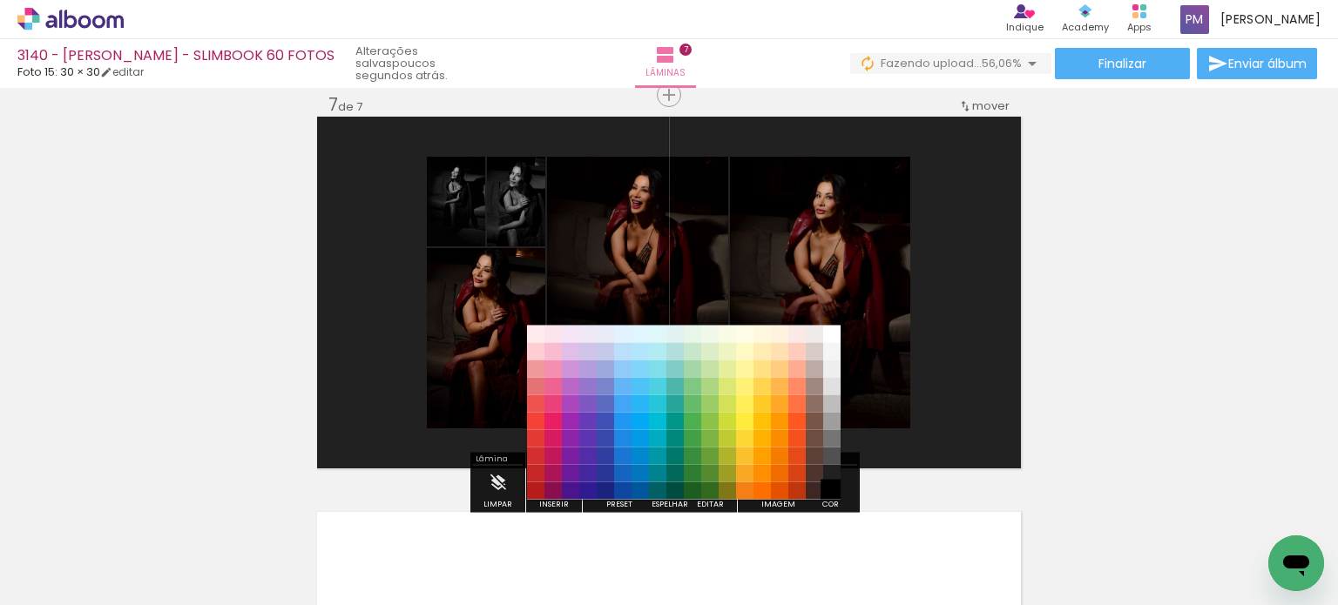
click at [829, 490] on paper-item "#000000" at bounding box center [831, 490] width 17 height 17
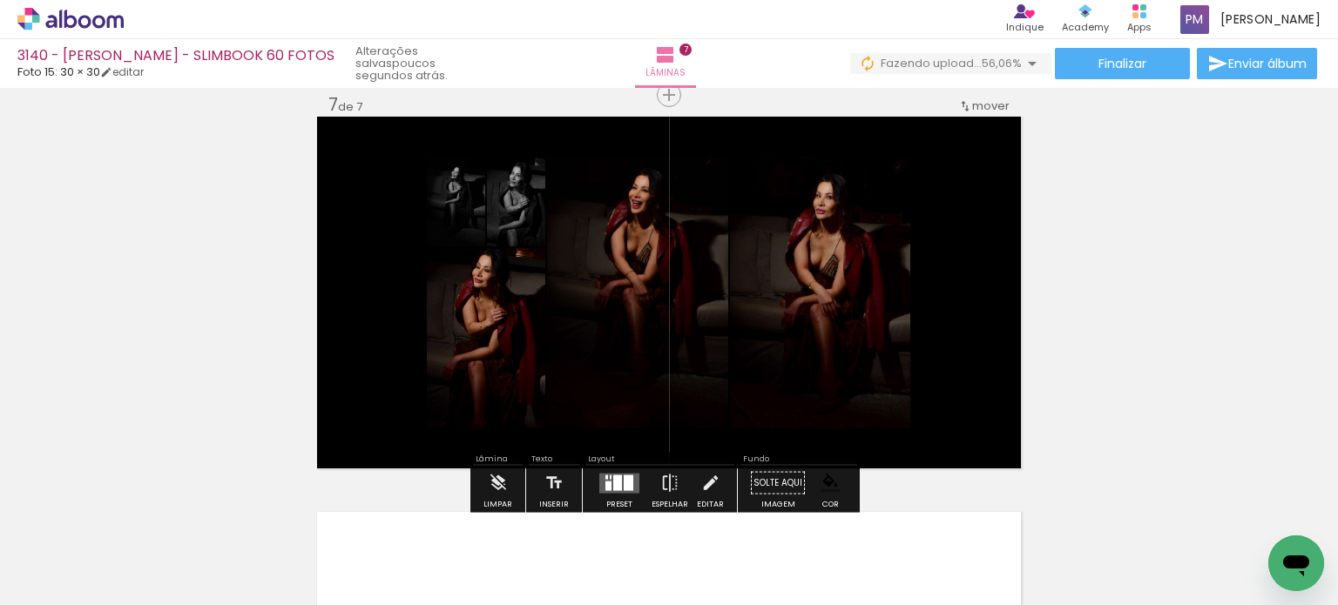
click at [629, 483] on quentale-layouter at bounding box center [619, 483] width 40 height 20
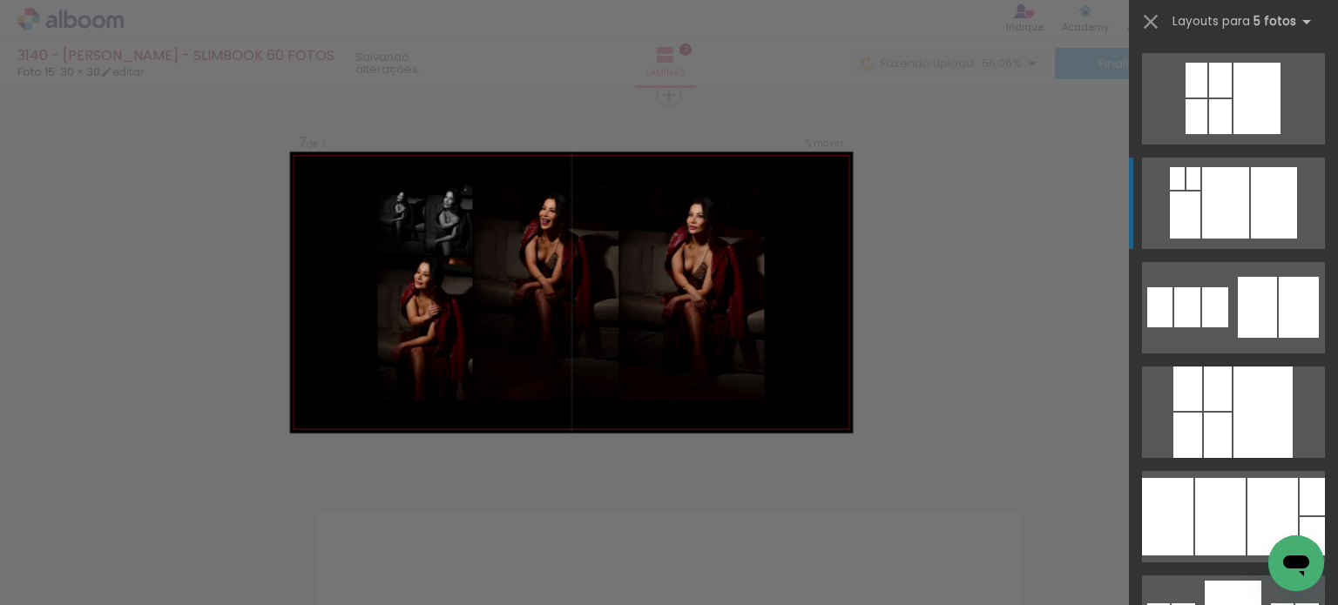
scroll to position [104, 0]
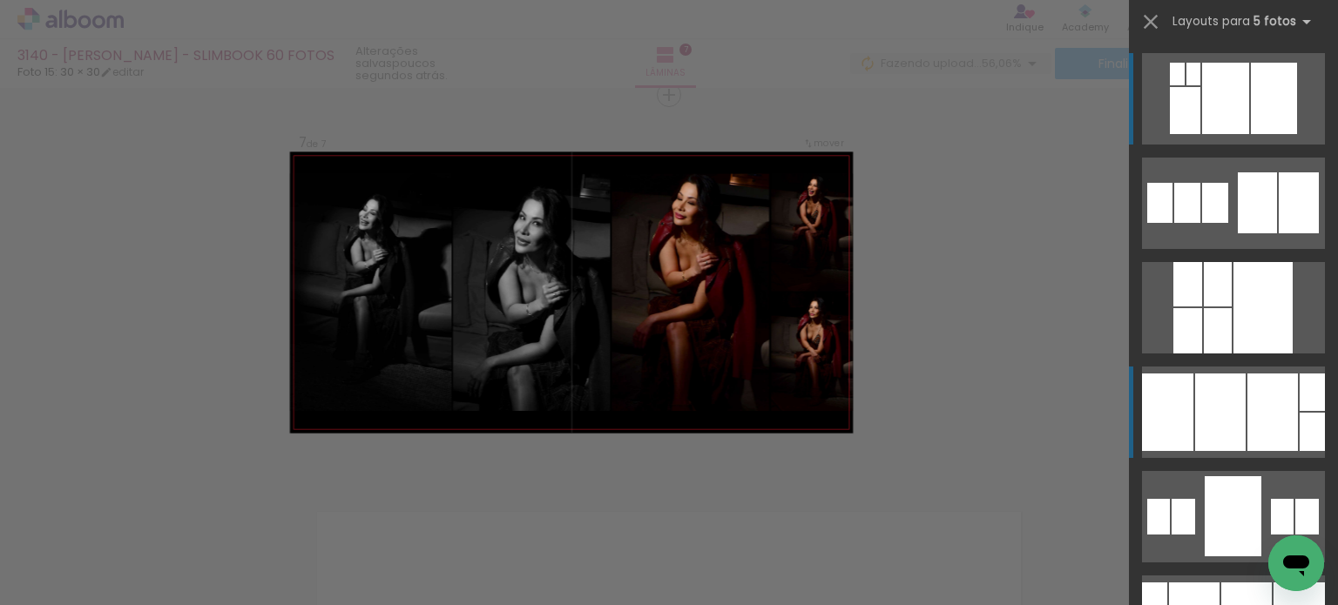
click at [1184, 411] on div at bounding box center [1167, 412] width 51 height 77
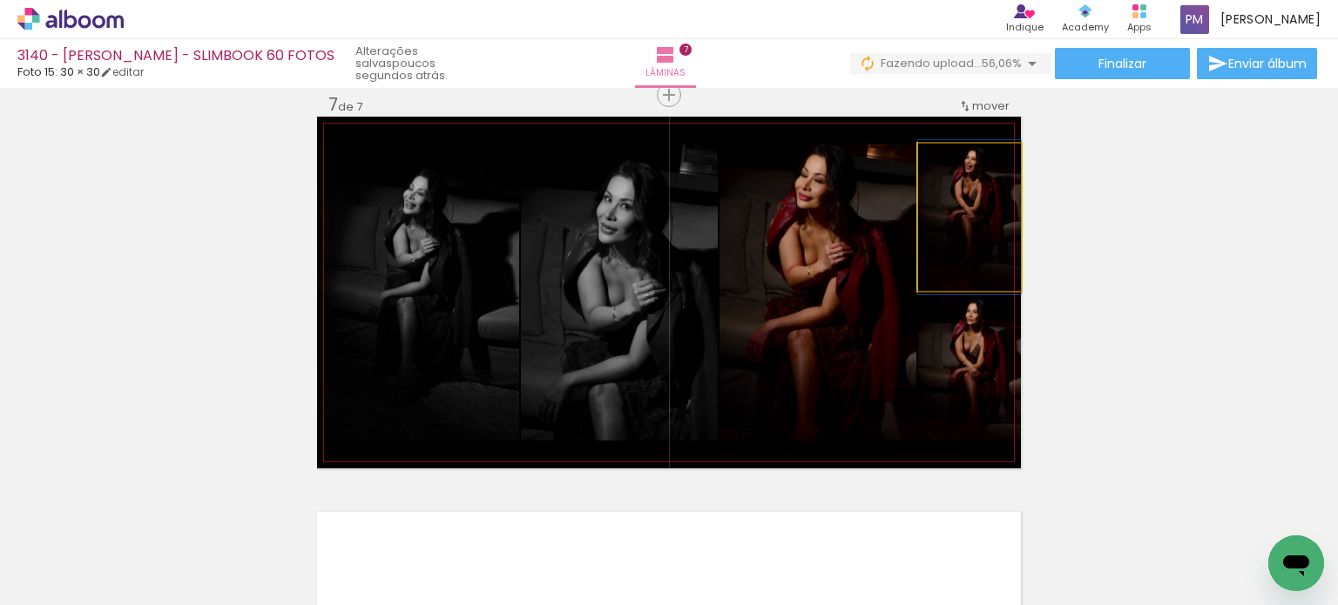
drag, startPoint x: 978, startPoint y: 239, endPoint x: 780, endPoint y: 262, distance: 199.0
click at [0, 0] on slot at bounding box center [0, 0] width 0 height 0
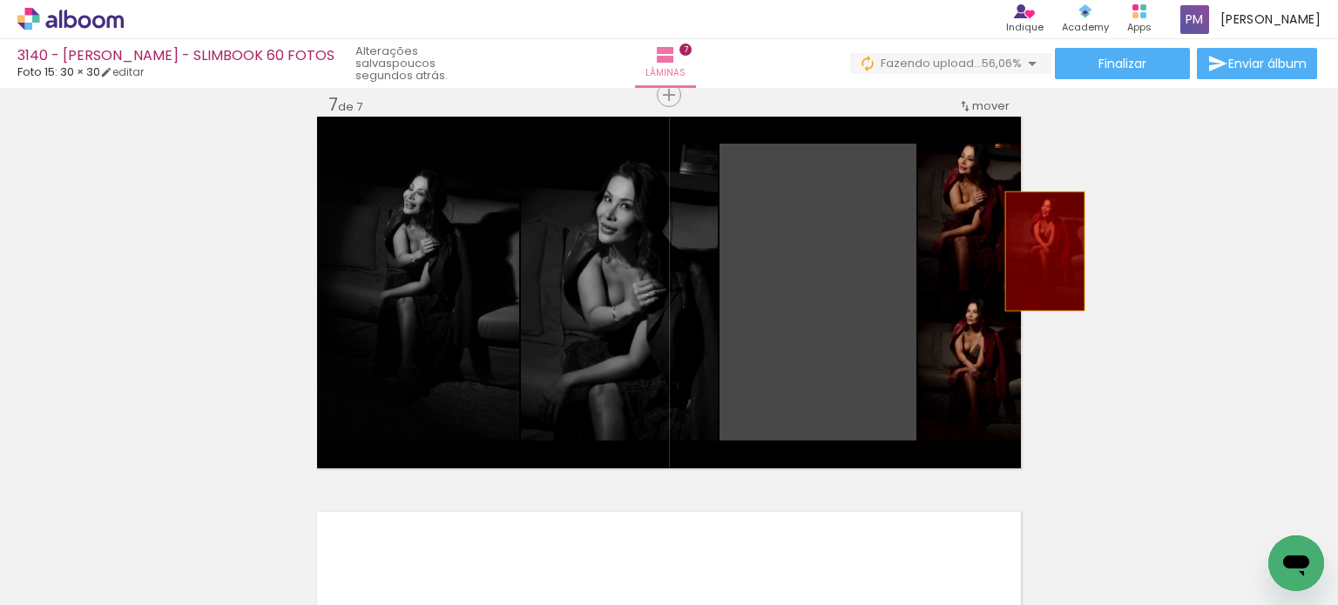
drag, startPoint x: 960, startPoint y: 269, endPoint x: 996, endPoint y: 219, distance: 61.8
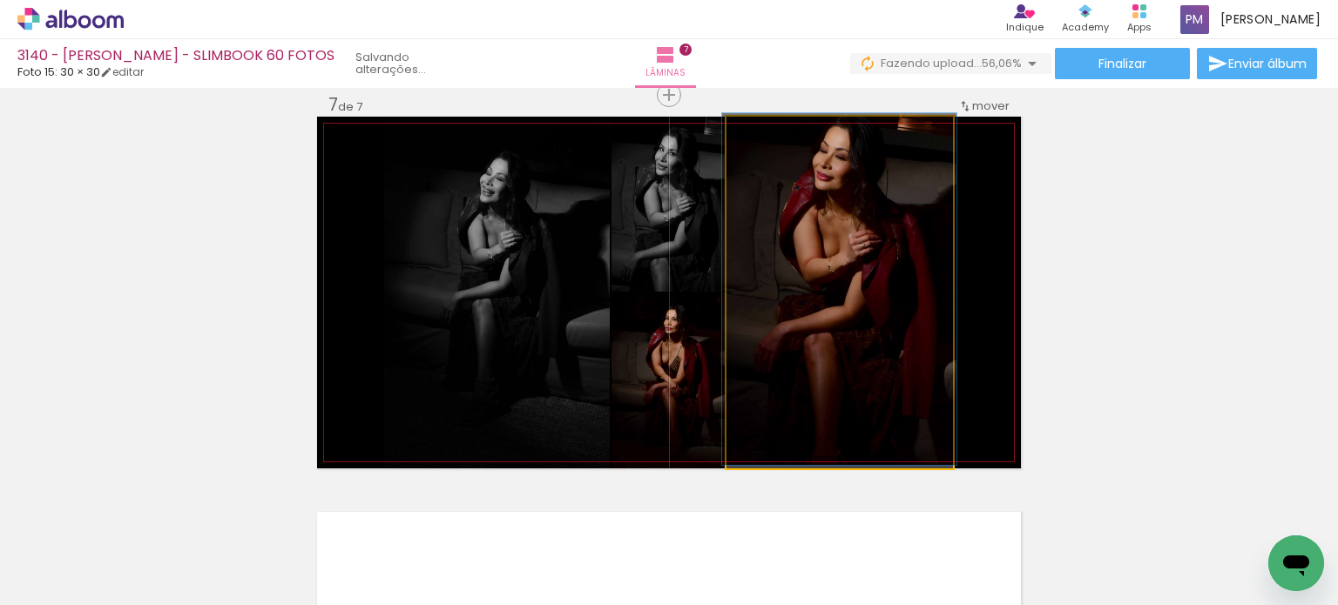
click at [993, 215] on quentale-layouter at bounding box center [669, 293] width 704 height 352
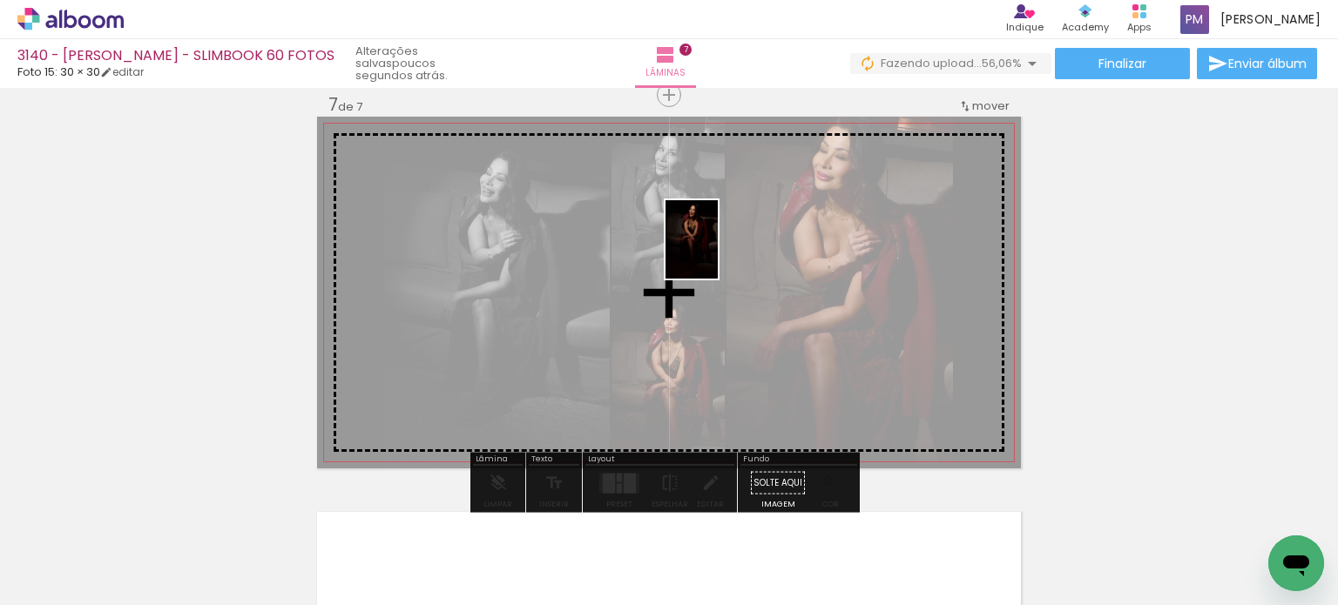
drag, startPoint x: 477, startPoint y: 523, endPoint x: 718, endPoint y: 253, distance: 362.1
click at [718, 253] on quentale-workspace at bounding box center [669, 302] width 1338 height 605
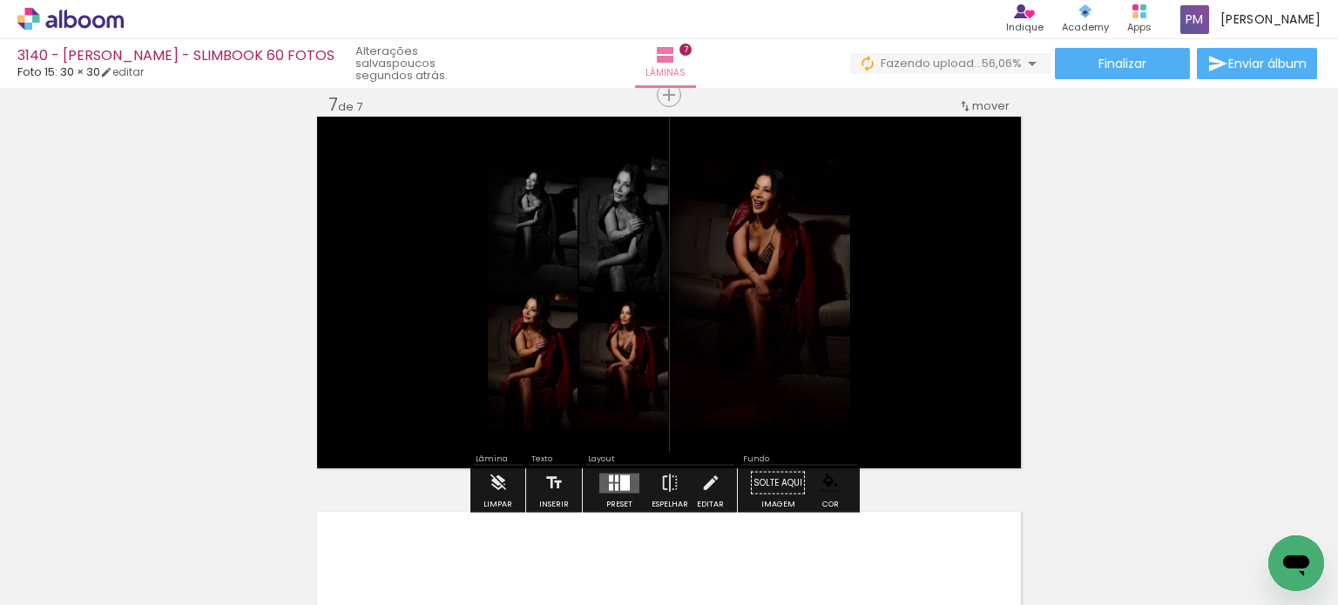
click at [602, 493] on div at bounding box center [619, 483] width 47 height 35
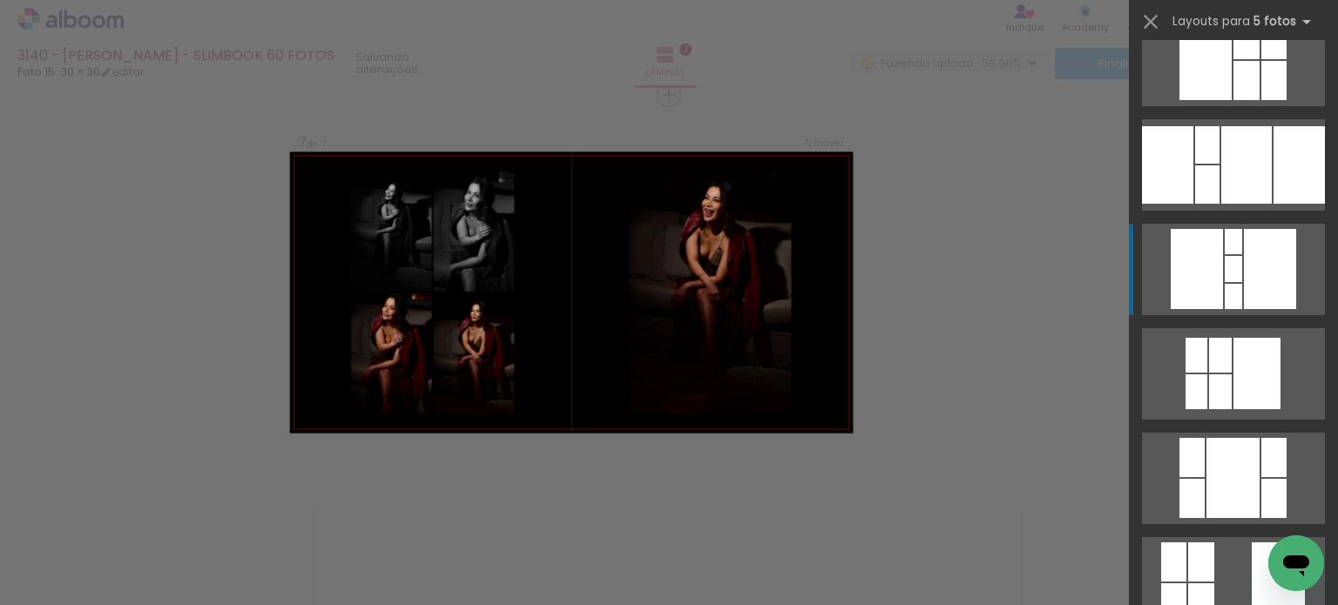
scroll to position [871, 0]
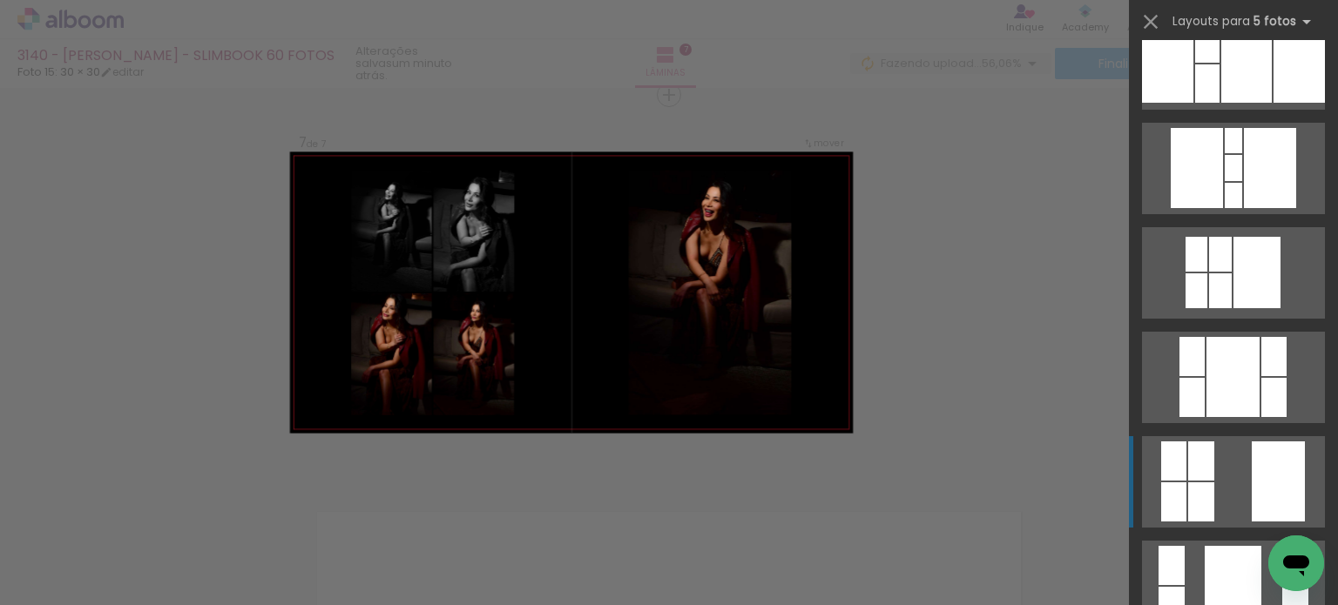
click at [1216, 541] on quentale-layouter at bounding box center [1233, 586] width 183 height 91
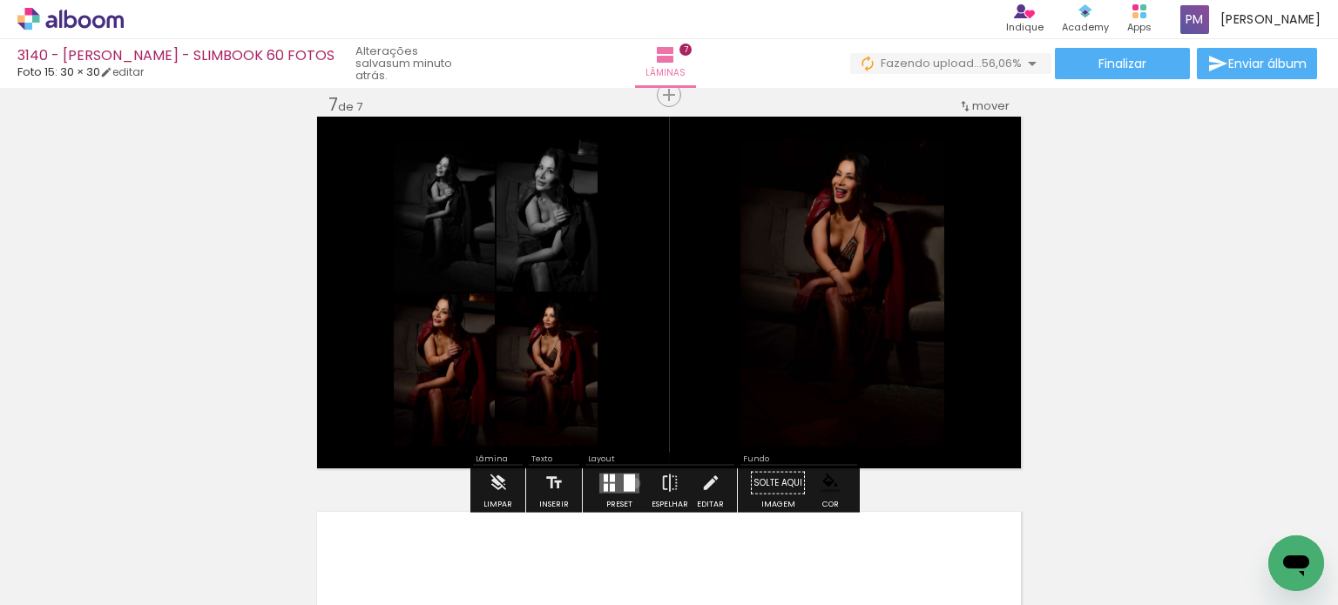
click at [630, 482] on div at bounding box center [628, 482] width 11 height 17
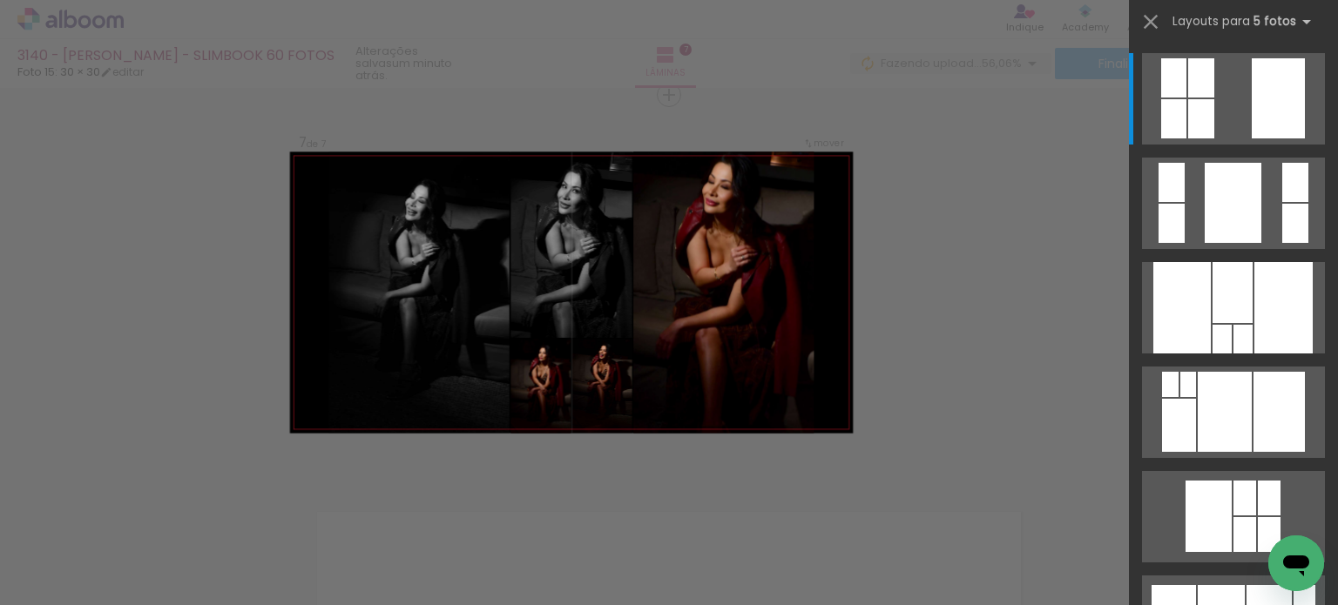
scroll to position [1543, 0]
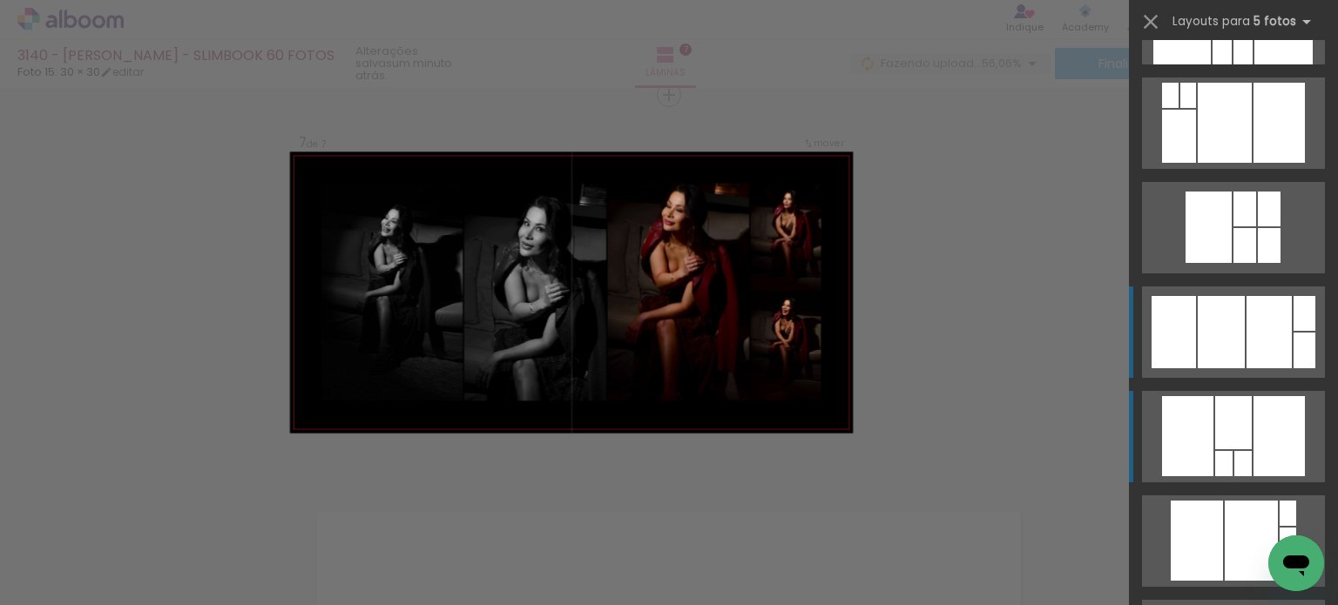
click at [1224, 501] on div at bounding box center [1250, 541] width 53 height 80
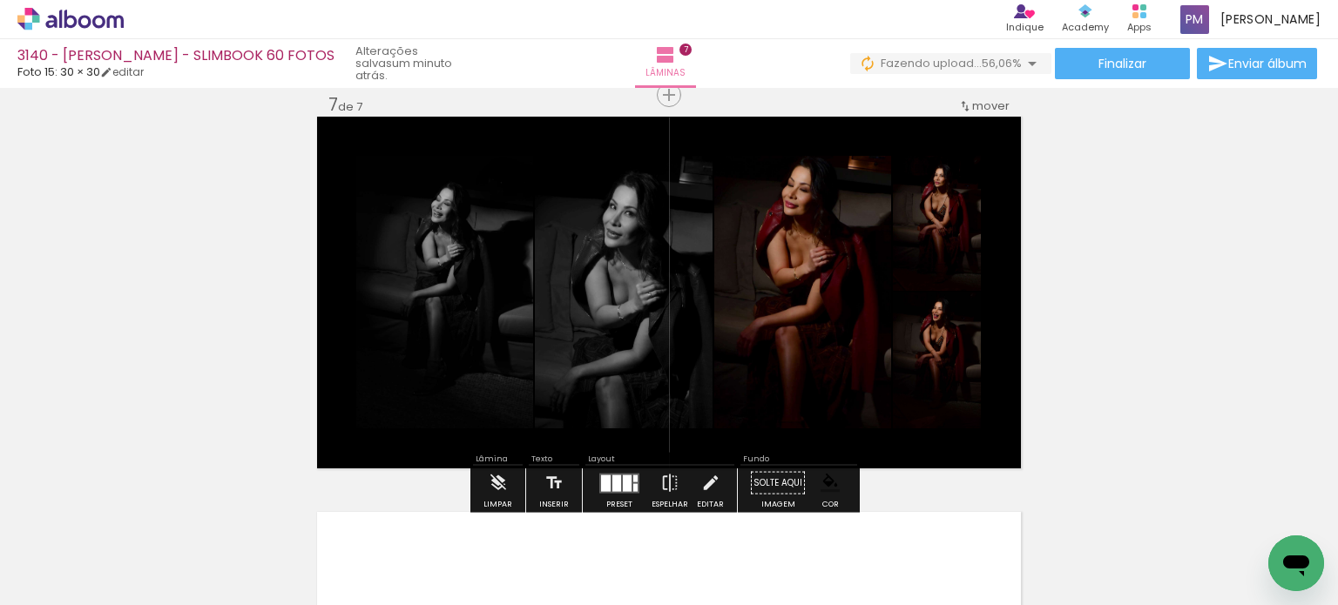
click at [623, 476] on div at bounding box center [627, 483] width 9 height 17
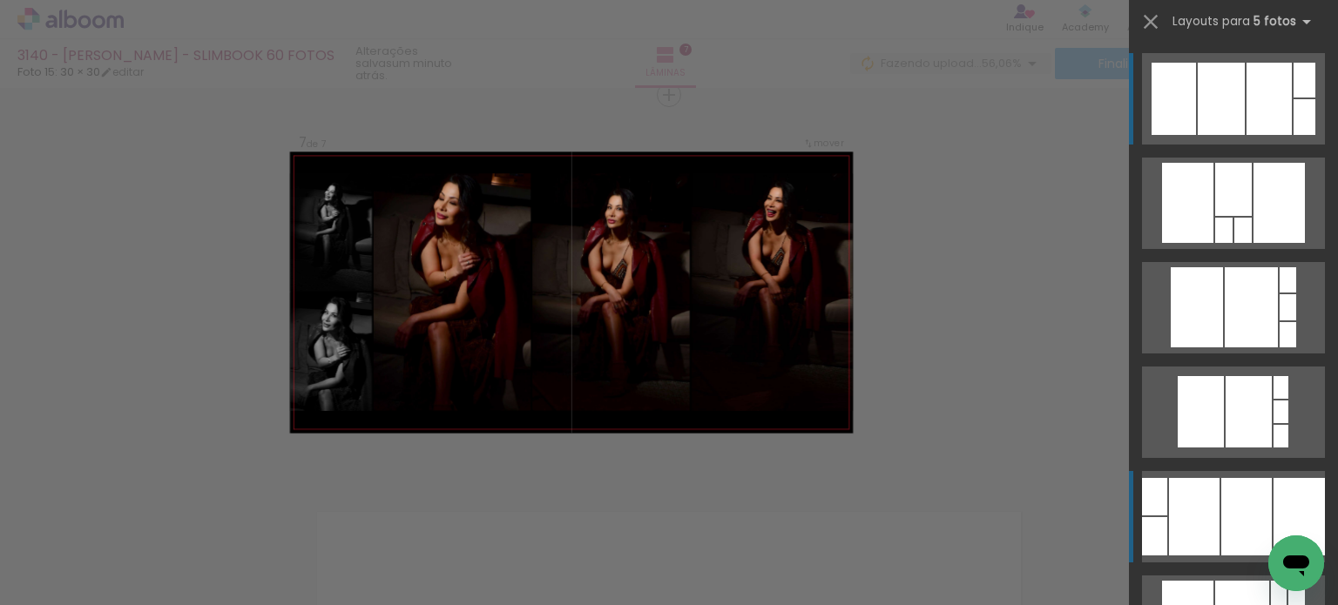
scroll to position [2066, 0]
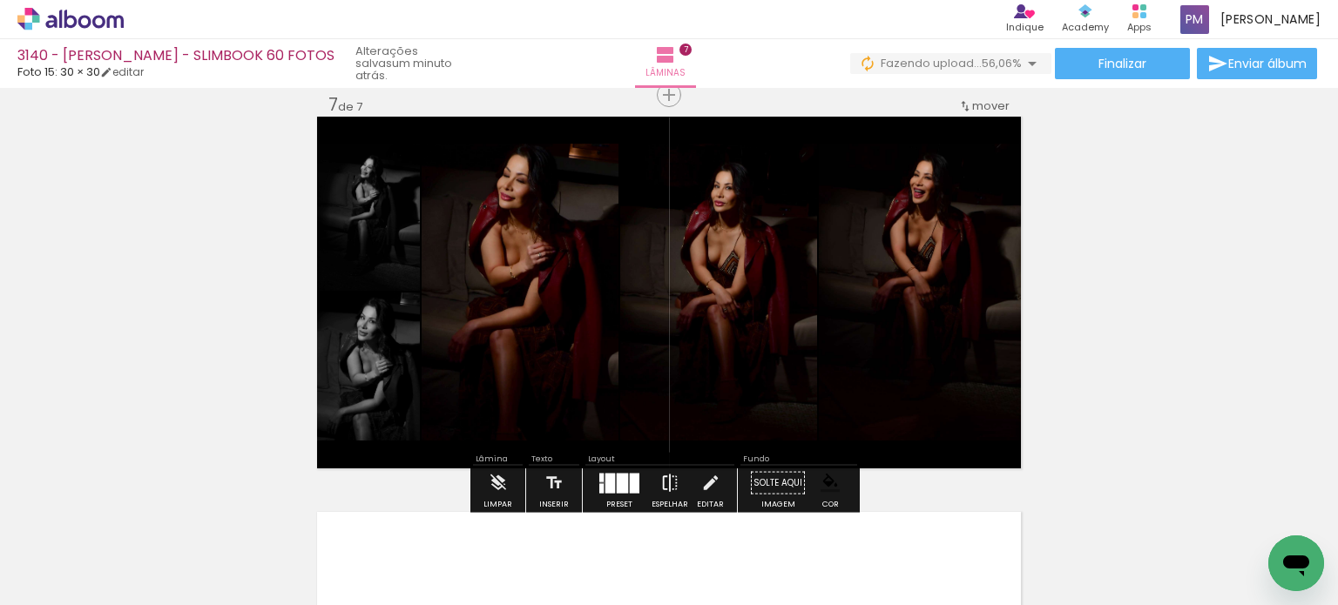
click at [660, 473] on iron-icon at bounding box center [669, 483] width 19 height 35
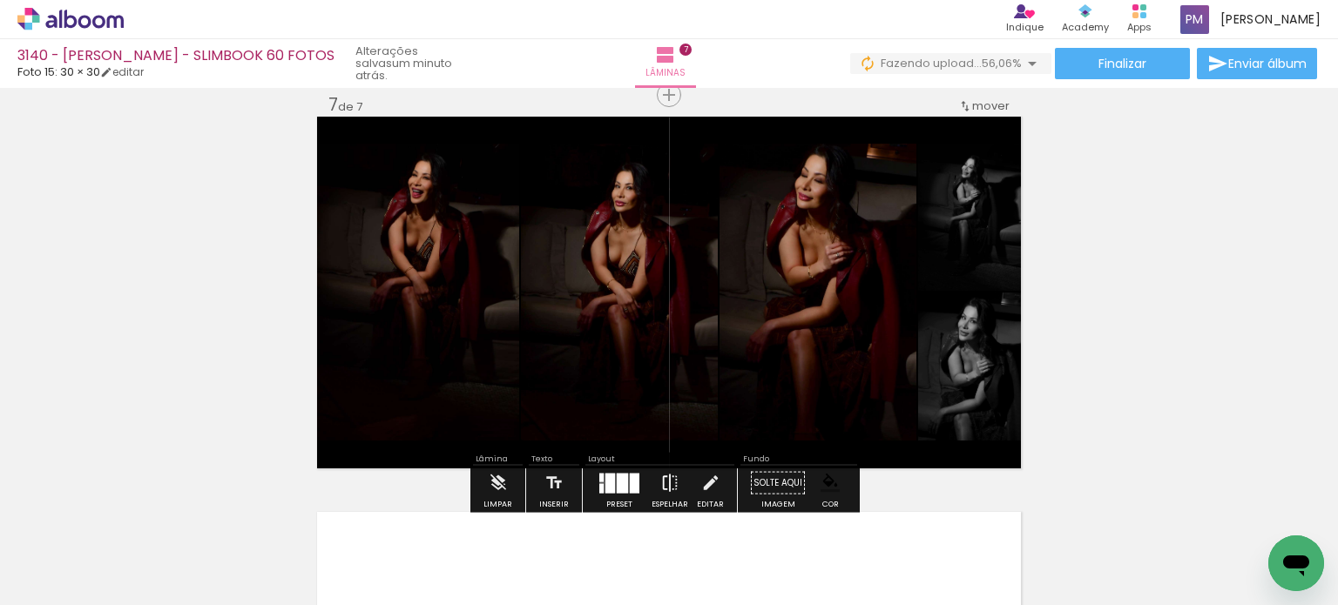
click at [661, 475] on iron-icon at bounding box center [669, 483] width 19 height 35
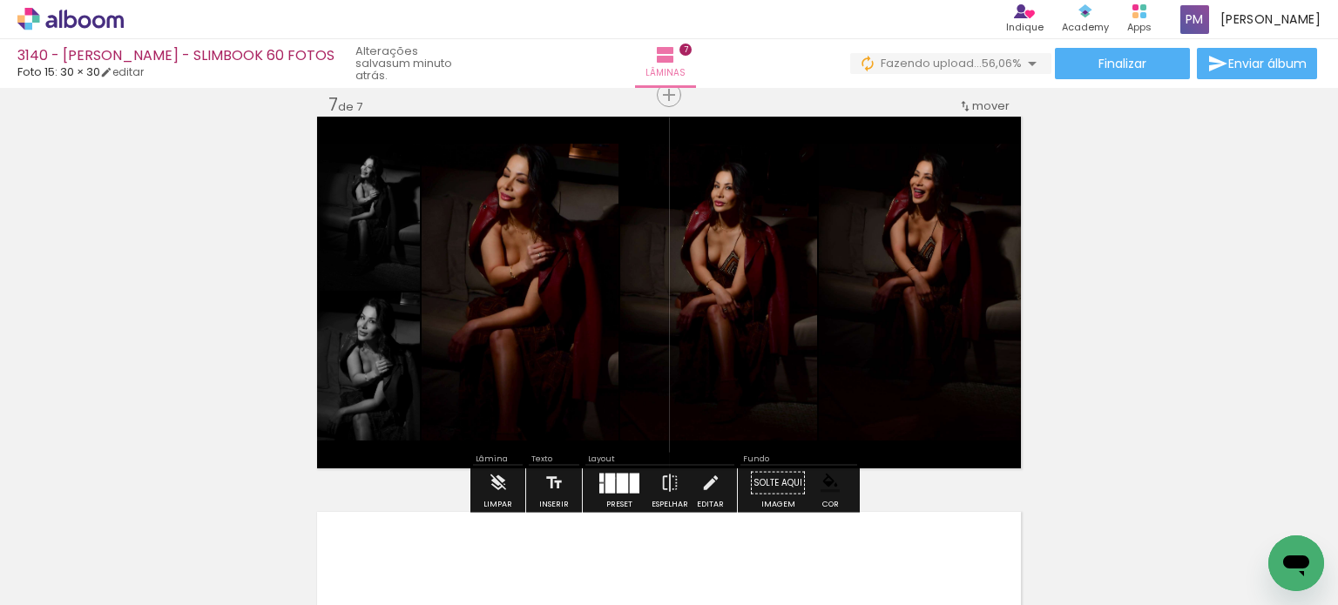
click at [610, 477] on quentale-layouter at bounding box center [619, 483] width 40 height 20
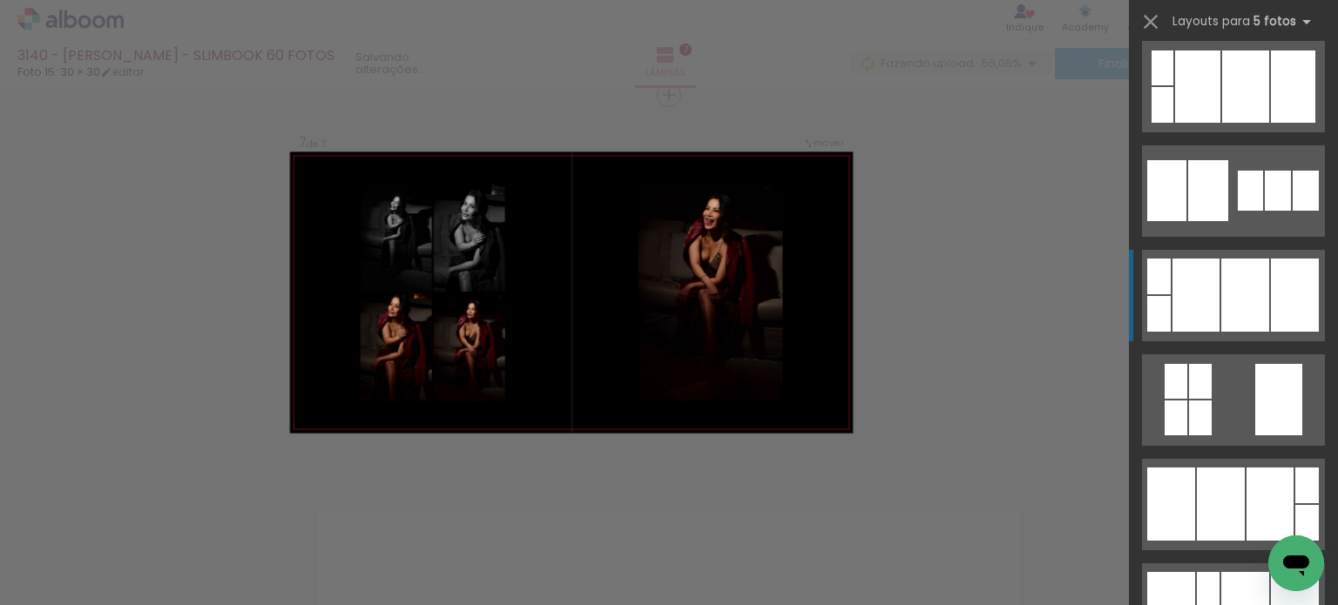
scroll to position [2774, 0]
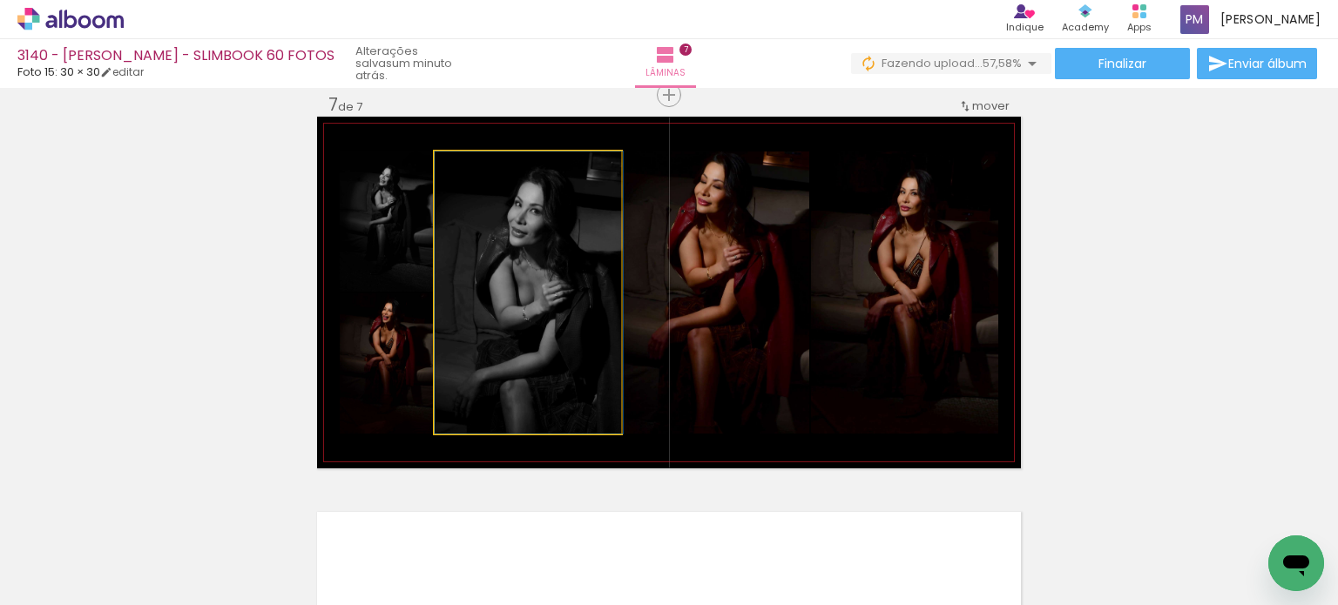
drag, startPoint x: 531, startPoint y: 307, endPoint x: 720, endPoint y: 307, distance: 189.0
click at [0, 0] on slot at bounding box center [0, 0] width 0 height 0
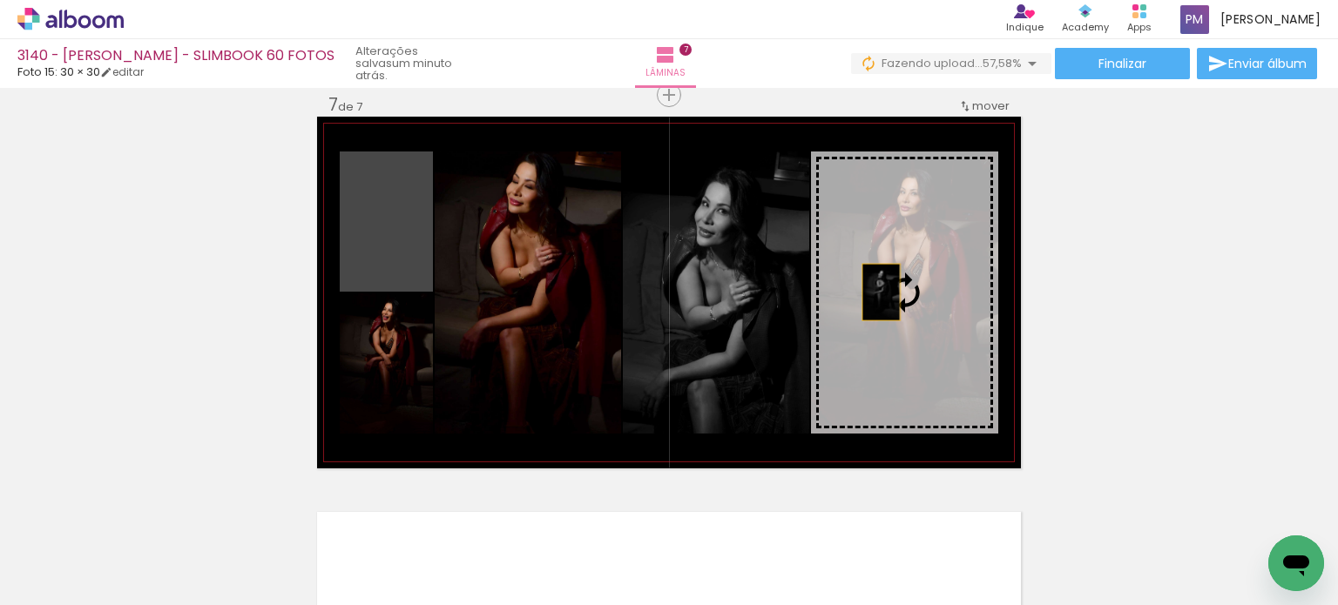
drag, startPoint x: 380, startPoint y: 232, endPoint x: 874, endPoint y: 292, distance: 498.1
click at [0, 0] on slot at bounding box center [0, 0] width 0 height 0
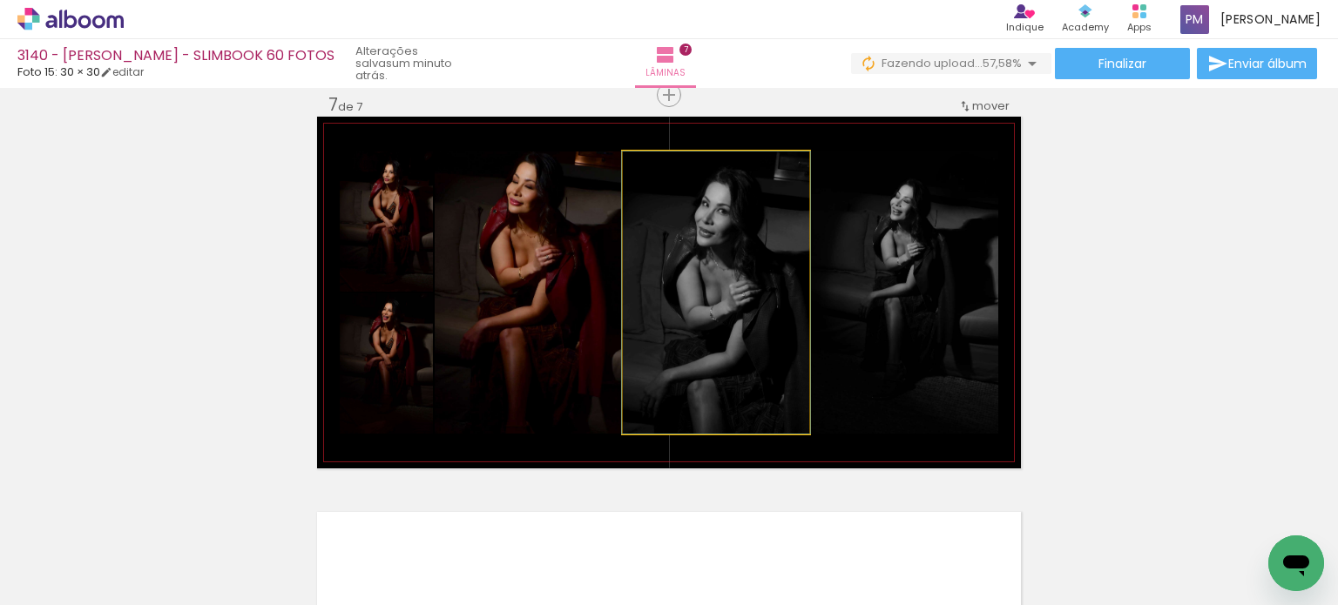
drag, startPoint x: 739, startPoint y: 289, endPoint x: 906, endPoint y: 287, distance: 167.2
click at [0, 0] on slot at bounding box center [0, 0] width 0 height 0
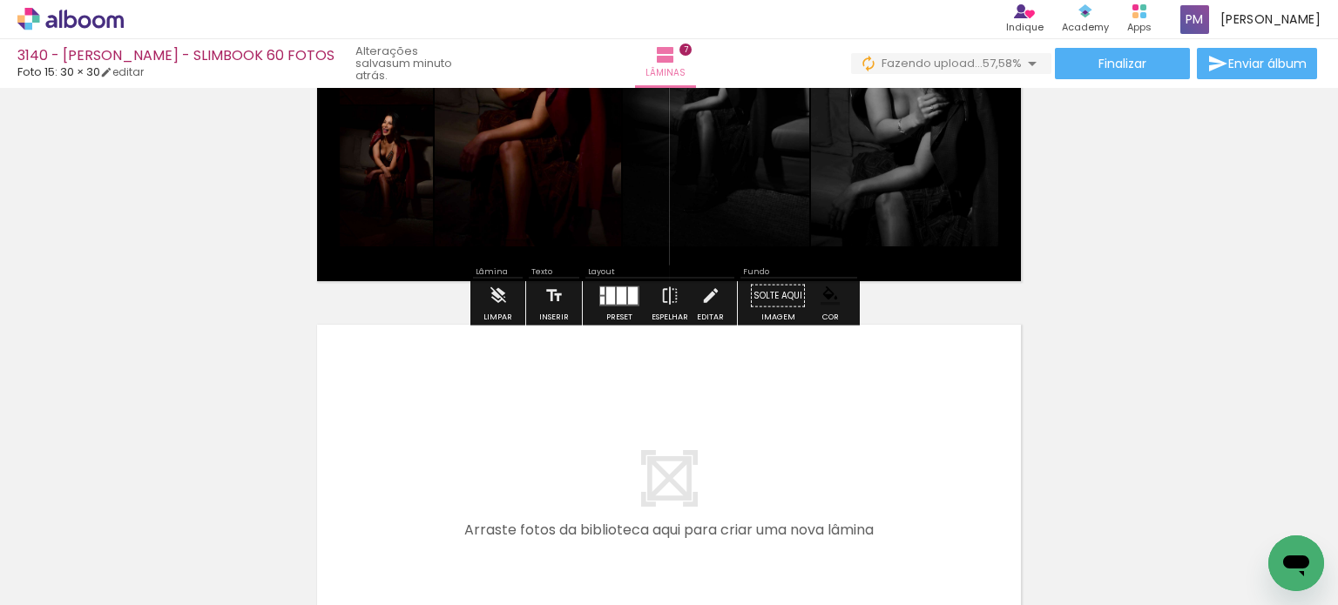
scroll to position [2821, 0]
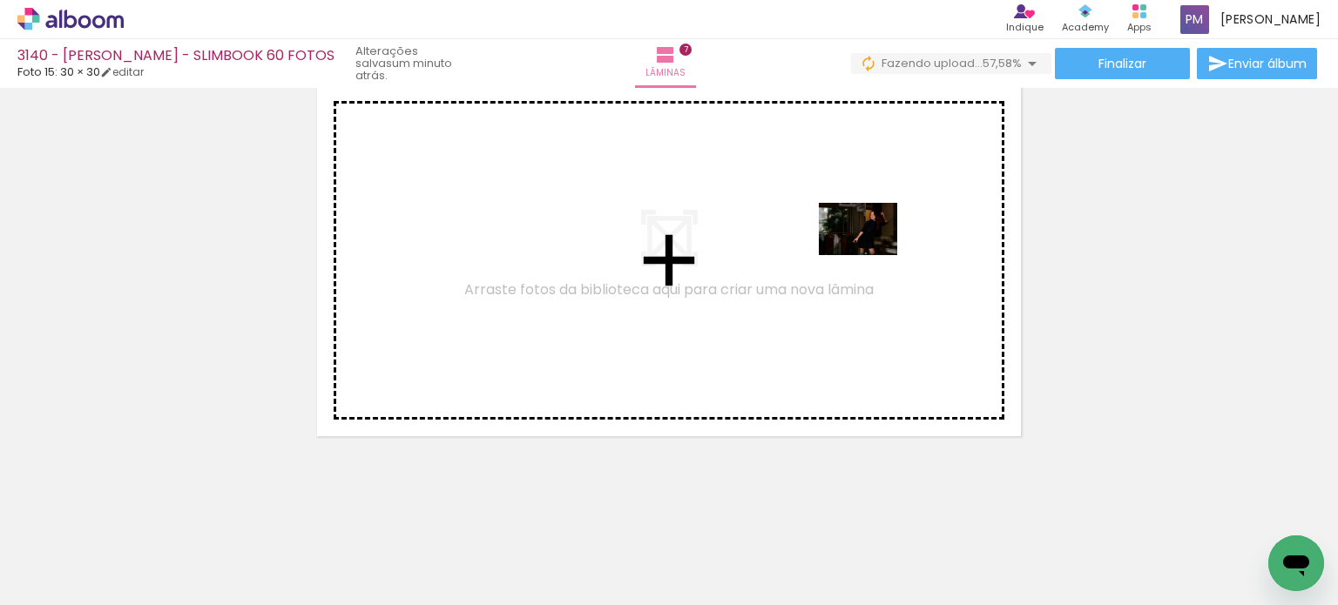
drag, startPoint x: 953, startPoint y: 560, endPoint x: 871, endPoint y: 255, distance: 315.8
click at [871, 255] on quentale-workspace at bounding box center [669, 302] width 1338 height 605
